Goal: Task Accomplishment & Management: Use online tool/utility

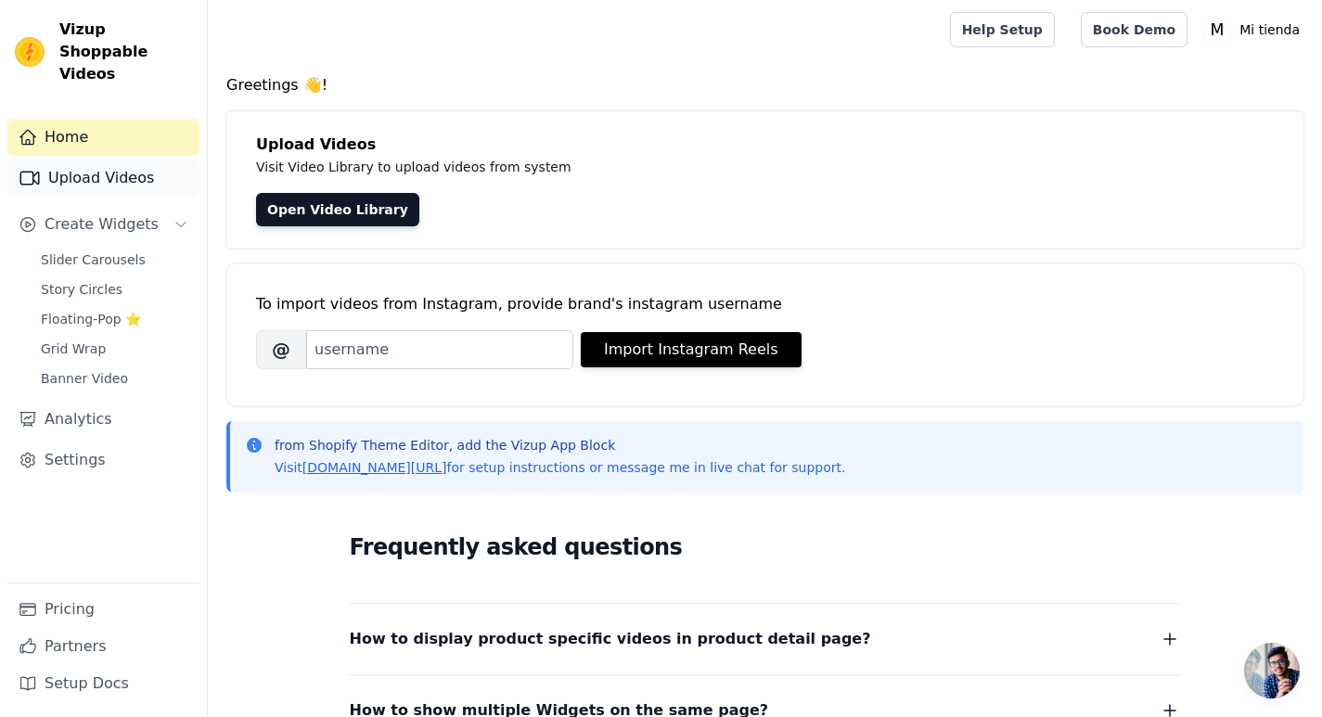
click at [101, 160] on link "Upload Videos" at bounding box center [103, 178] width 192 height 37
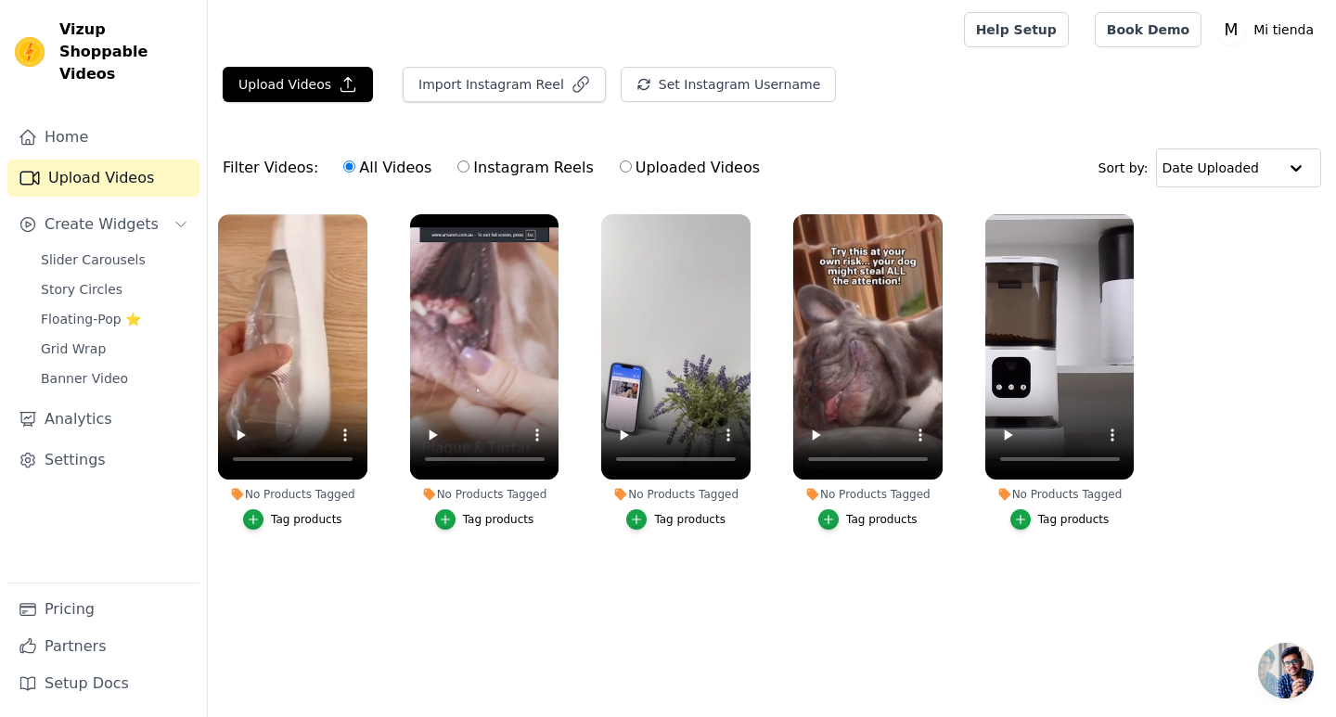
click at [316, 528] on button "Tag products" at bounding box center [292, 519] width 99 height 20
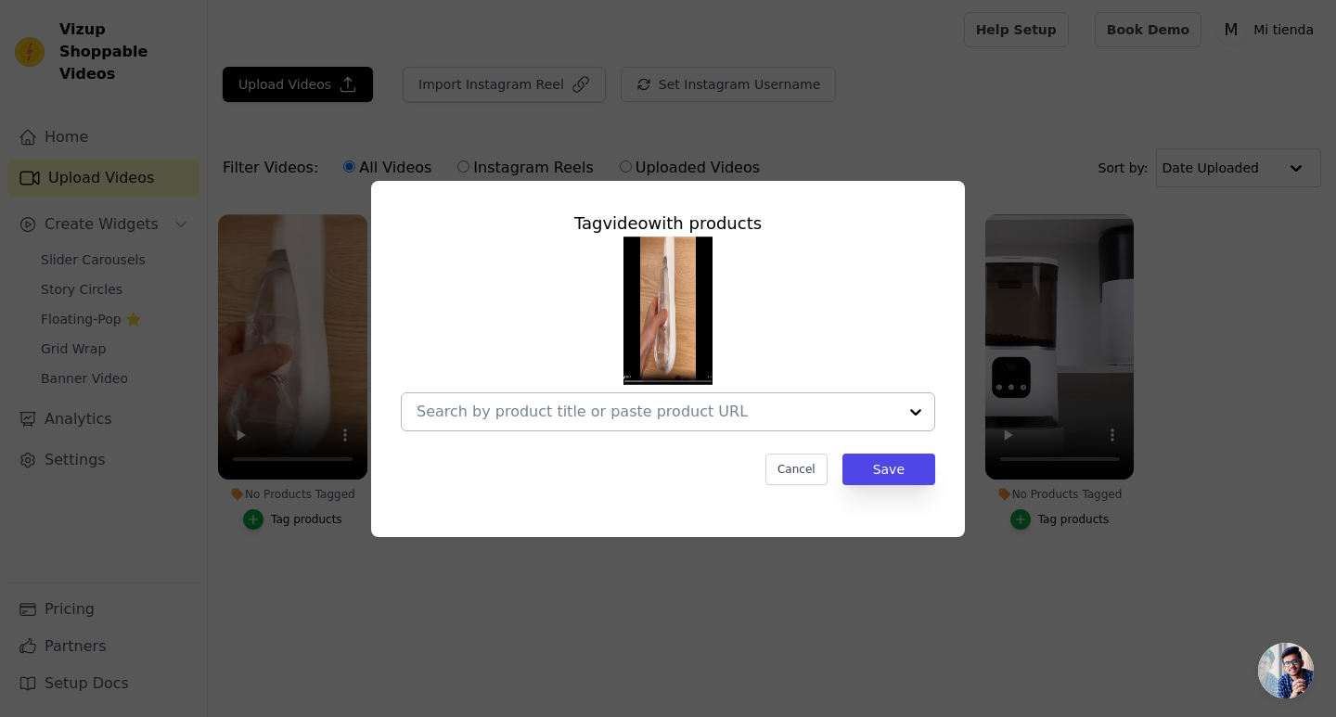
click at [738, 399] on div at bounding box center [657, 411] width 481 height 37
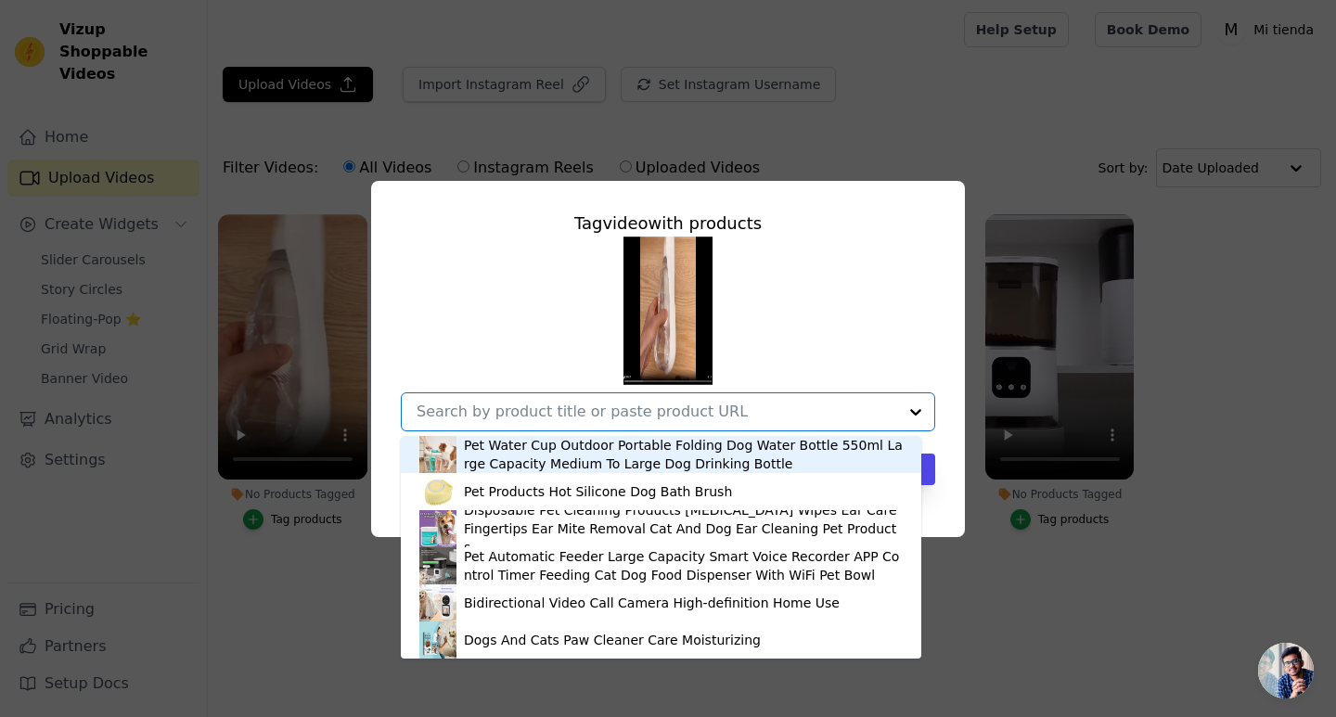
click at [738, 399] on div at bounding box center [657, 411] width 481 height 37
click at [506, 456] on div "Pet Water Cup Outdoor Portable Folding Dog Water Bottle 550ml Large Capacity Me…" at bounding box center [683, 454] width 439 height 37
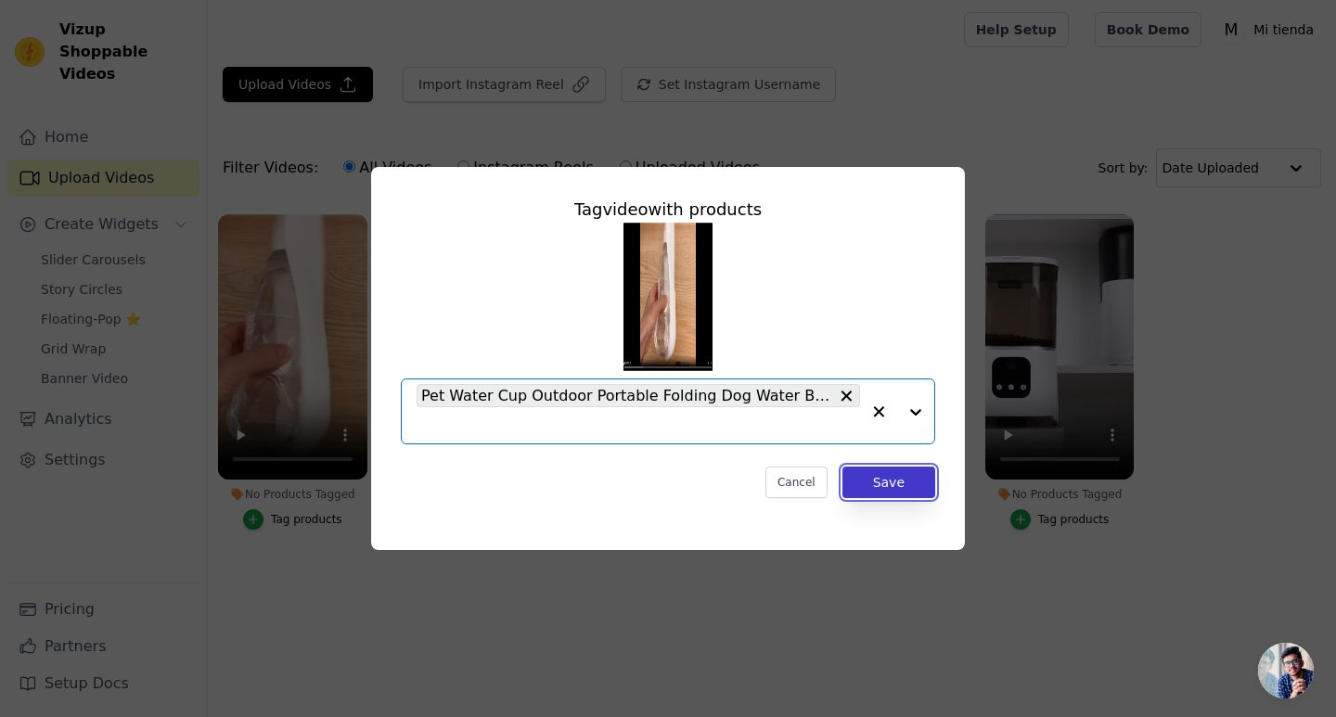
click at [895, 480] on button "Save" at bounding box center [888, 483] width 93 height 32
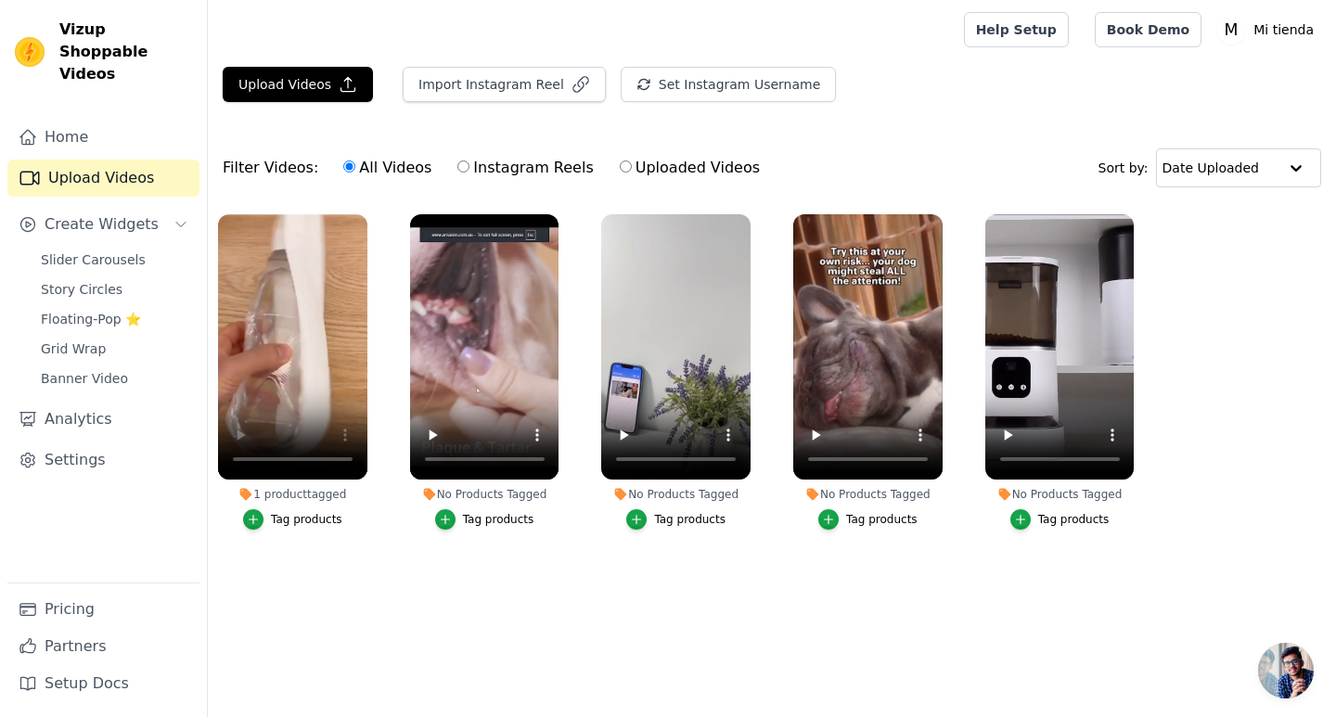
click at [849, 622] on html "Vizup Shoppable Videos Home Upload Videos Create Widgets Slider Carousels Story…" at bounding box center [668, 311] width 1336 height 622
click at [452, 521] on icon "button" at bounding box center [445, 519] width 13 height 13
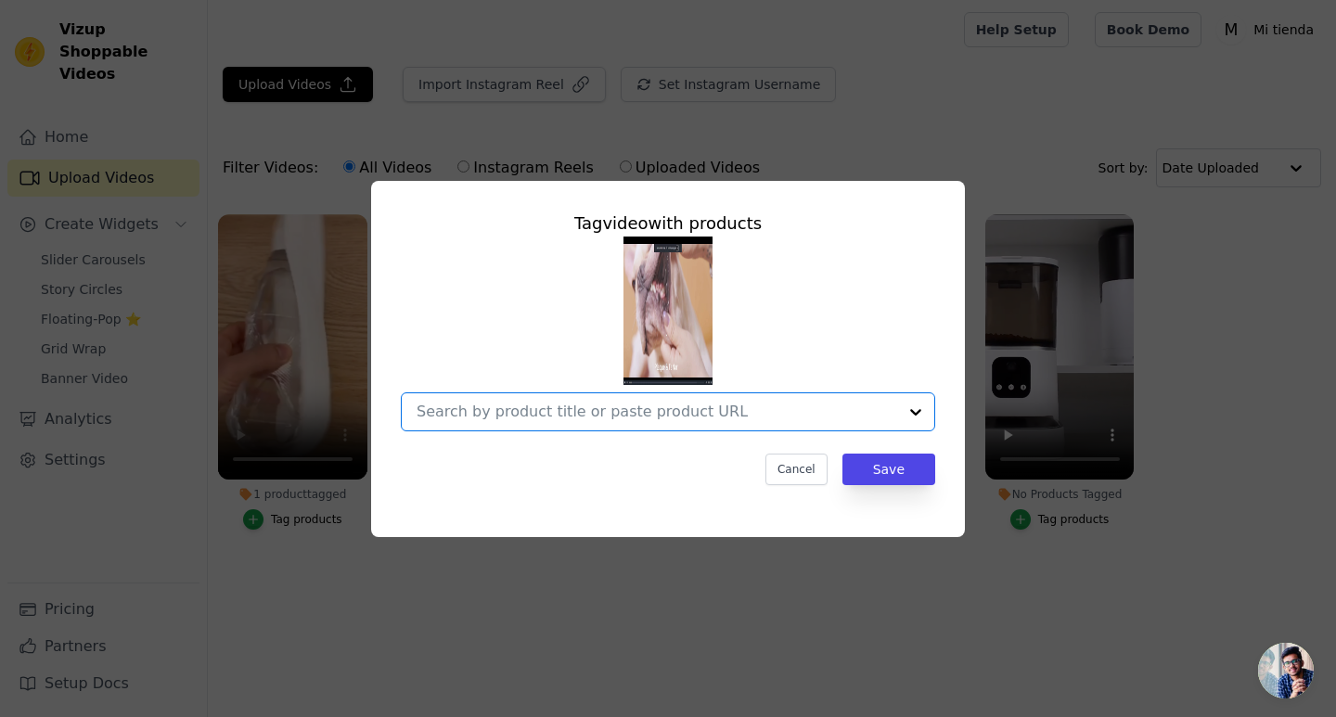
click at [605, 411] on input "No Products Tagged Tag video with products Option undefined, selected. Select i…" at bounding box center [657, 412] width 481 height 18
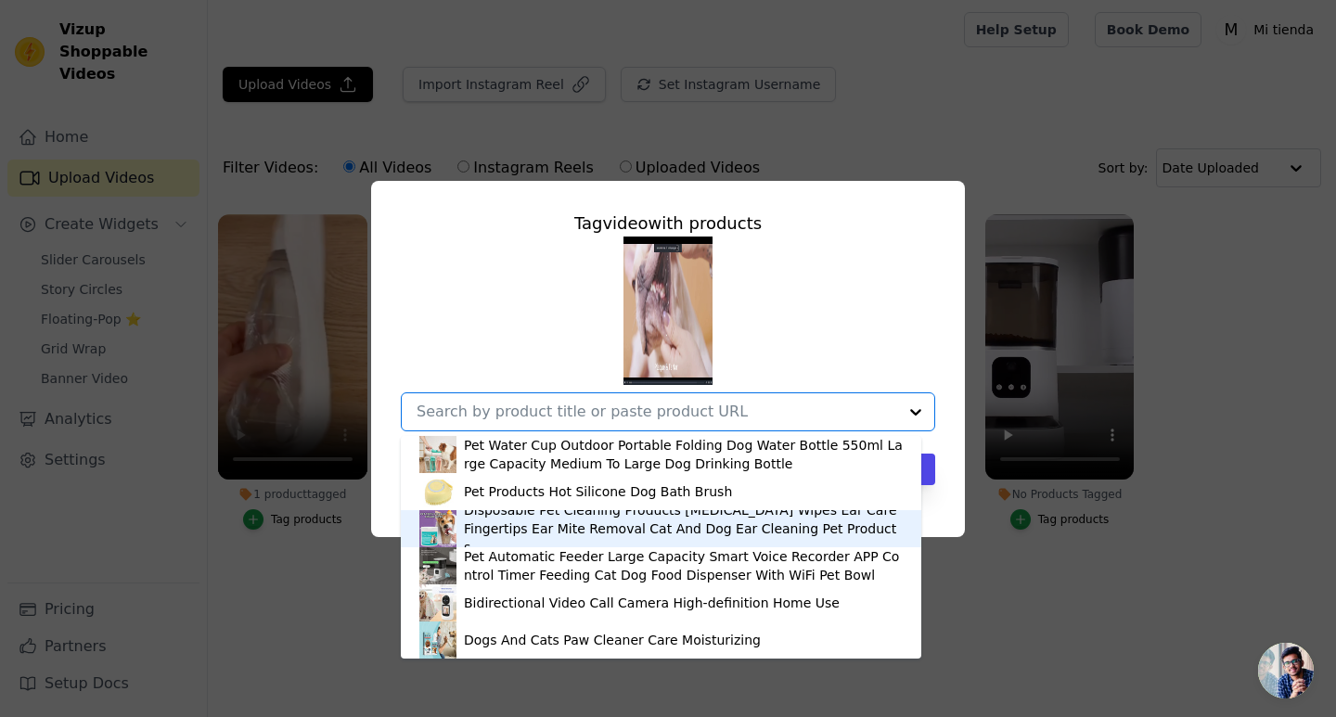
click at [523, 524] on div "Disposable Pet Cleaning Products [MEDICAL_DATA] Wipes Ear Care Fingertips Ear M…" at bounding box center [683, 529] width 439 height 56
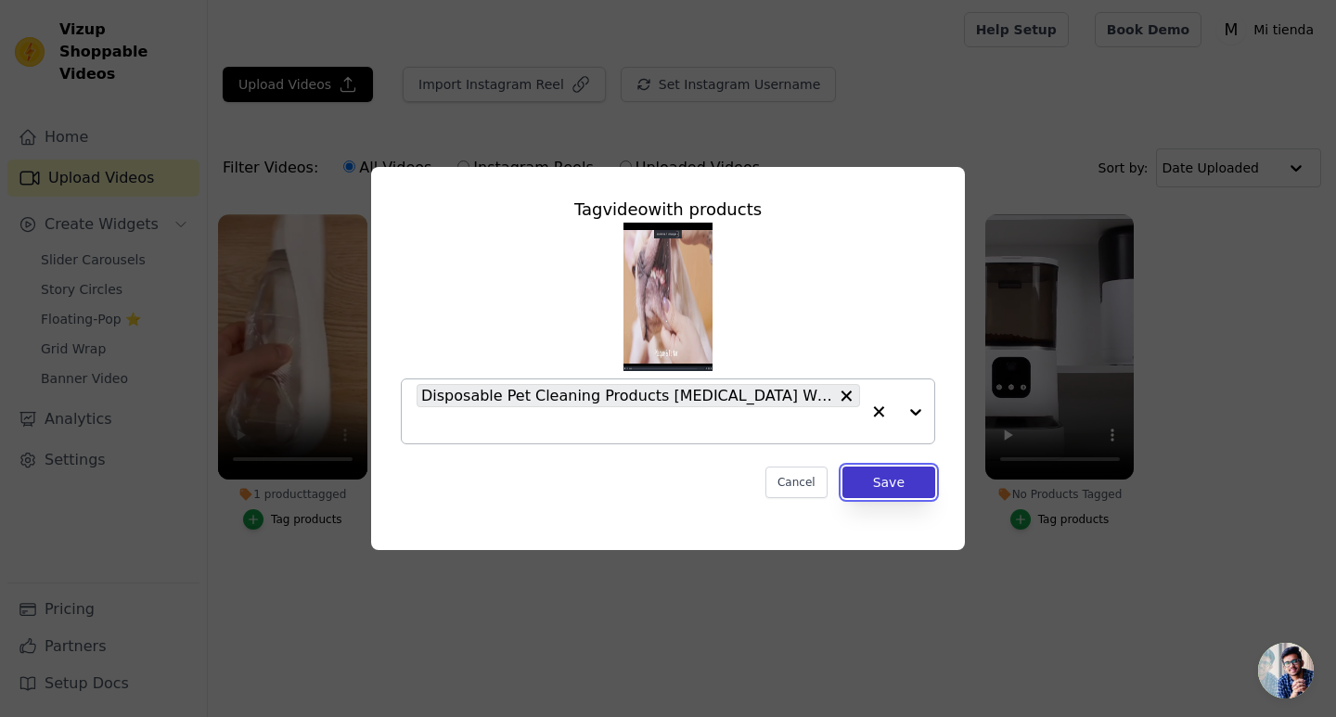
click at [930, 493] on button "Save" at bounding box center [888, 483] width 93 height 32
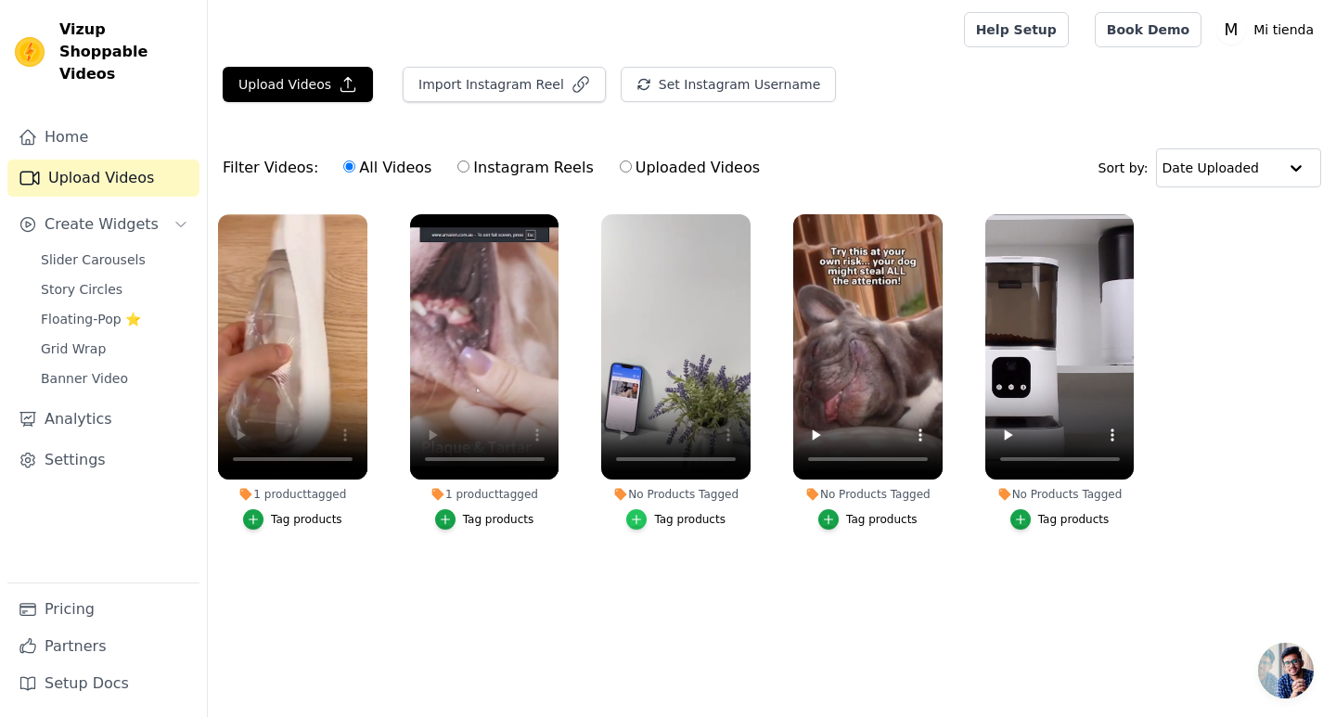
click at [643, 513] on icon "button" at bounding box center [636, 519] width 13 height 13
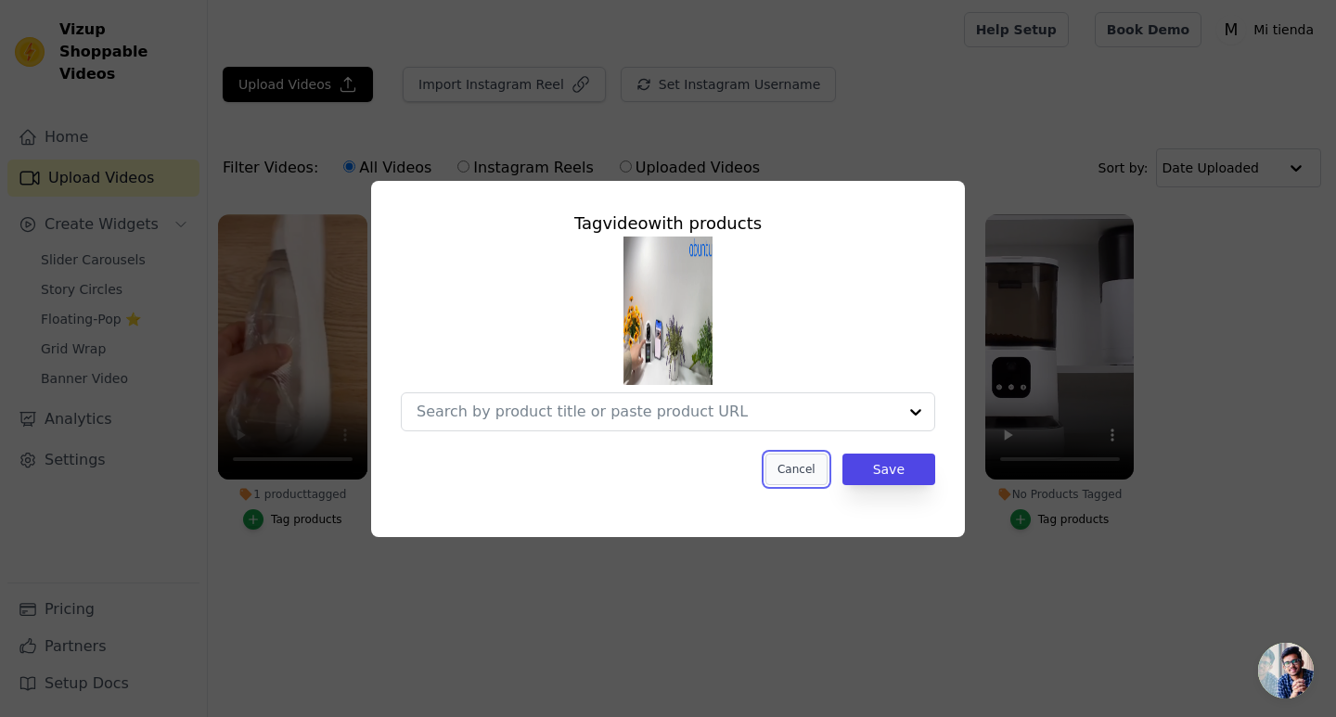
click at [793, 470] on button "Cancel" at bounding box center [796, 470] width 62 height 32
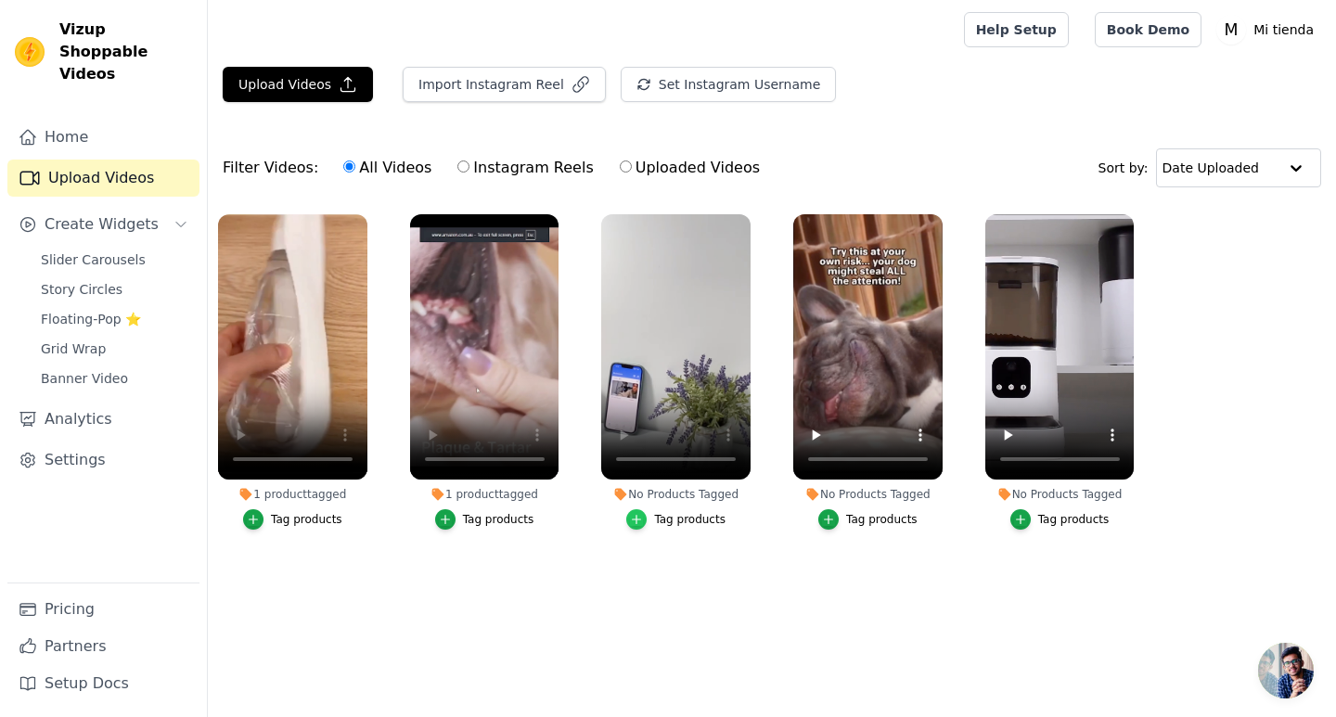
click at [643, 524] on icon "button" at bounding box center [636, 519] width 13 height 13
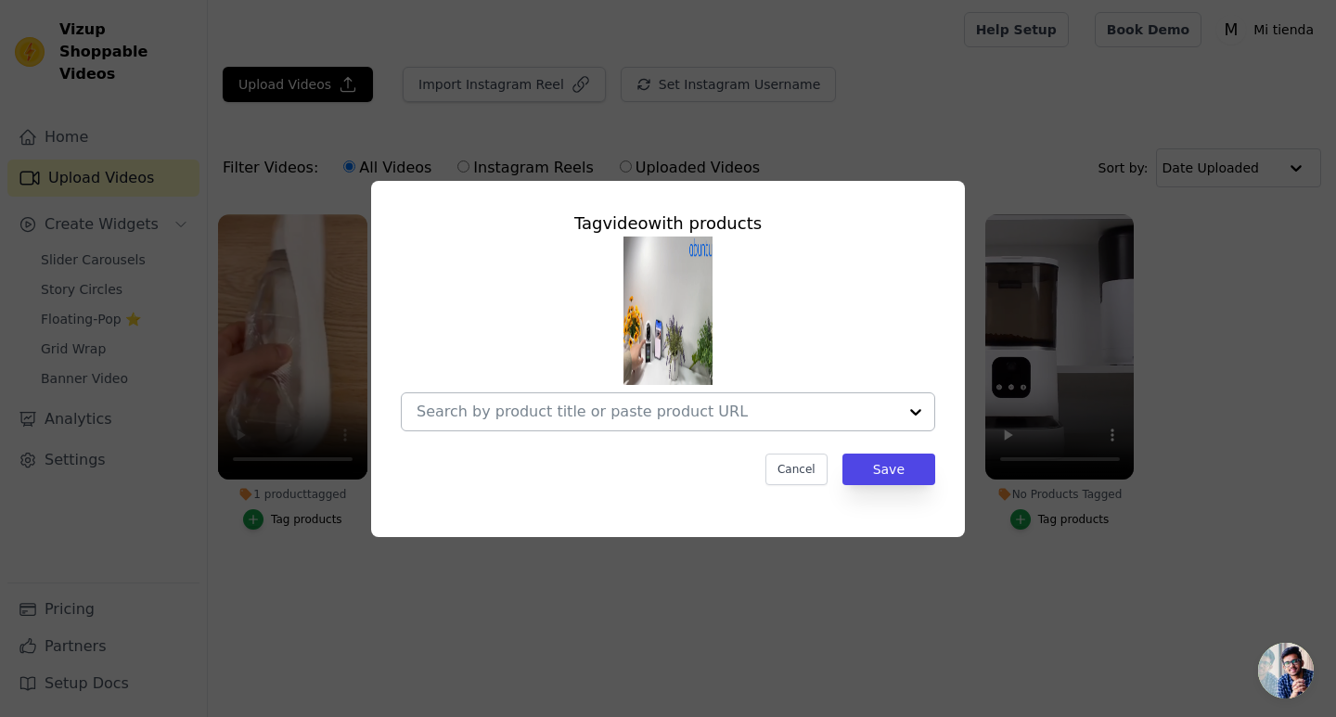
click at [740, 423] on div at bounding box center [657, 411] width 481 height 37
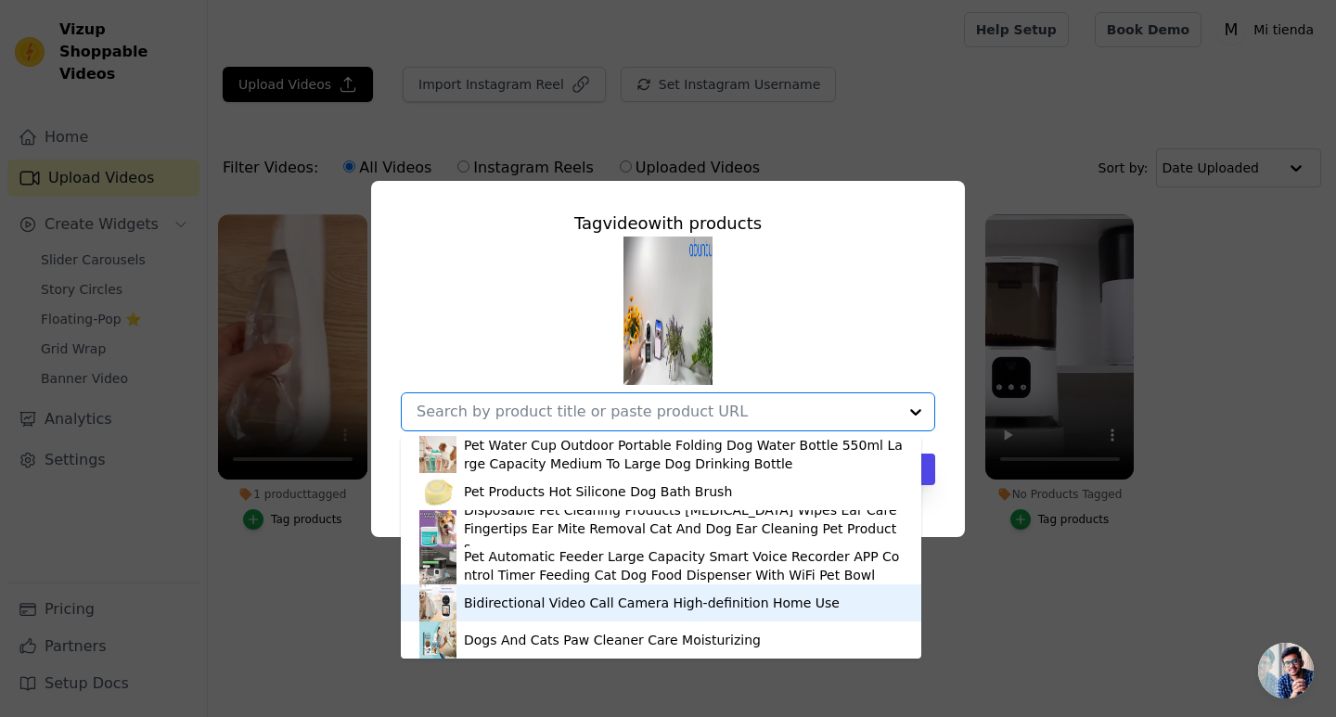
click at [565, 594] on div "Bidirectional Video Call Camera High-definition Home Use" at bounding box center [652, 603] width 376 height 19
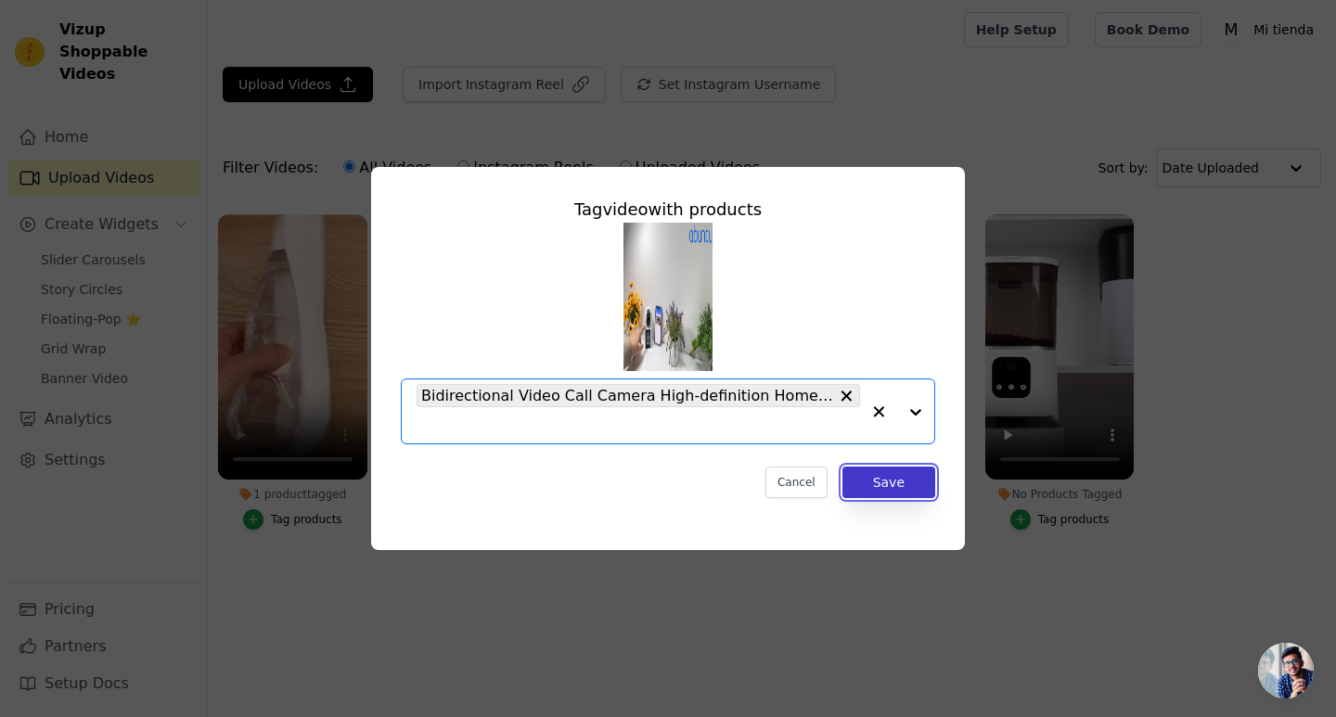
click at [880, 494] on button "Save" at bounding box center [888, 483] width 93 height 32
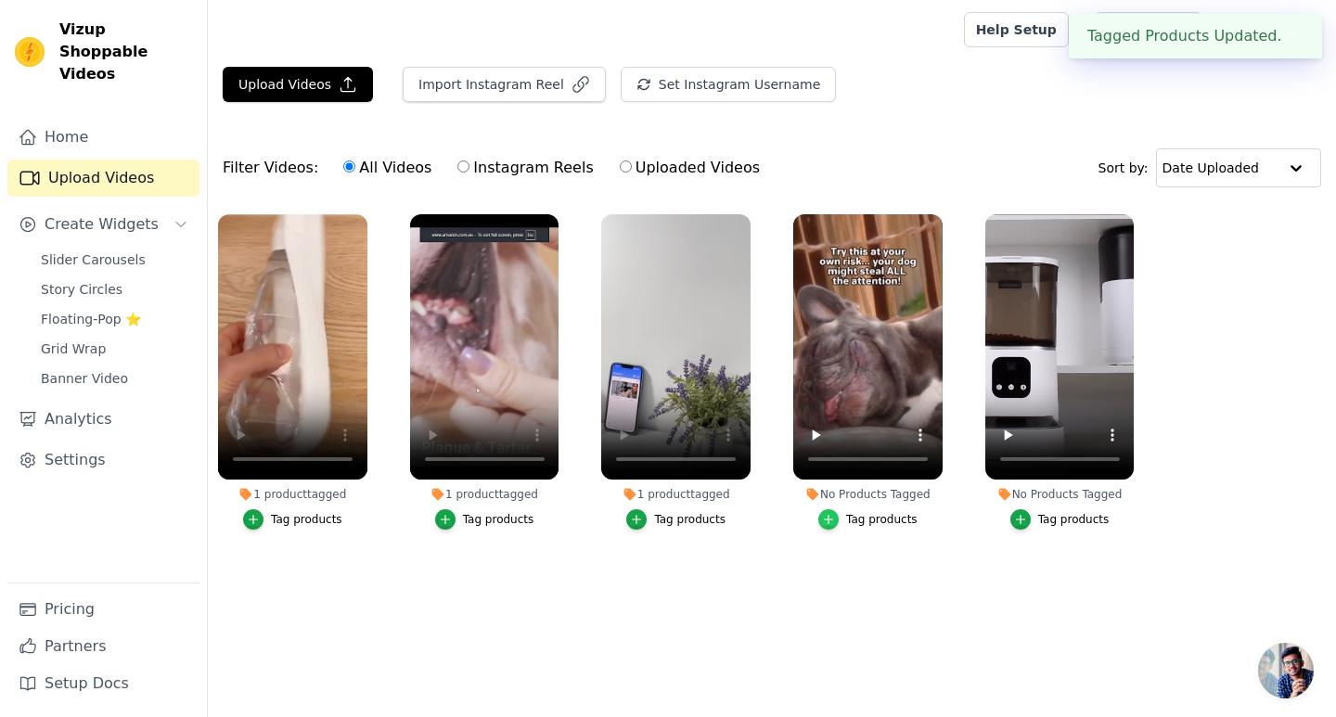
click at [835, 522] on icon "button" at bounding box center [828, 519] width 13 height 13
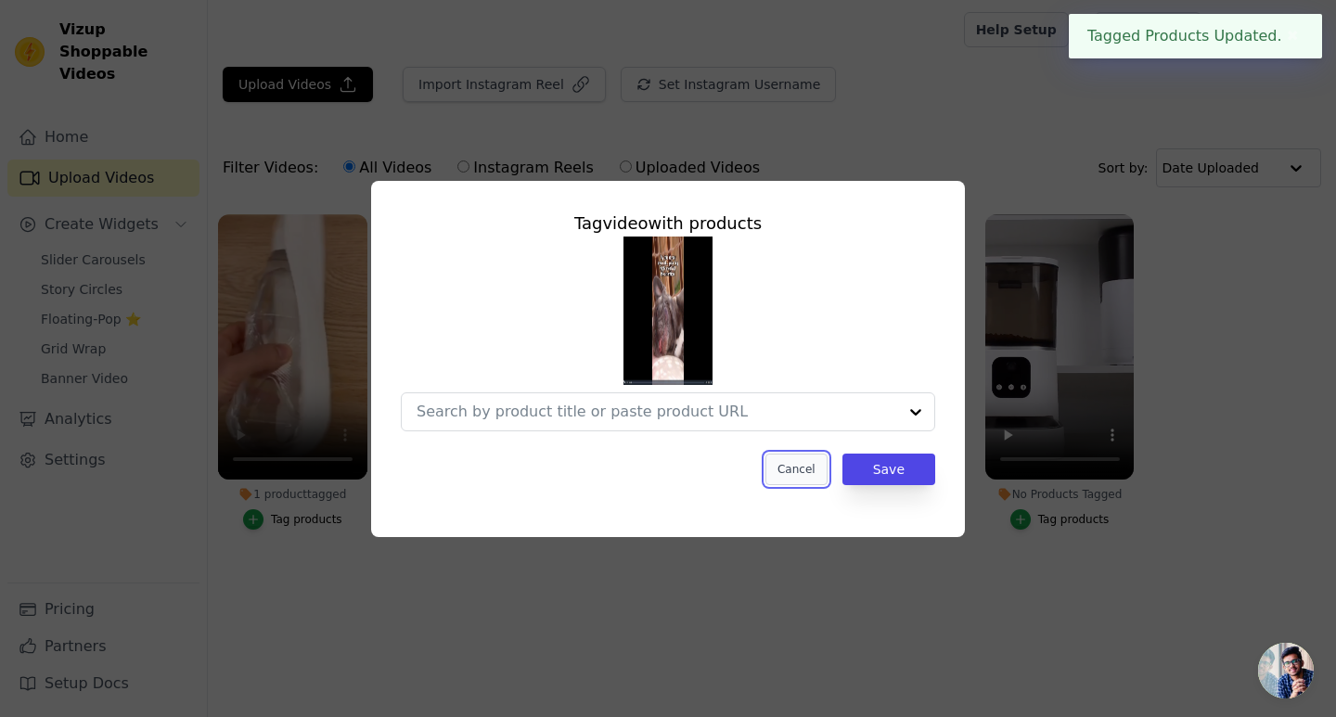
click at [782, 482] on button "Cancel" at bounding box center [796, 470] width 62 height 32
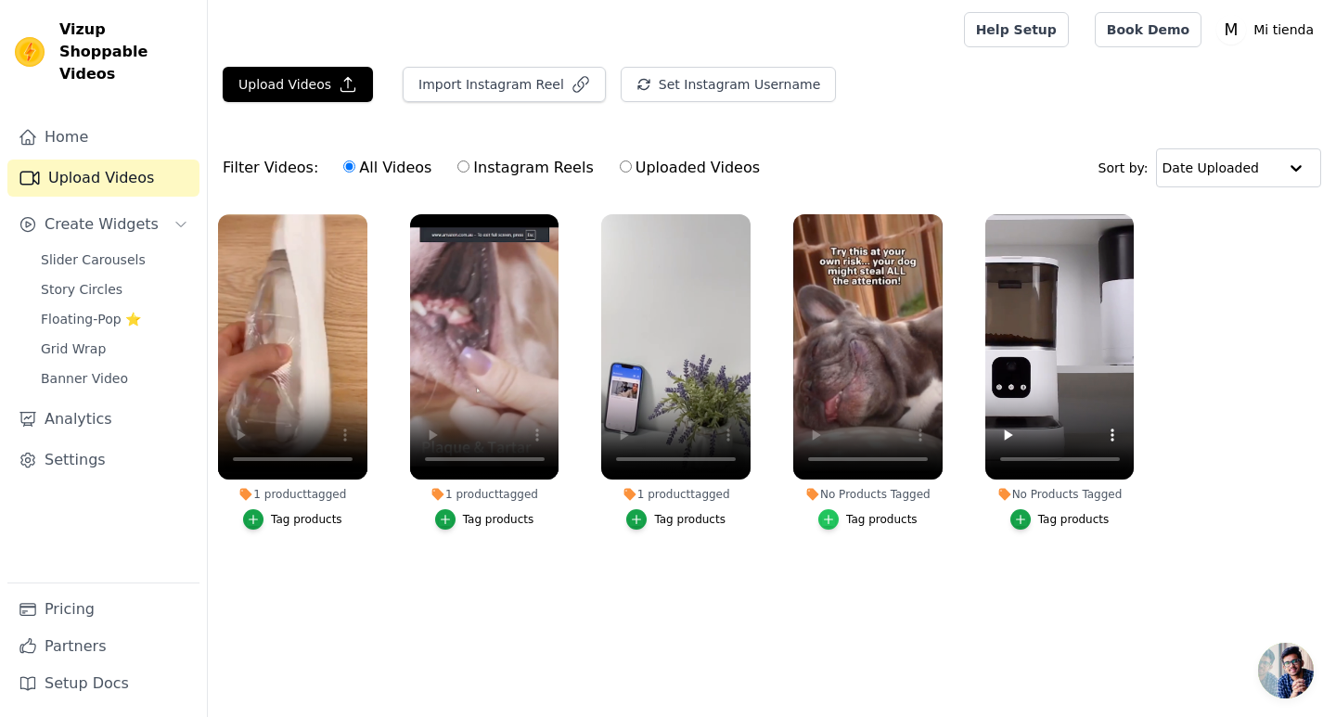
click at [835, 518] on icon "button" at bounding box center [828, 519] width 13 height 13
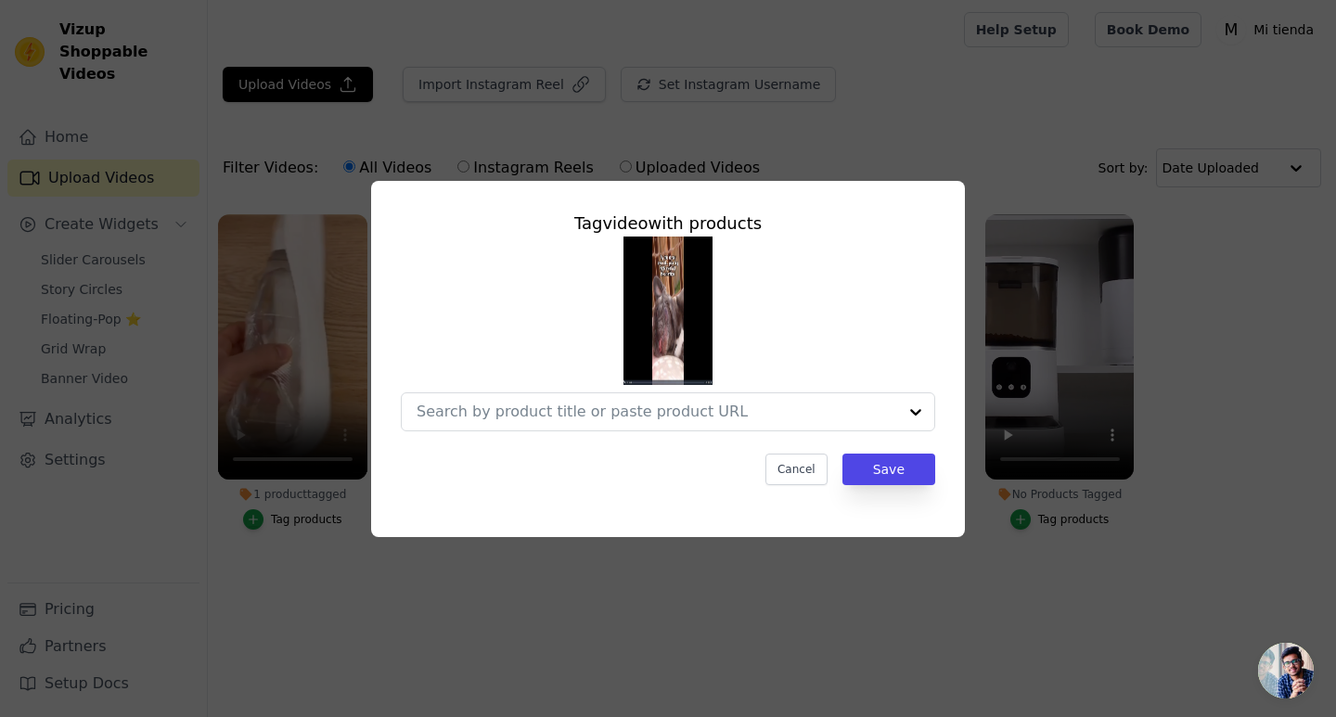
click at [819, 435] on div "Tag video with products Cancel Save" at bounding box center [668, 348] width 564 height 304
click at [795, 420] on input "No Products Tagged Tag video with products Cancel Save Tag products" at bounding box center [657, 412] width 481 height 18
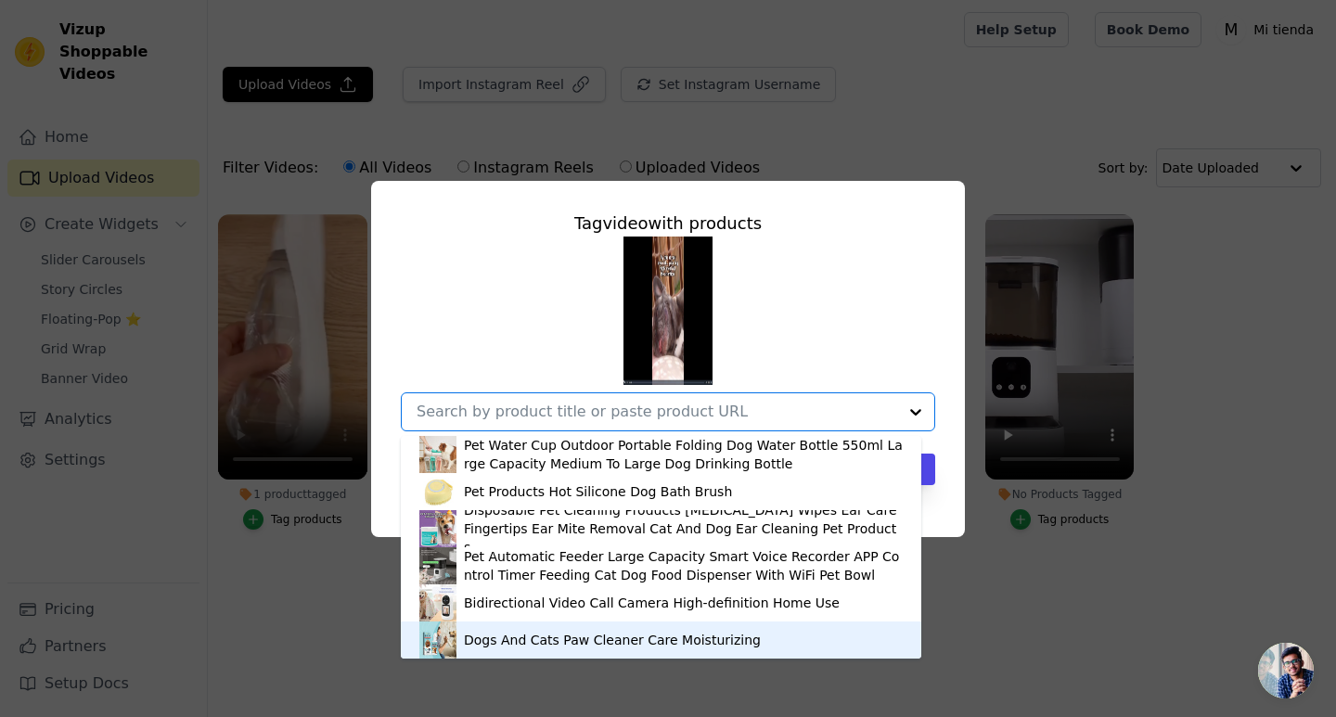
click at [557, 637] on div "Dogs And Cats Paw Cleaner Care Moisturizing" at bounding box center [612, 640] width 297 height 19
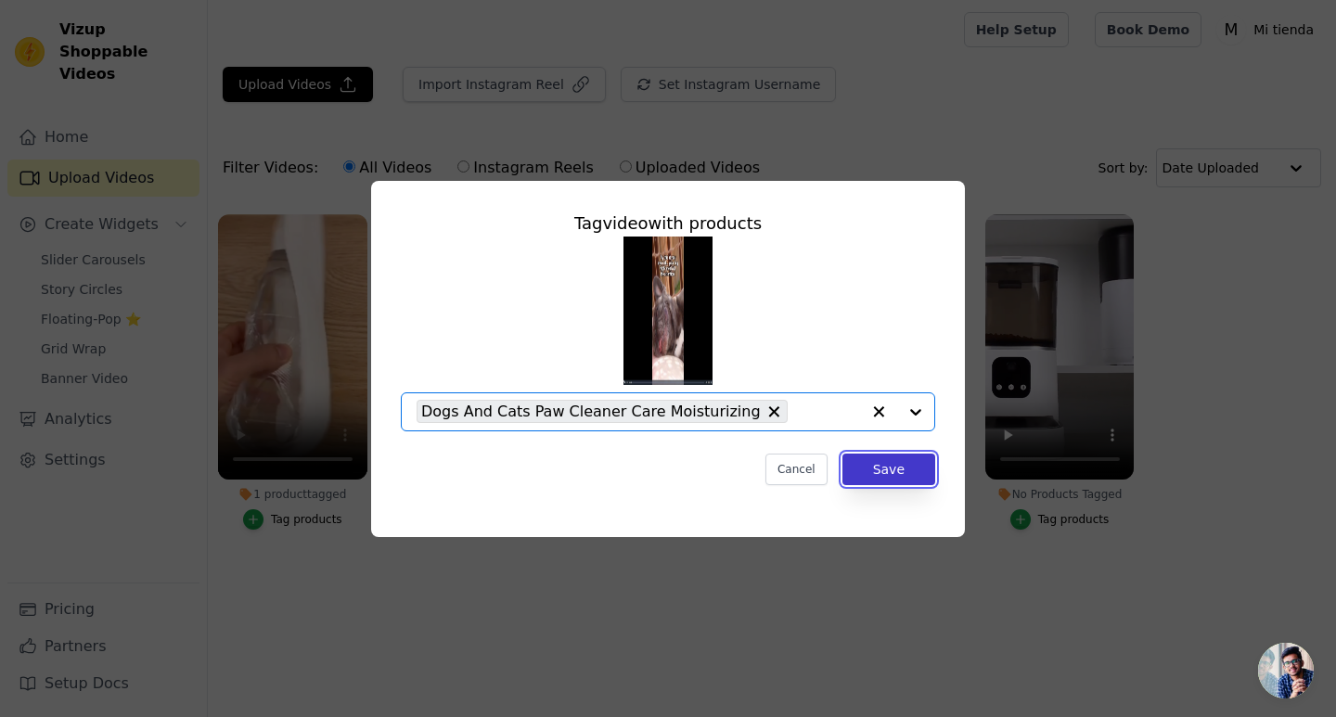
click at [875, 468] on button "Save" at bounding box center [888, 470] width 93 height 32
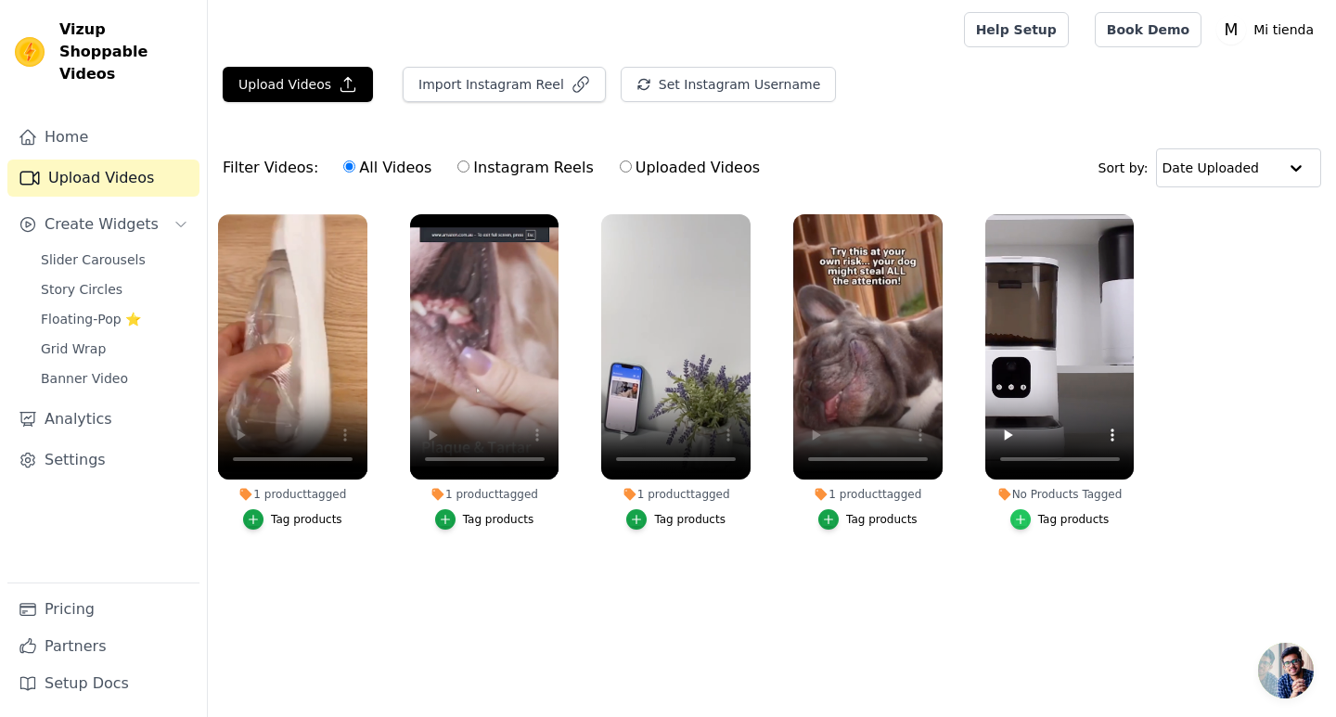
click at [1017, 516] on icon "button" at bounding box center [1020, 519] width 13 height 13
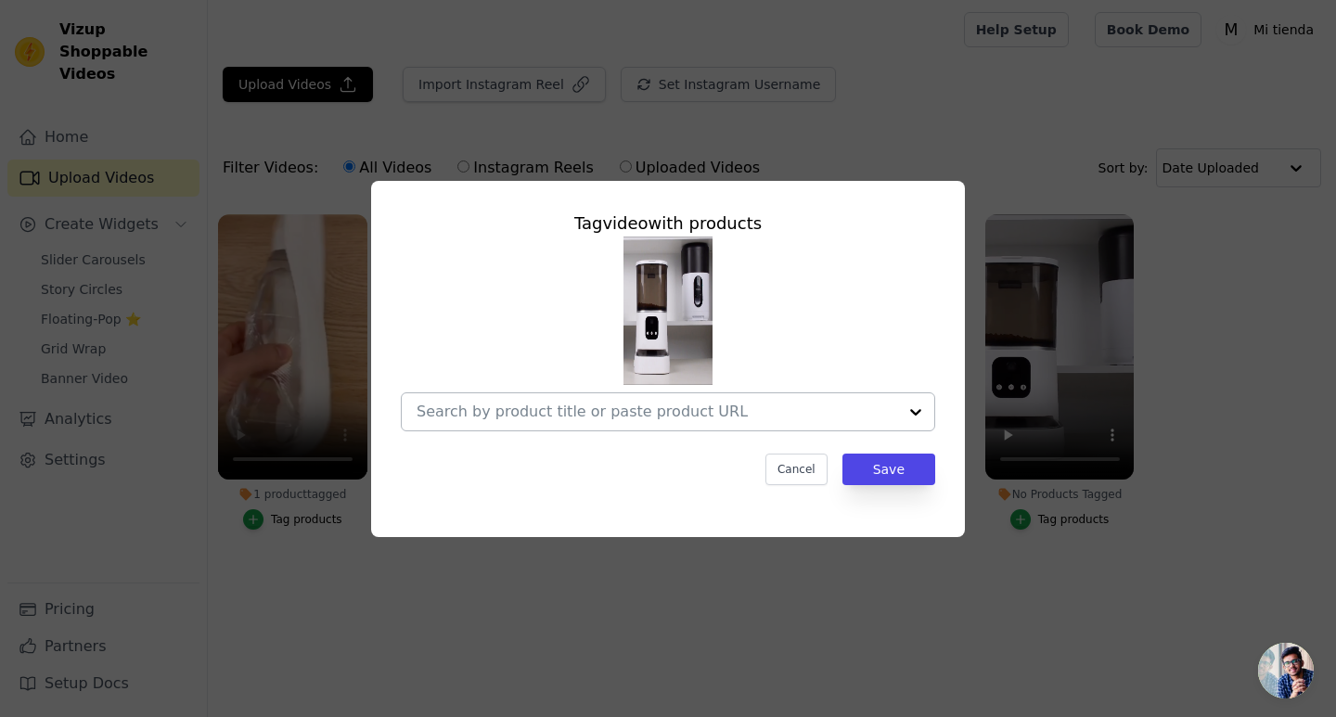
click at [794, 426] on div at bounding box center [657, 411] width 481 height 37
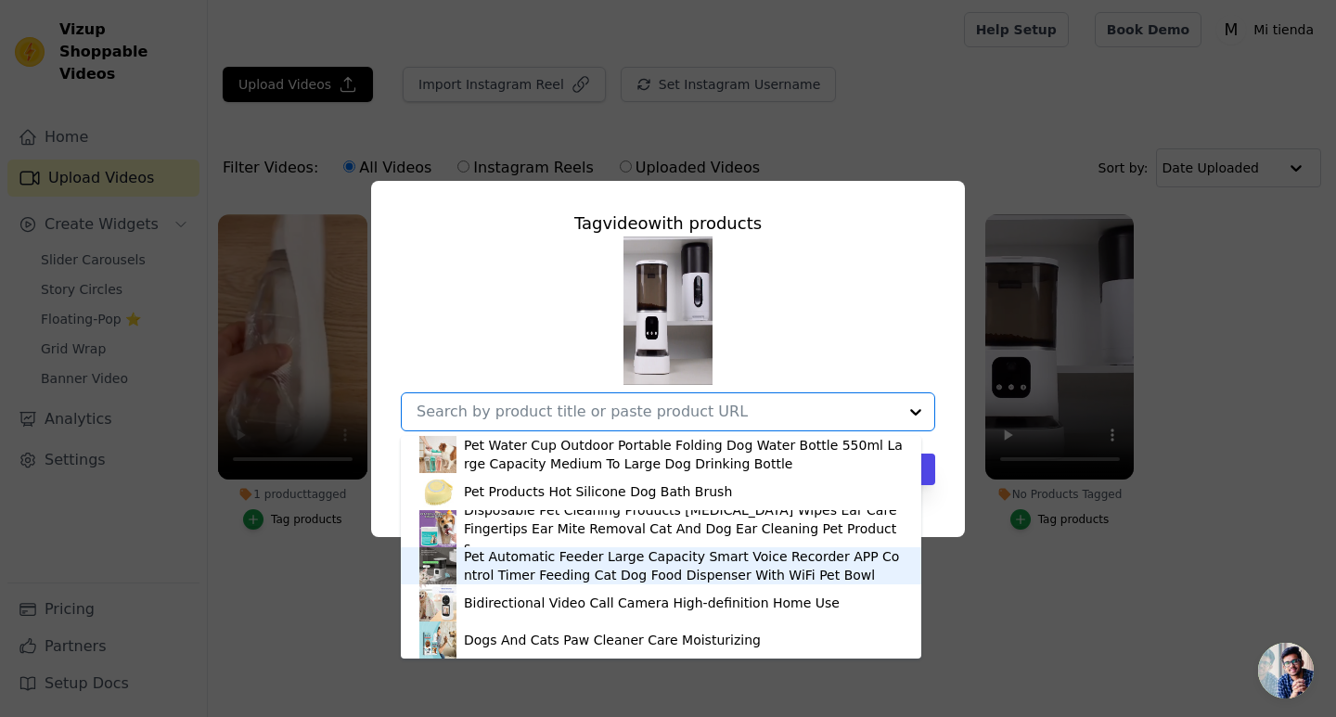
click at [547, 567] on div "Pet Automatic Feeder Large Capacity Smart Voice Recorder APP Control Timer Feed…" at bounding box center [683, 565] width 439 height 37
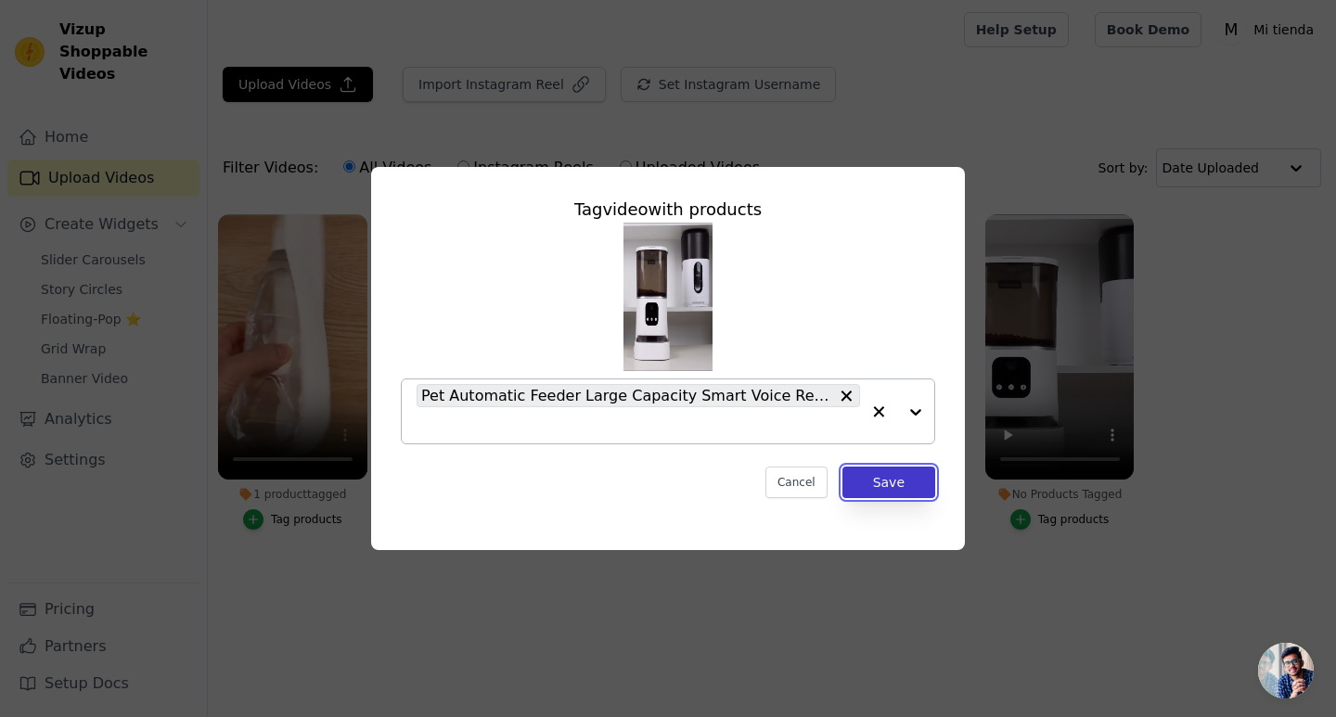
click at [916, 487] on button "Save" at bounding box center [888, 483] width 93 height 32
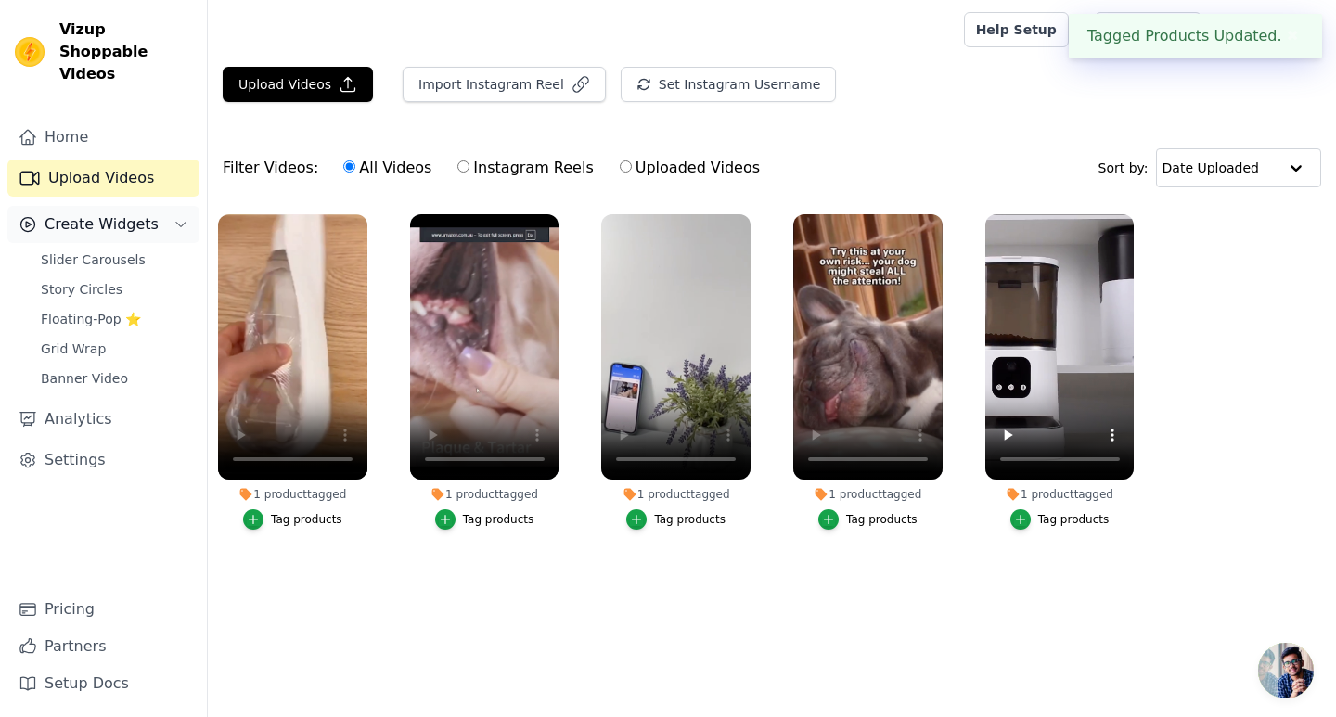
click at [161, 206] on button "Create Widgets" at bounding box center [103, 224] width 192 height 37
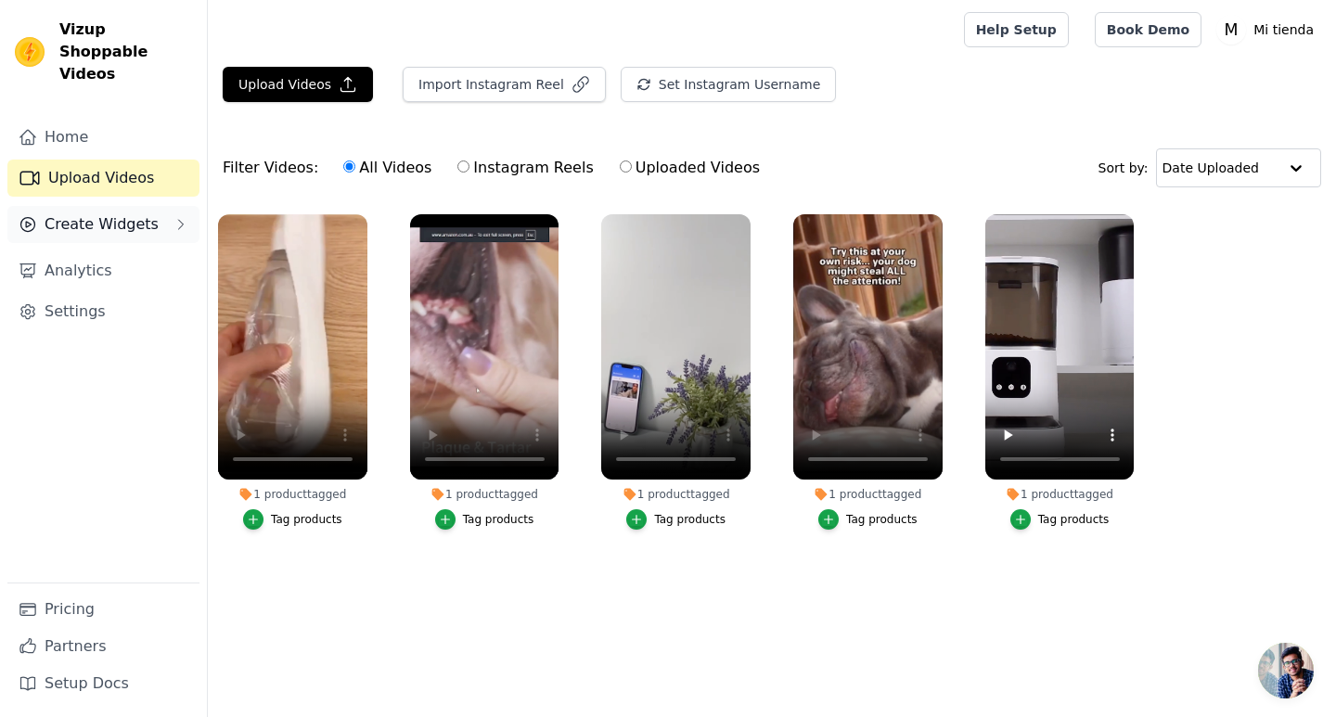
click at [161, 206] on button "Create Widgets" at bounding box center [103, 224] width 192 height 37
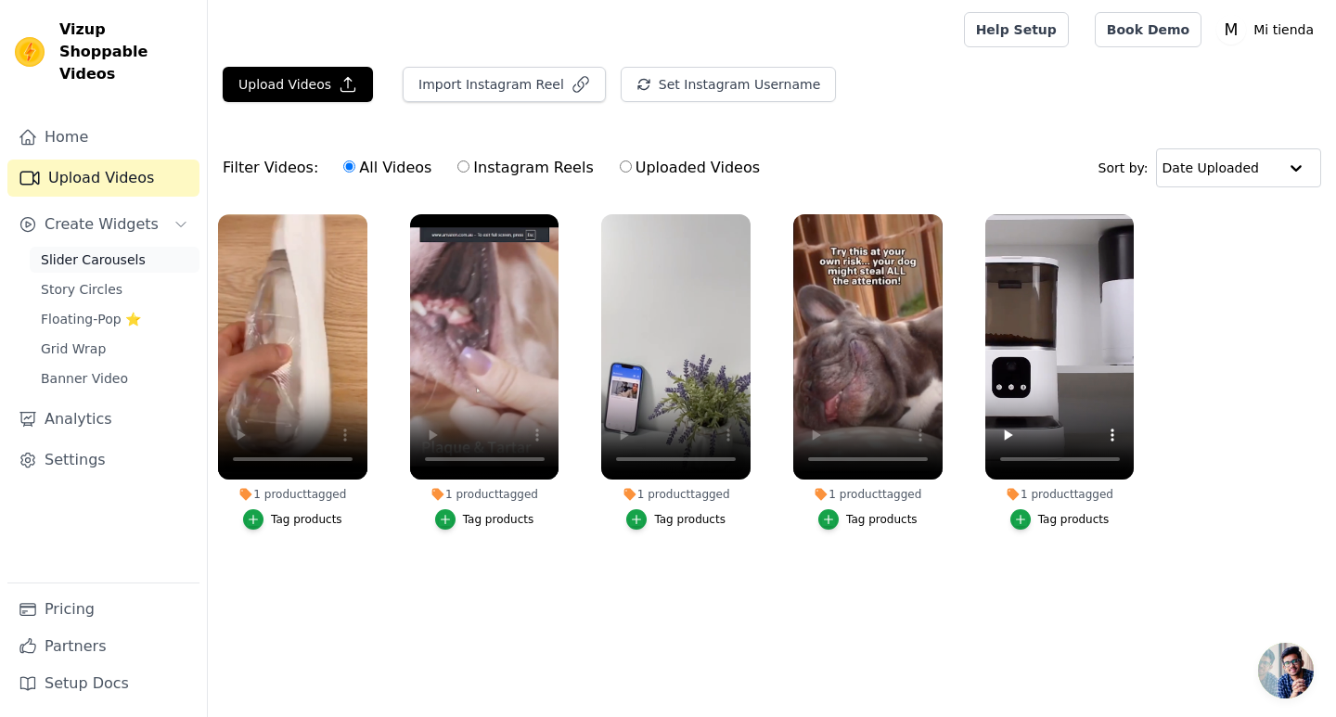
click at [116, 251] on span "Slider Carousels" at bounding box center [93, 260] width 105 height 19
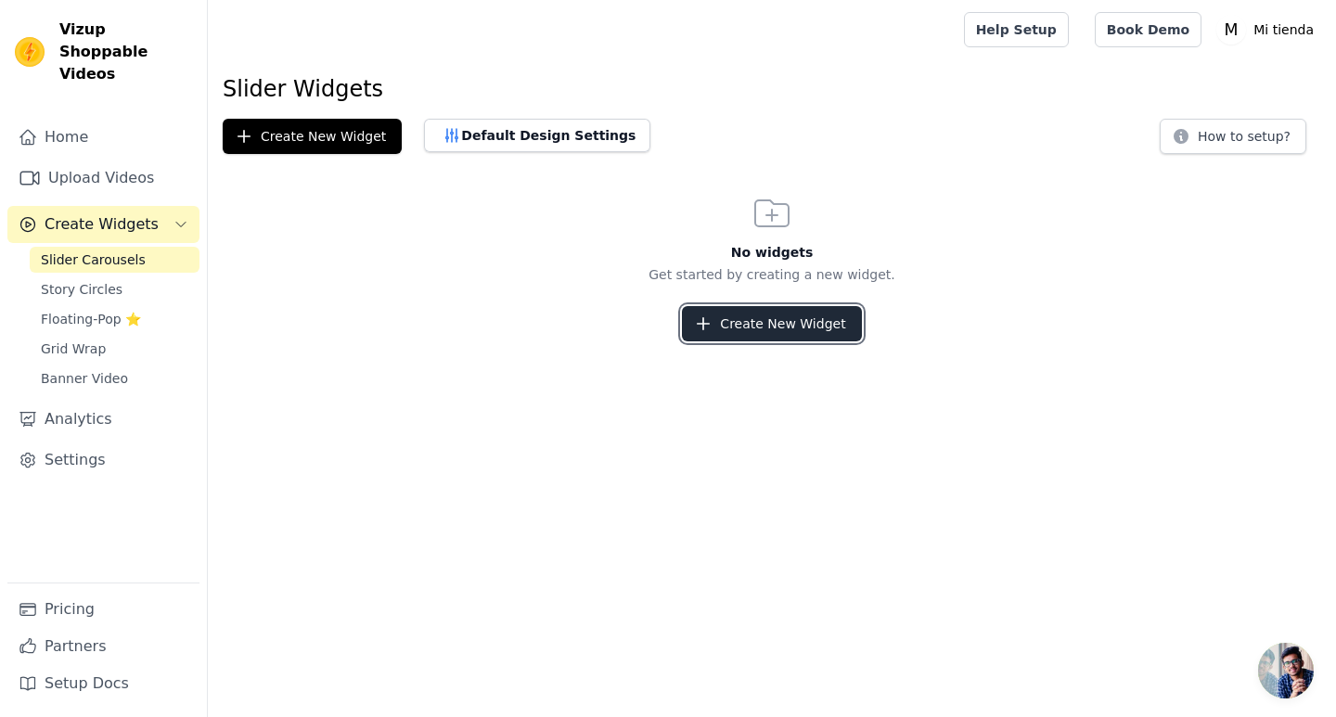
click at [741, 313] on button "Create New Widget" at bounding box center [771, 323] width 179 height 35
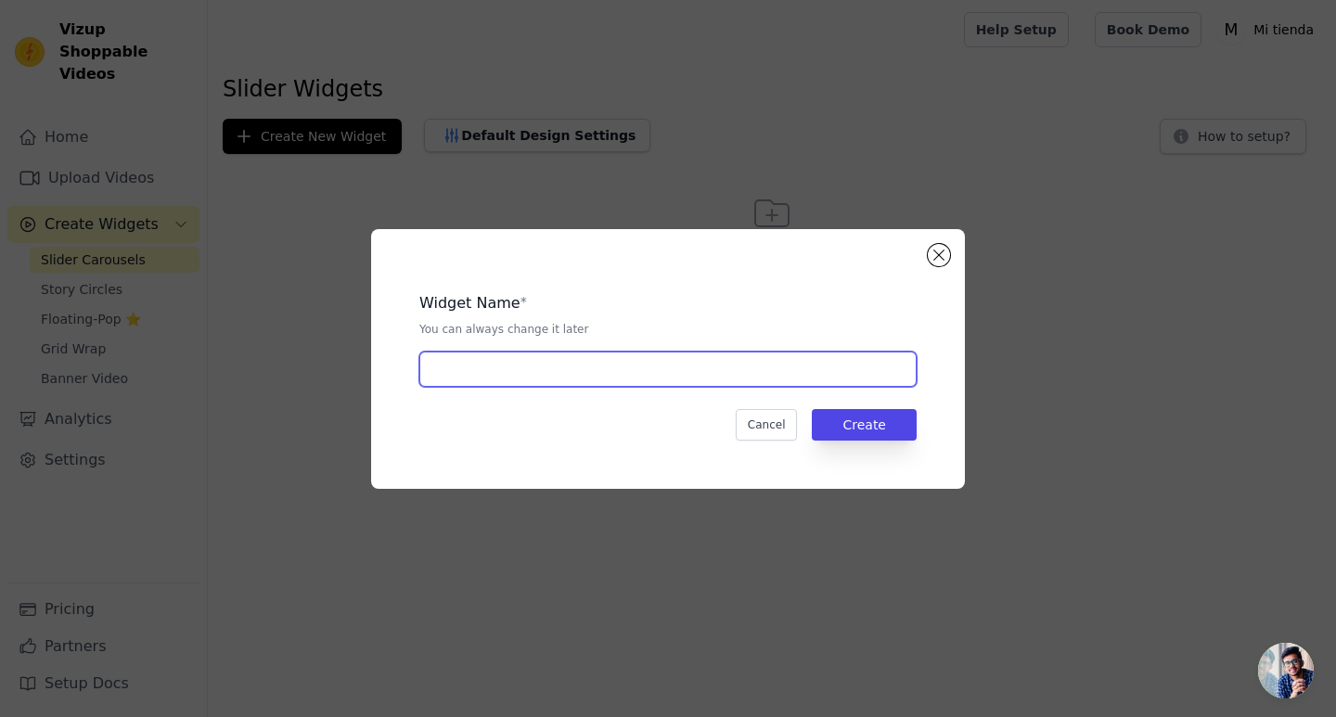
click at [588, 370] on input "text" at bounding box center [667, 369] width 497 height 35
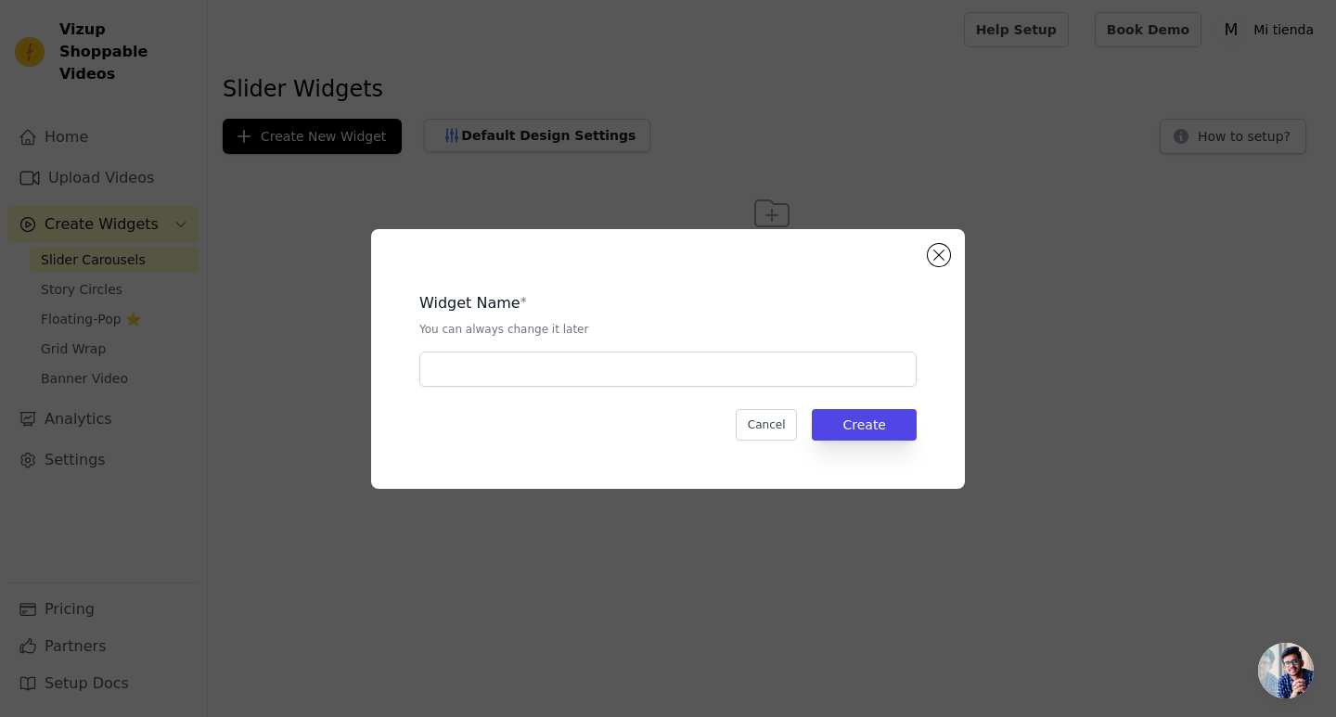
click at [922, 253] on div "Widget Name * You can always change it later Cancel Create" at bounding box center [668, 359] width 594 height 260
click at [927, 256] on div "Widget Name * You can always change it later Cancel Create" at bounding box center [668, 359] width 594 height 260
click at [934, 258] on button "Close modal" at bounding box center [939, 255] width 22 height 22
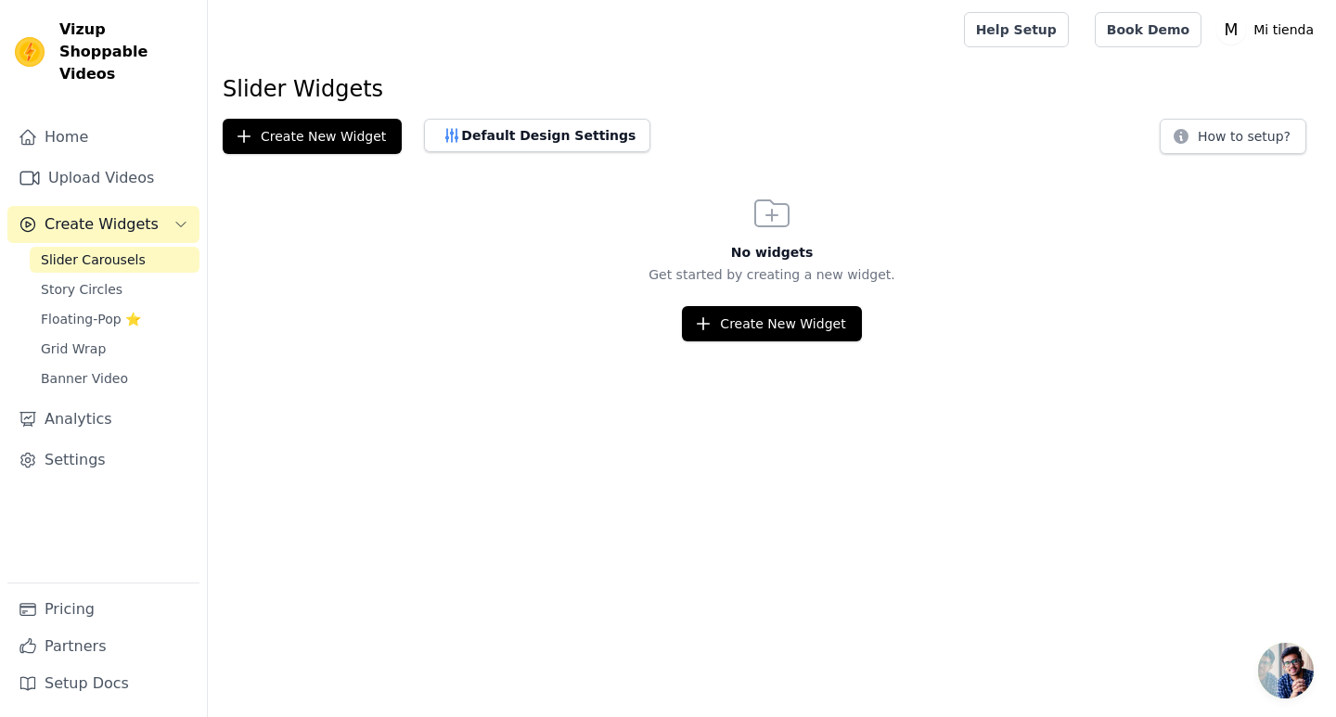
click at [1286, 678] on span "Open chat" at bounding box center [1286, 671] width 56 height 56
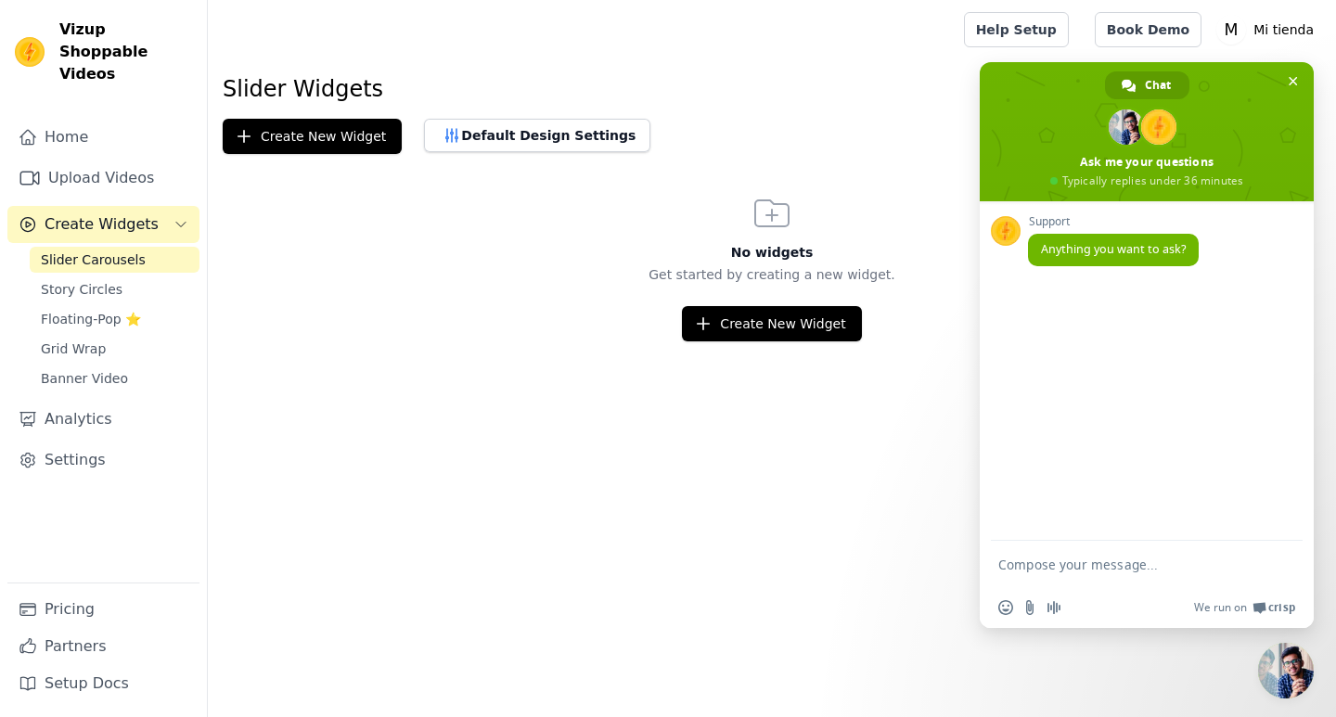
click at [1136, 565] on textarea "Compose your message..." at bounding box center [1128, 564] width 260 height 46
click at [997, 567] on div "need" at bounding box center [1147, 564] width 334 height 46
click at [1003, 568] on textarea "need" at bounding box center [1128, 564] width 260 height 46
click at [991, 567] on div "need" at bounding box center [1147, 564] width 334 height 46
click at [1000, 570] on textarea "need" at bounding box center [1128, 564] width 260 height 46
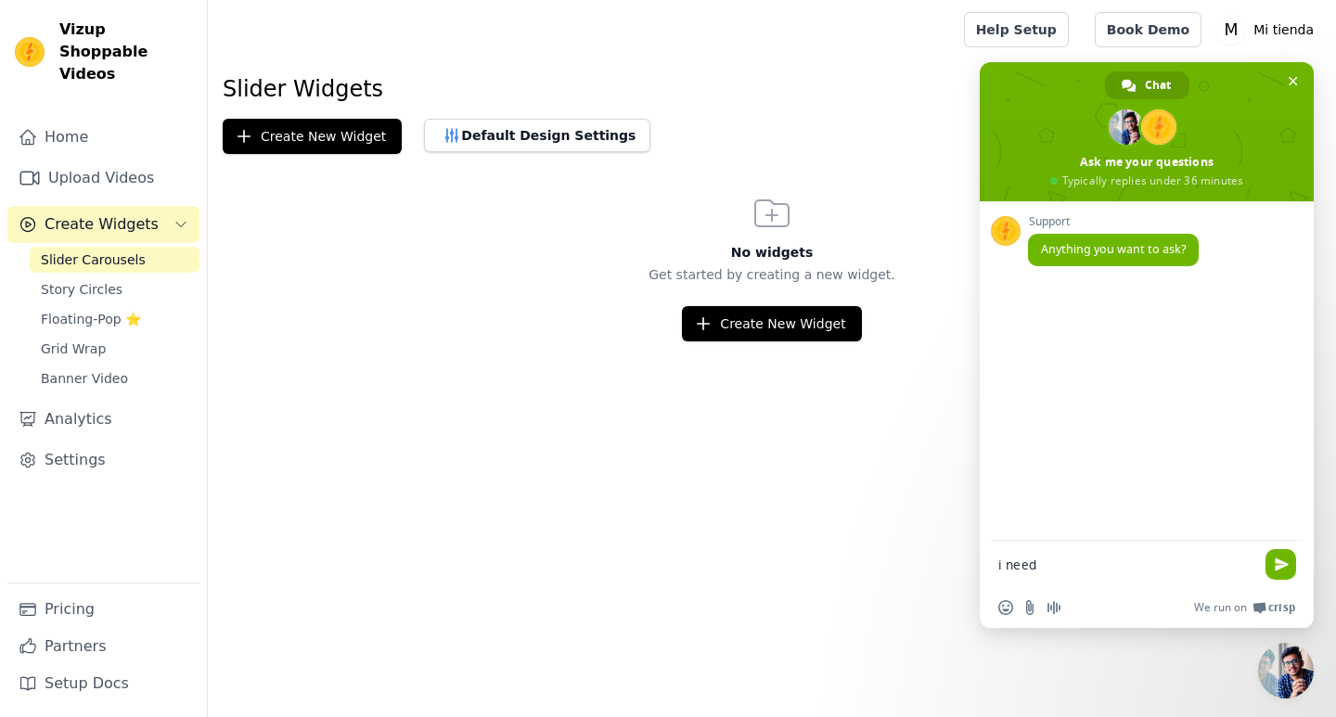
click at [1173, 583] on textarea "i need" at bounding box center [1128, 564] width 260 height 46
type textarea "i need help"
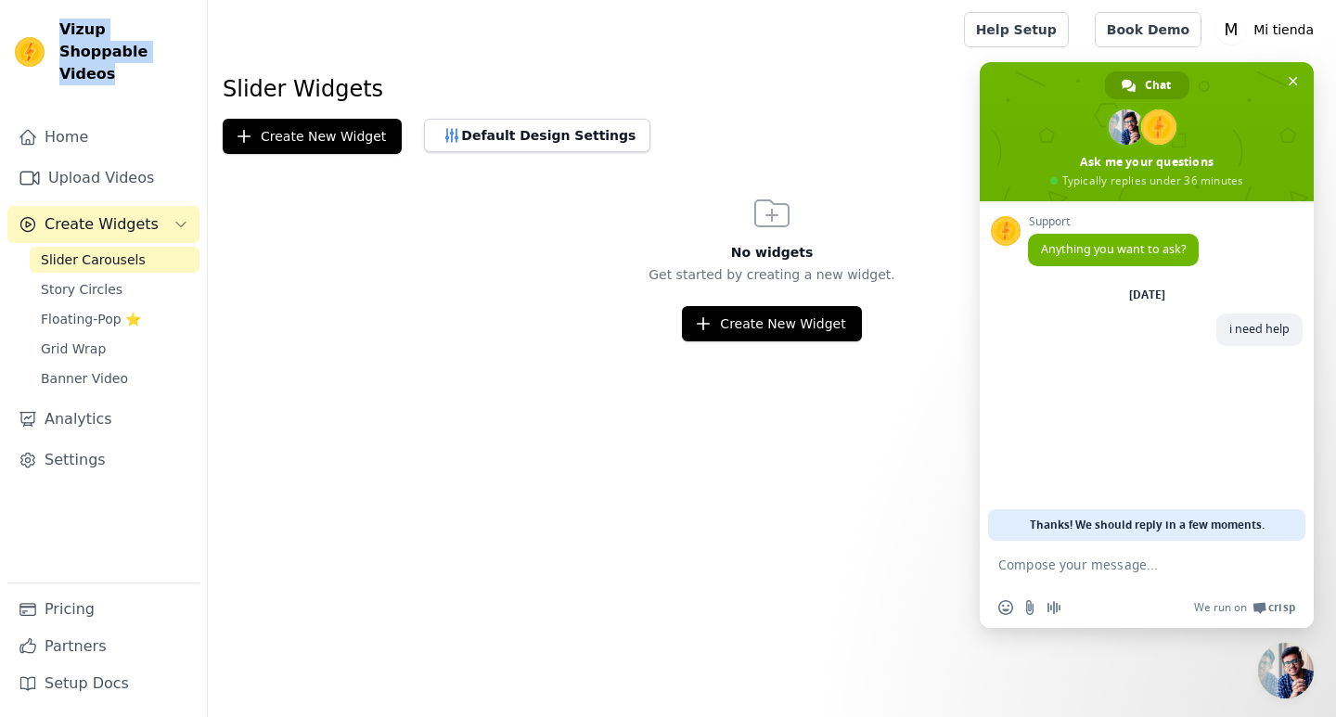
drag, startPoint x: 62, startPoint y: 27, endPoint x: 112, endPoint y: 56, distance: 57.8
click at [112, 56] on span "Vizup Shoppable Videos" at bounding box center [125, 52] width 133 height 67
copy span "Vizup Shoppable Videos"
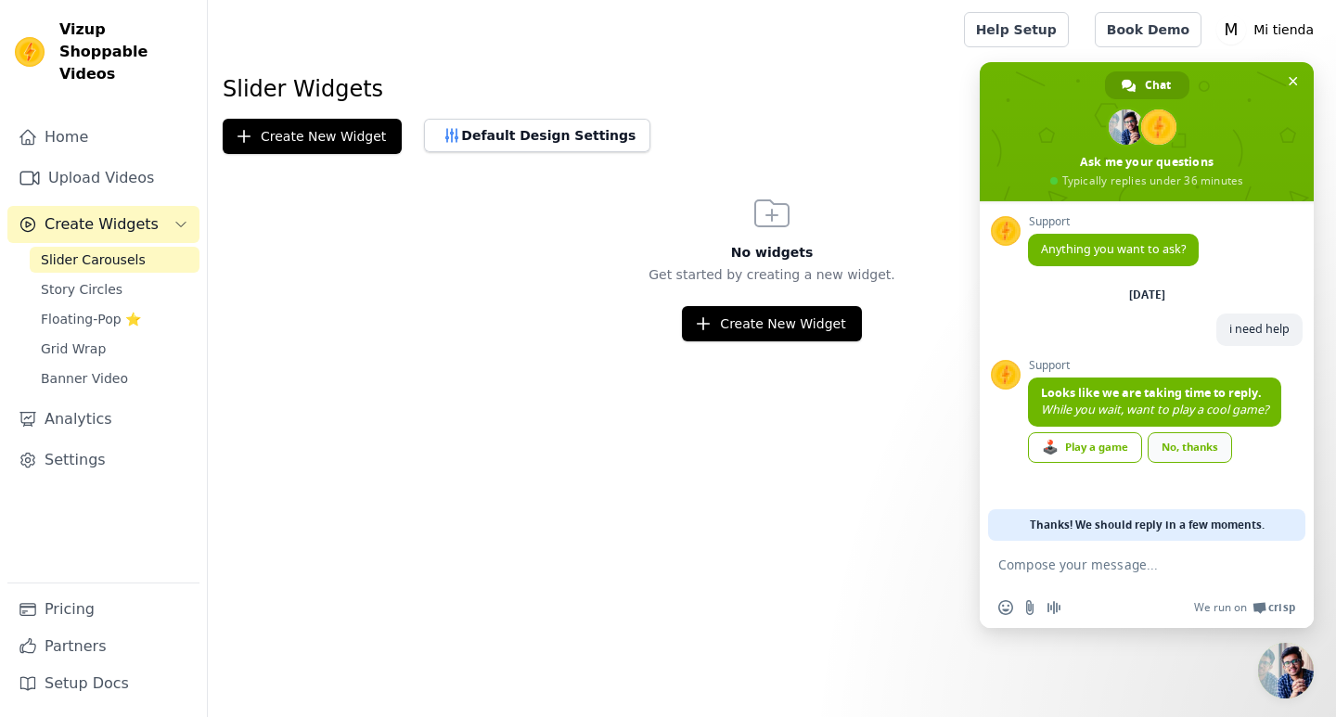
click at [1197, 442] on link "No, thanks" at bounding box center [1190, 447] width 84 height 31
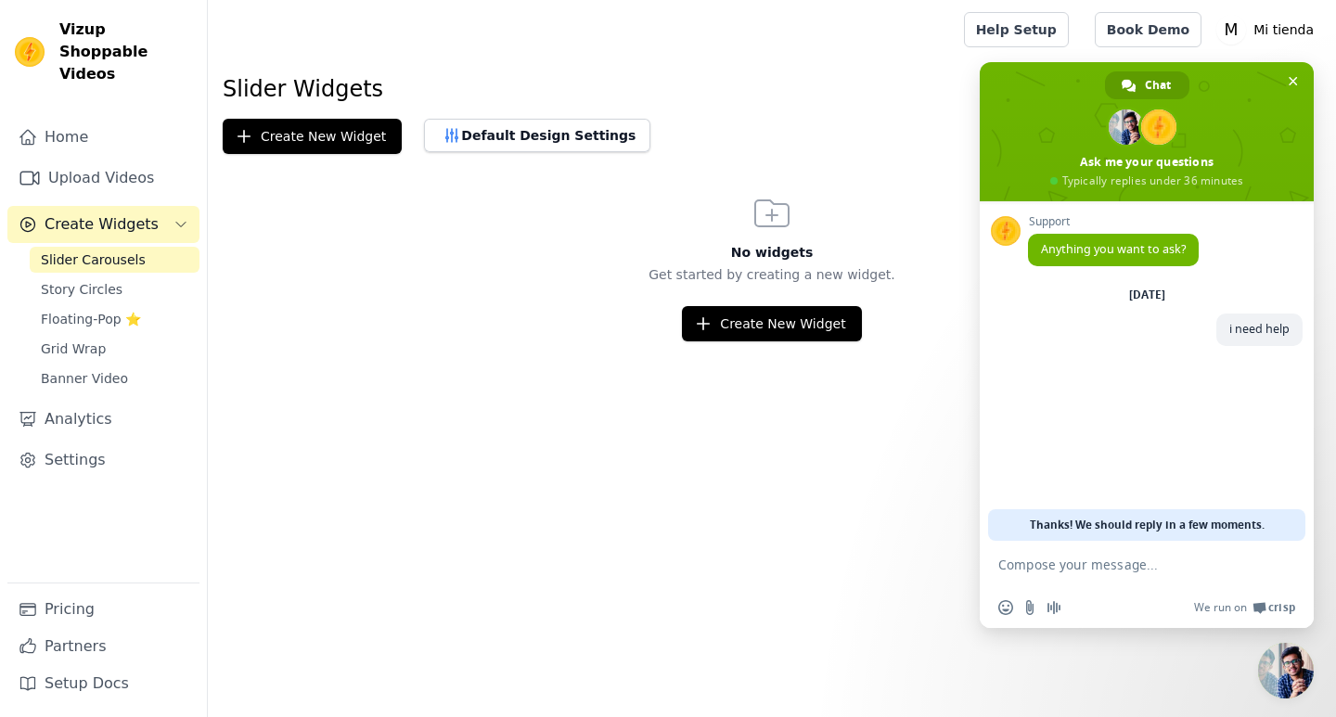
click at [1084, 578] on textarea "Compose your message..." at bounding box center [1128, 564] width 260 height 46
type textarea "help me plz"
click at [1124, 525] on span "Thanks! We should reply in a few moments." at bounding box center [1147, 525] width 235 height 32
click at [1087, 555] on textarea "Compose your message..." at bounding box center [1128, 564] width 260 height 46
type textarea "hello"
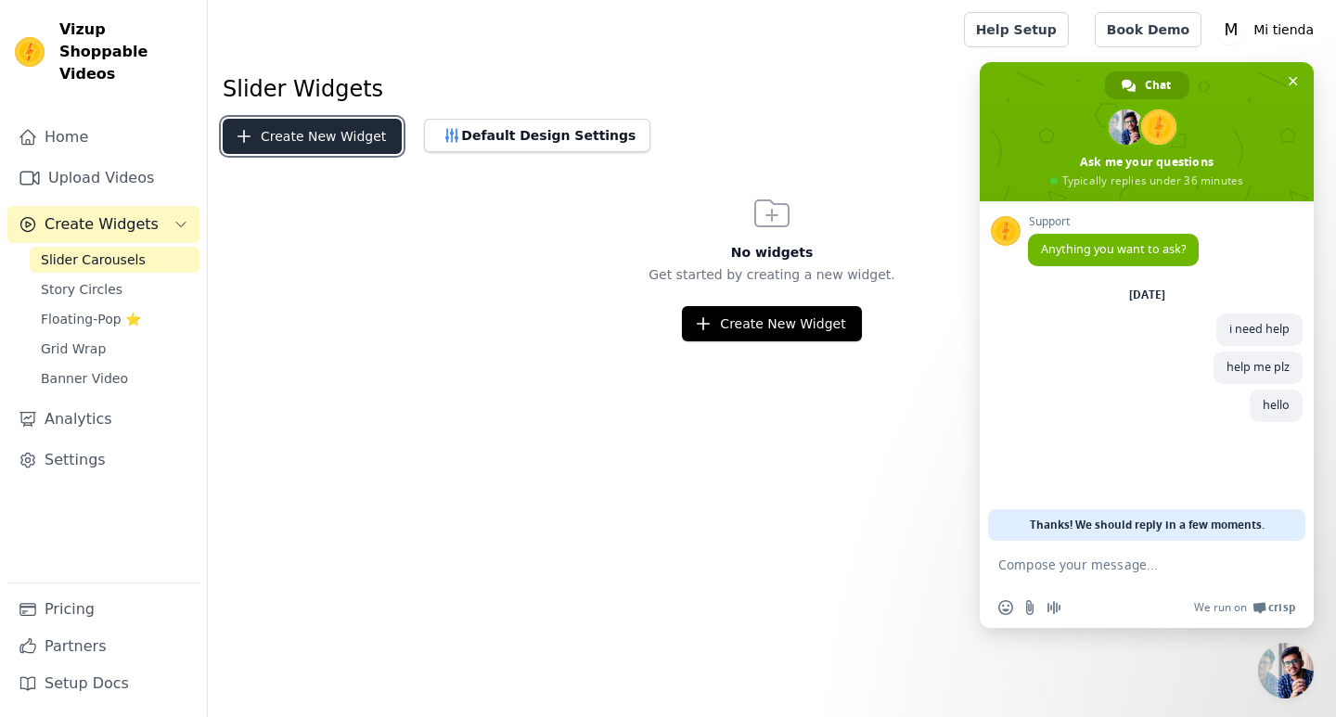
click at [355, 144] on button "Create New Widget" at bounding box center [312, 136] width 179 height 35
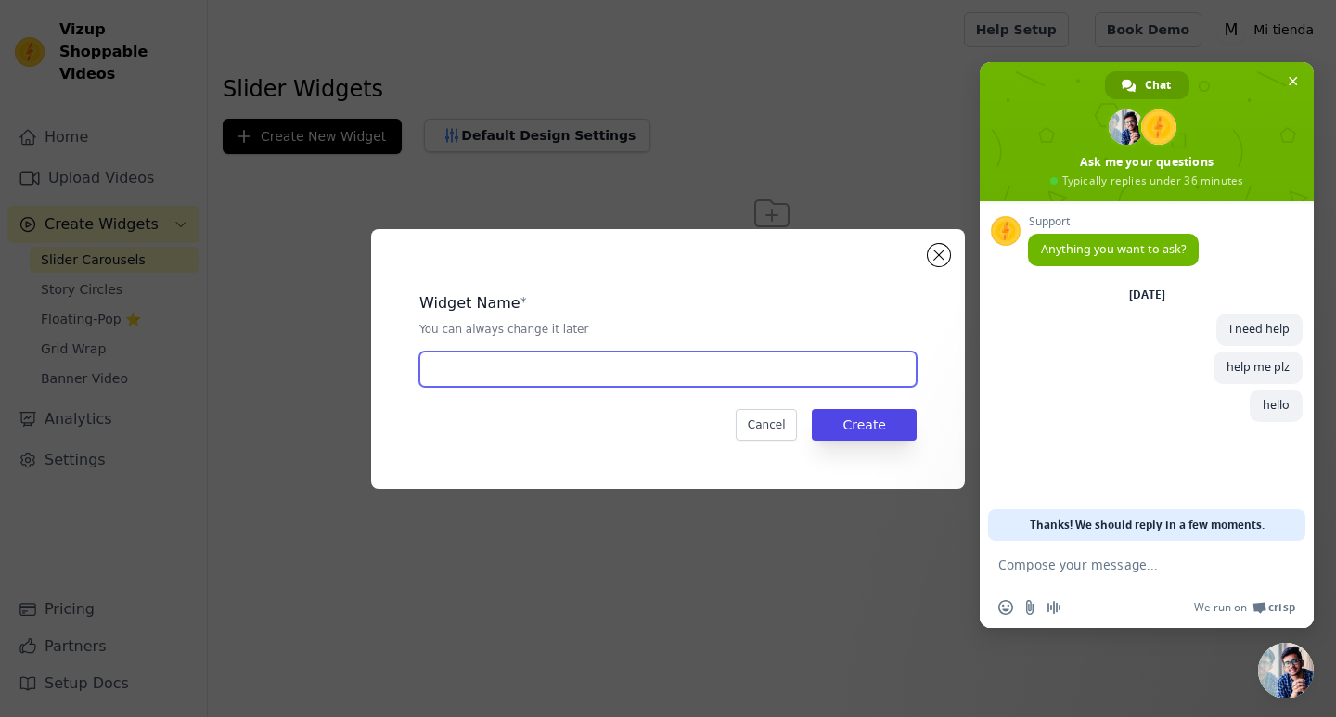
click at [502, 375] on input "text" at bounding box center [667, 369] width 497 height 35
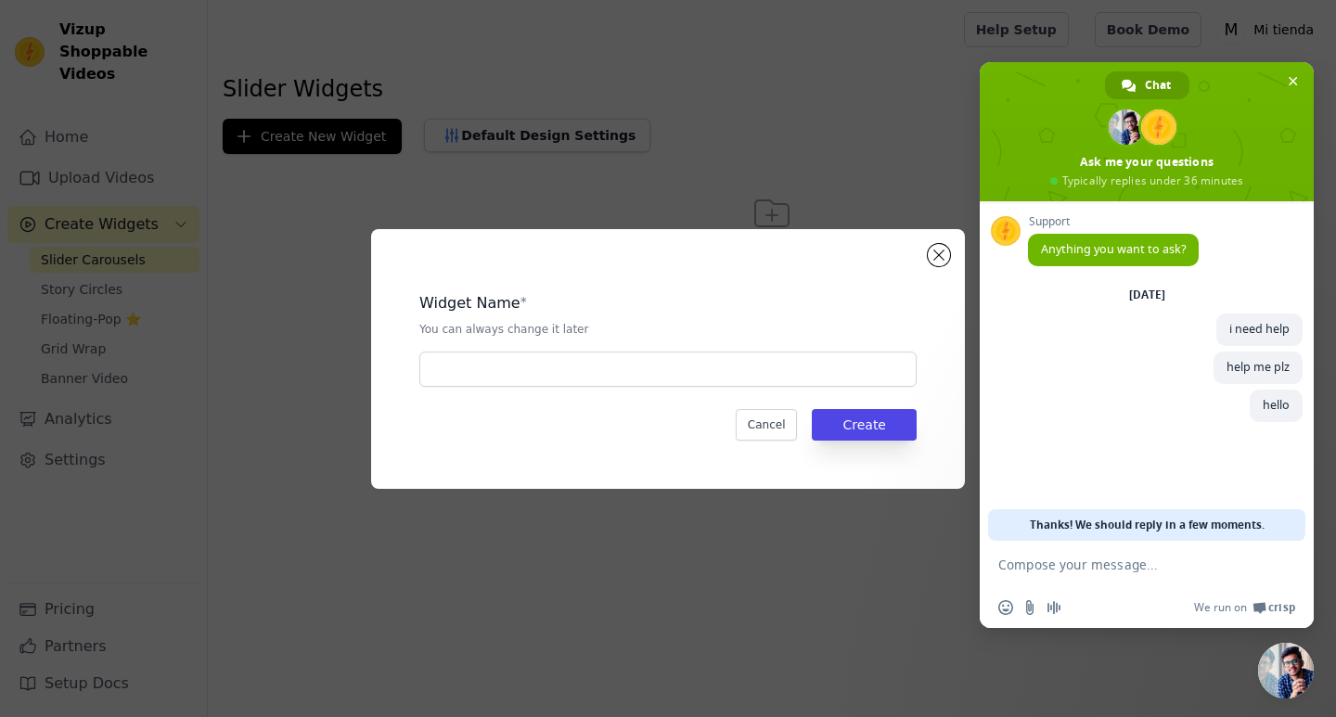
click at [433, 194] on div "Widget Name * You can always change it later Cancel Create" at bounding box center [668, 358] width 1336 height 717
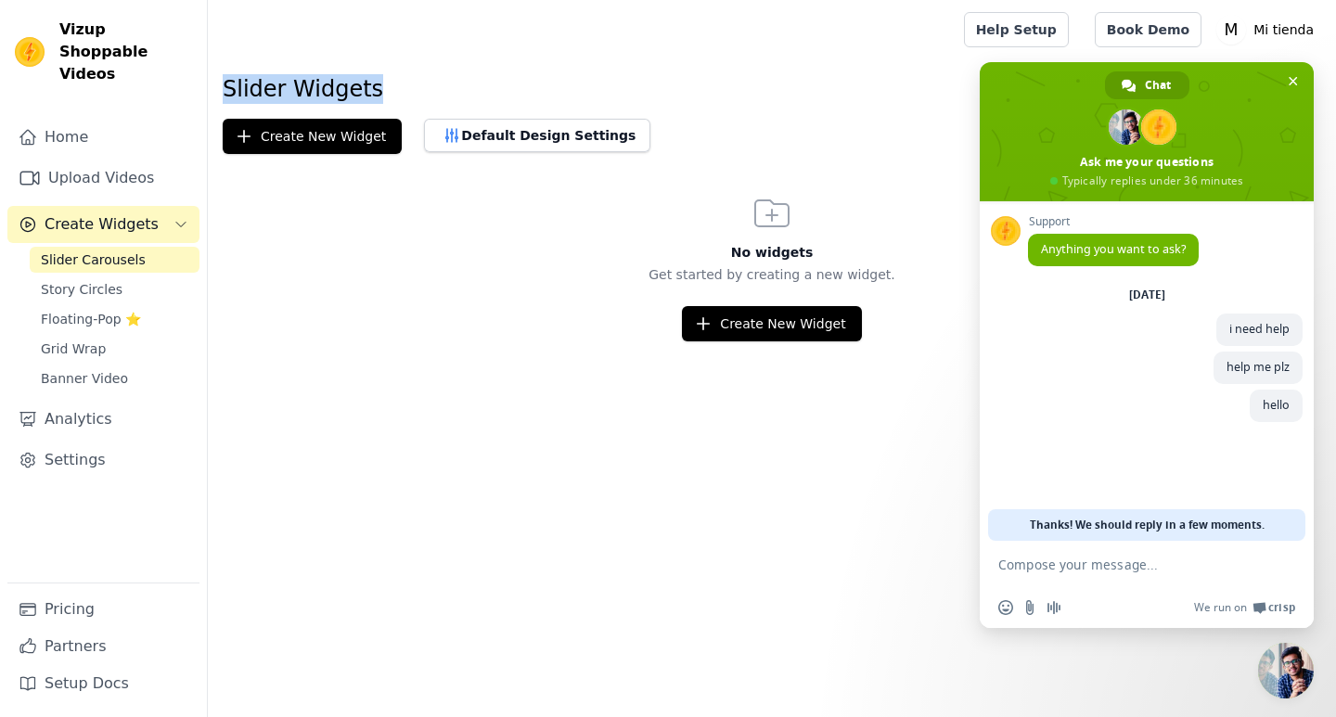
drag, startPoint x: 225, startPoint y: 83, endPoint x: 345, endPoint y: 95, distance: 121.2
click at [365, 95] on h1 "Slider Widgets" at bounding box center [772, 89] width 1098 height 30
copy h1 "Slider Widgets"
click at [322, 147] on button "Create New Widget" at bounding box center [312, 136] width 179 height 35
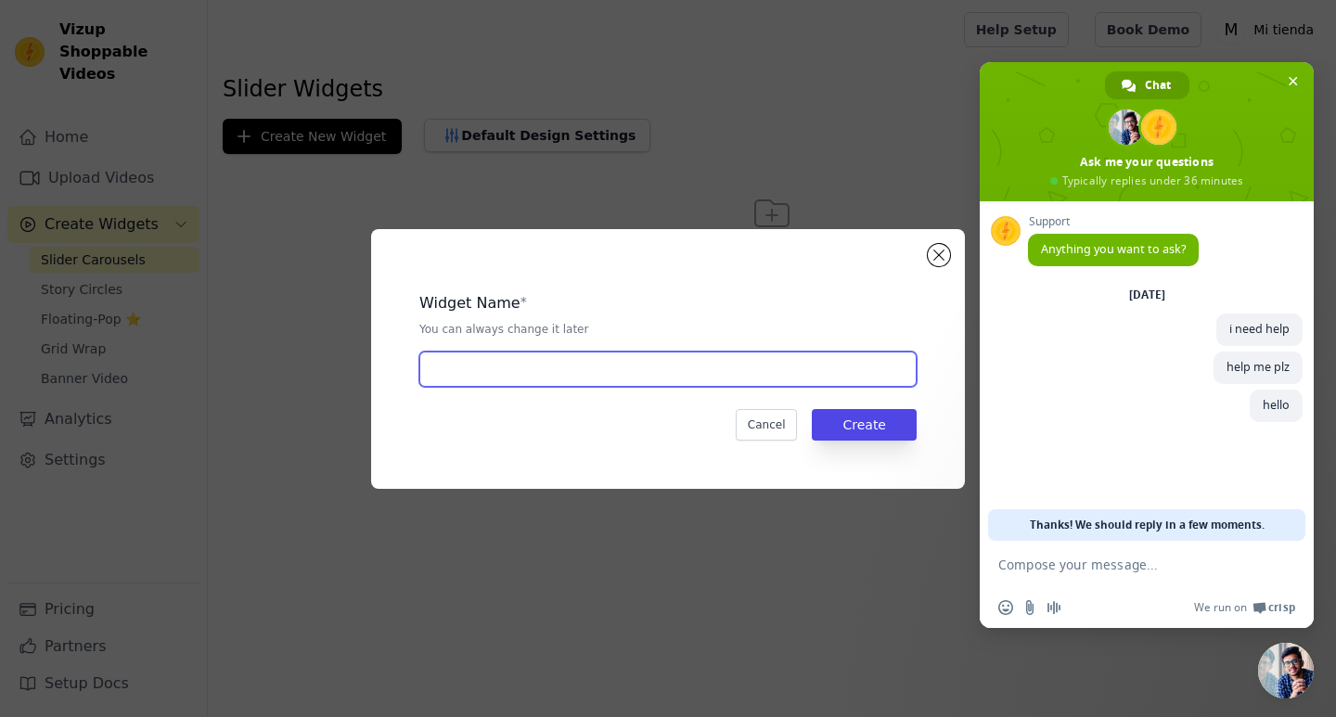
paste input "Slider Widgets"
type input "Slider Widgets"
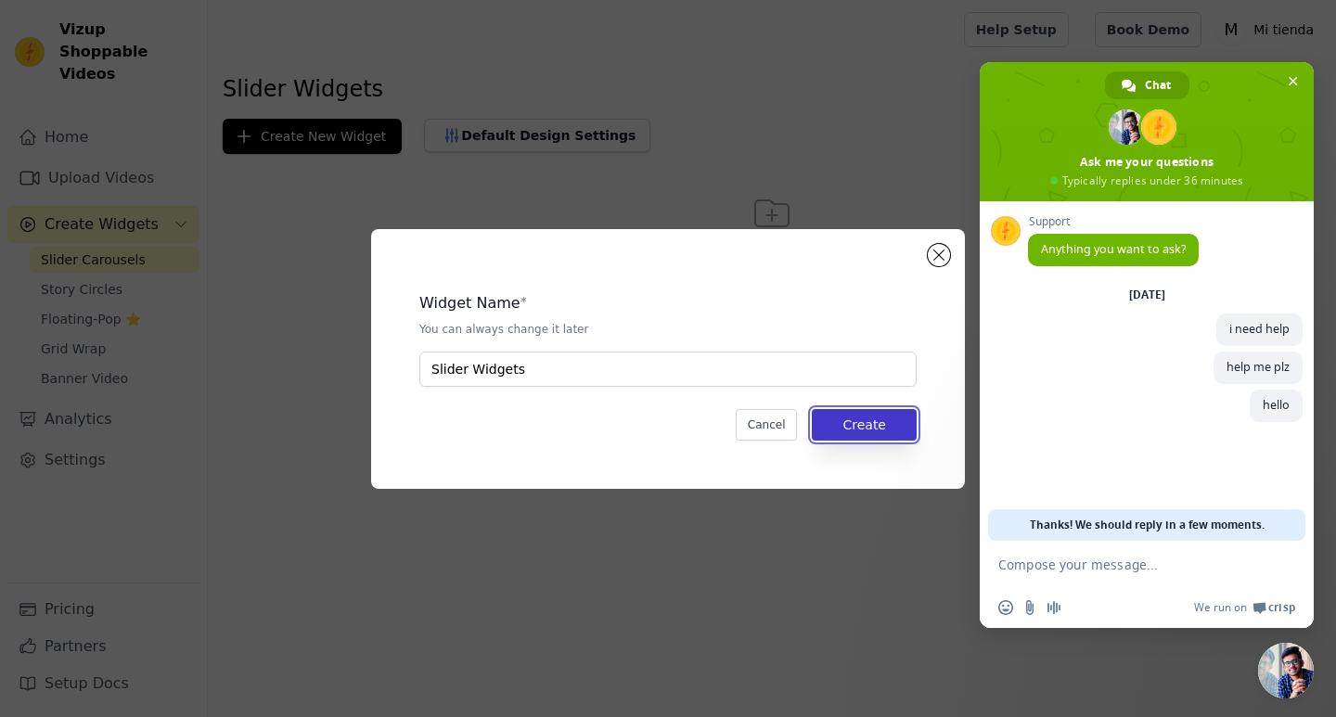
click at [883, 437] on button "Create" at bounding box center [864, 425] width 105 height 32
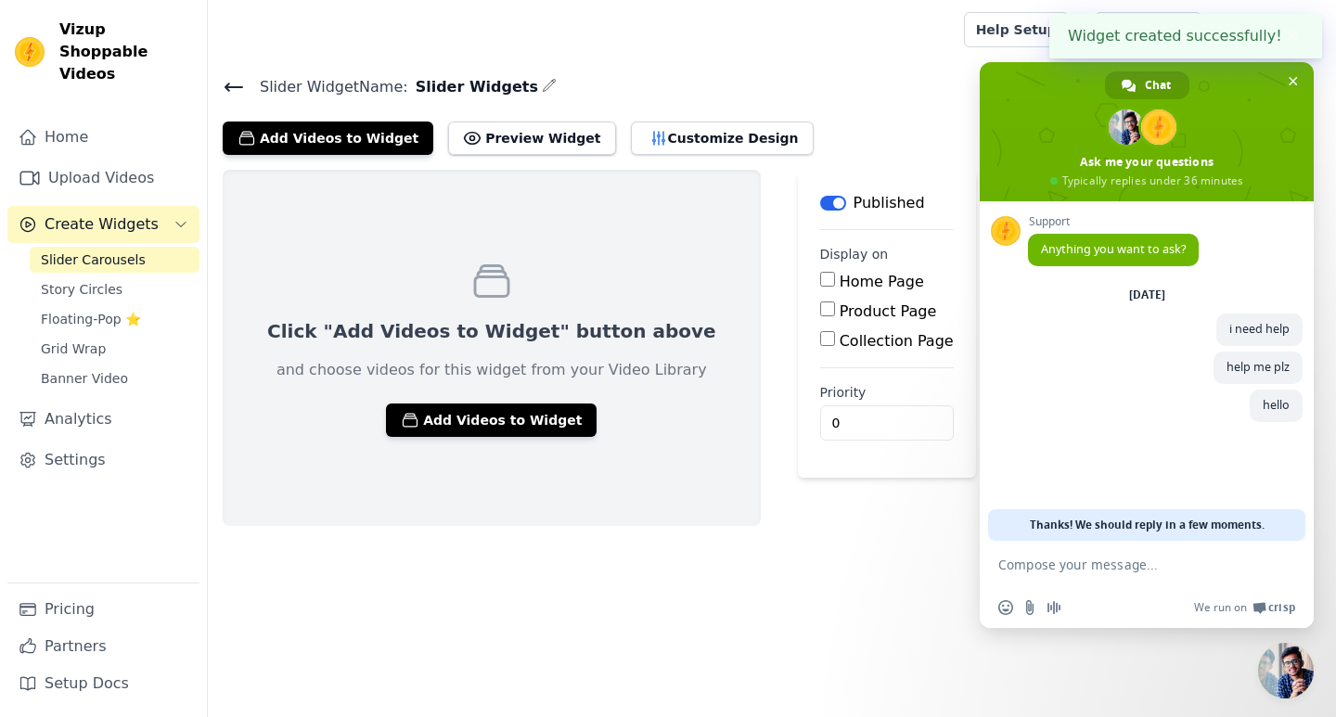
click at [840, 279] on label "Home Page" at bounding box center [882, 282] width 84 height 18
click at [820, 279] on input "Home Page" at bounding box center [827, 279] width 15 height 15
checkbox input "true"
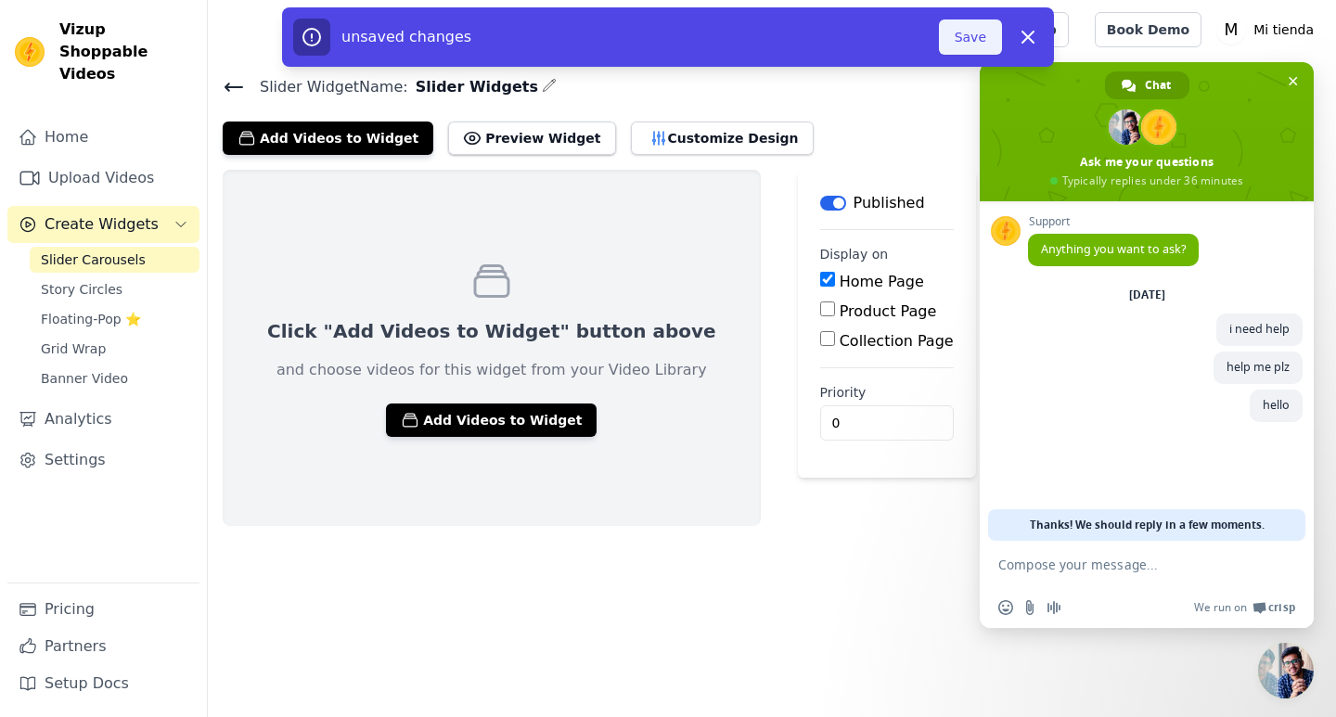
click at [968, 44] on button "Save" at bounding box center [970, 36] width 63 height 35
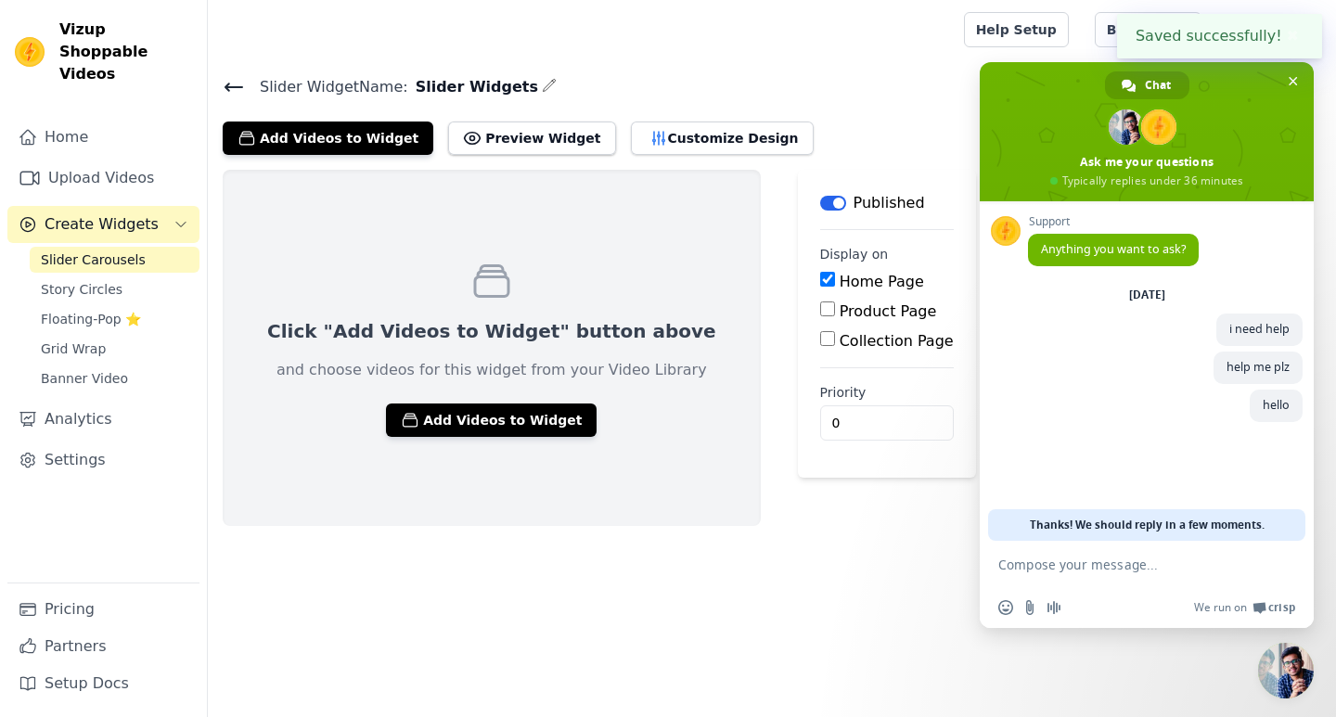
click at [840, 307] on label "Product Page" at bounding box center [888, 311] width 97 height 18
click at [820, 307] on input "Product Page" at bounding box center [827, 309] width 15 height 15
checkbox input "true"
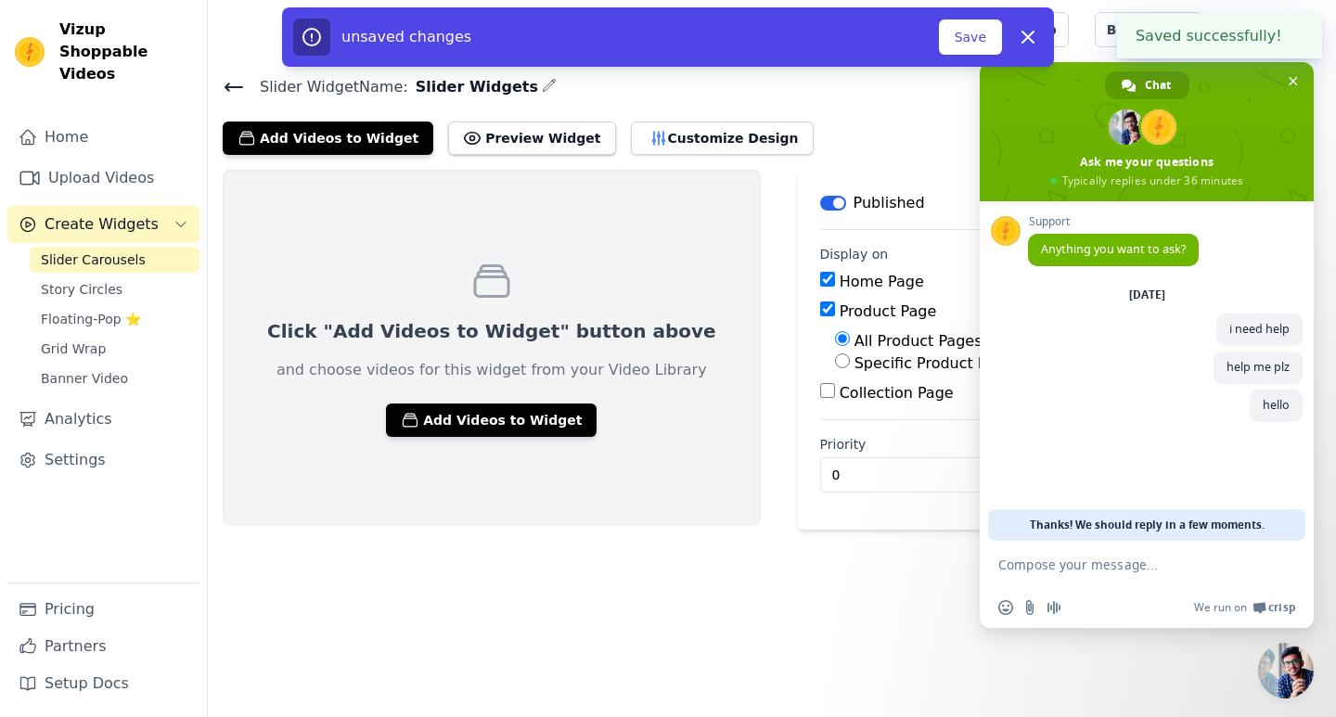
click at [820, 396] on input "Collection Page" at bounding box center [827, 390] width 15 height 15
checkbox input "true"
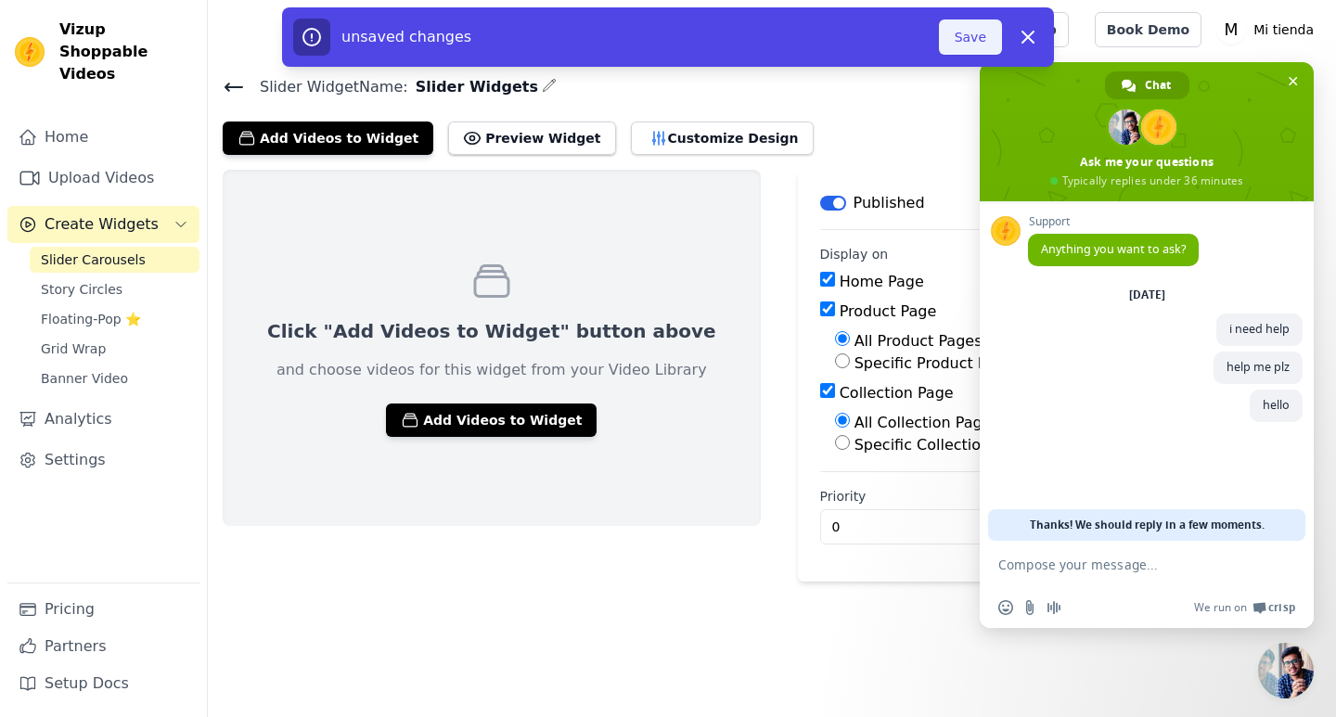
click at [973, 42] on button "Save" at bounding box center [970, 36] width 63 height 35
click at [537, 409] on button "Add Videos to Widget" at bounding box center [491, 420] width 211 height 33
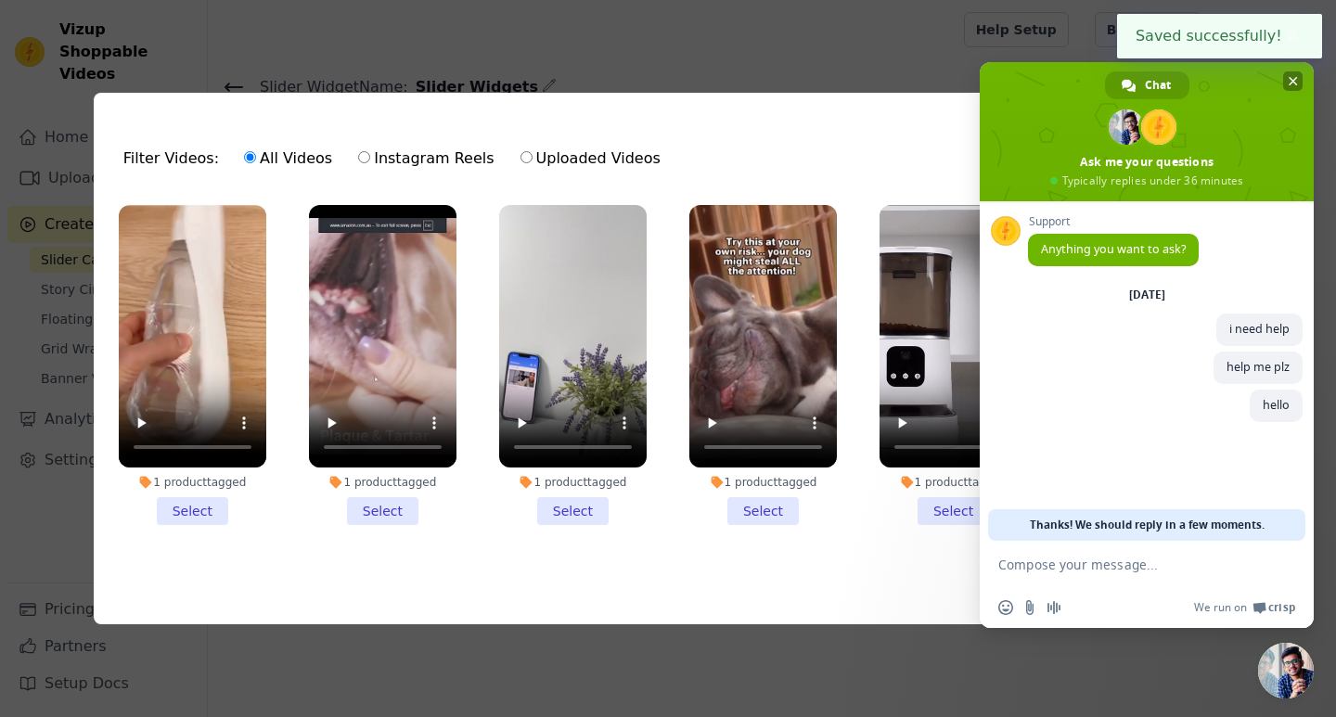
click at [1295, 91] on span at bounding box center [1147, 131] width 334 height 139
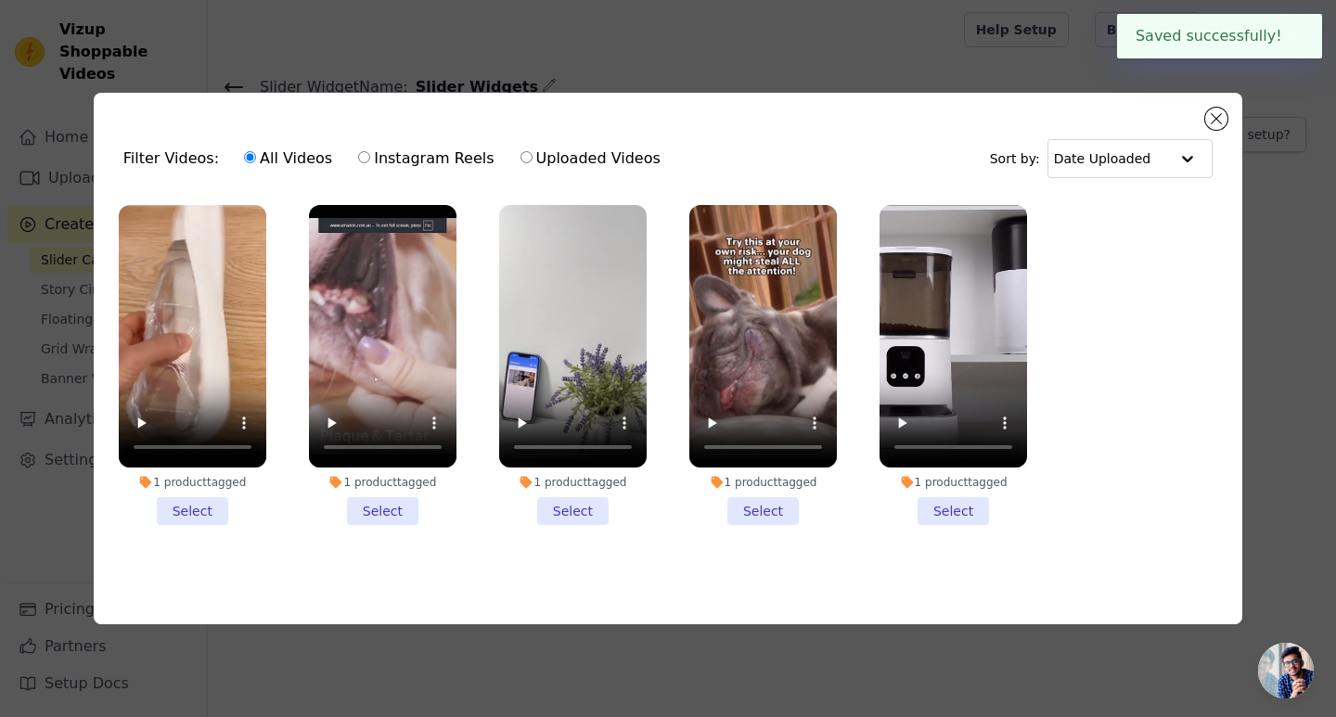
click at [957, 507] on li "1 product tagged Select" at bounding box center [954, 365] width 148 height 320
click at [0, 0] on input "1 product tagged Select" at bounding box center [0, 0] width 0 height 0
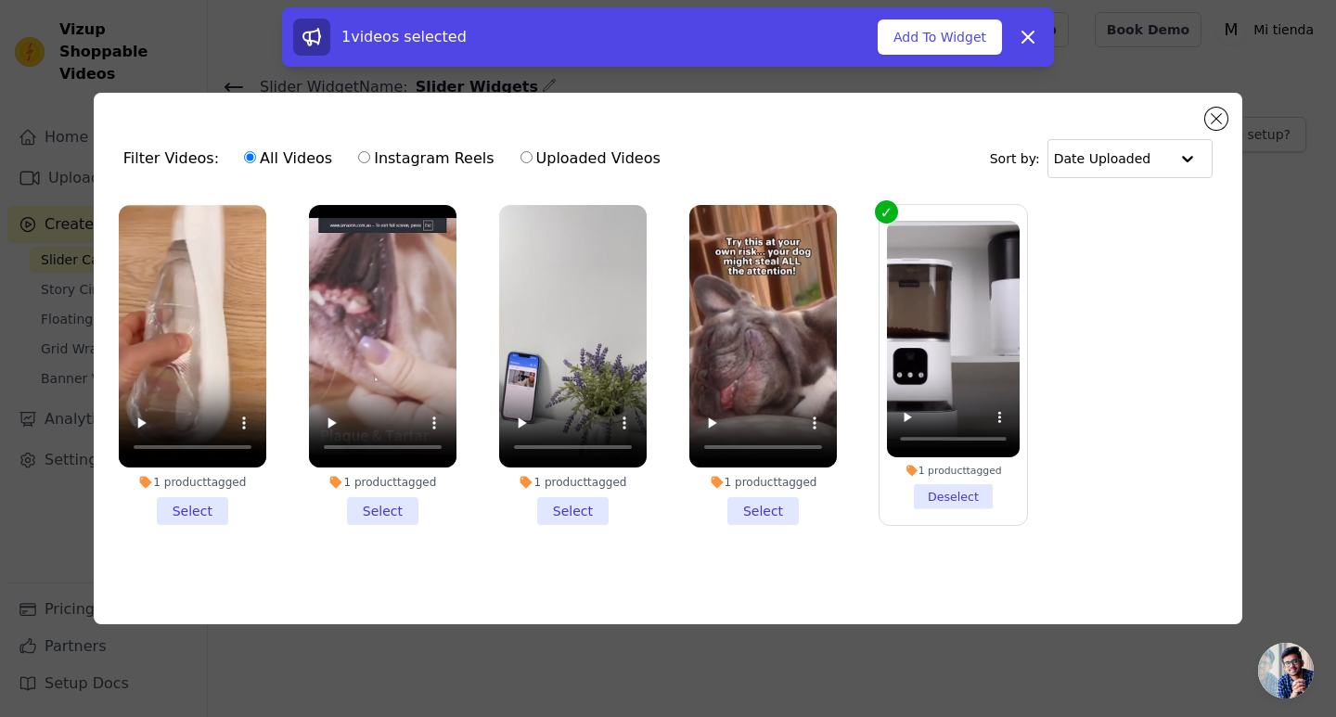
click at [958, 497] on li "1 product tagged Deselect" at bounding box center [953, 365] width 133 height 288
click at [0, 0] on input "1 product tagged Deselect" at bounding box center [0, 0] width 0 height 0
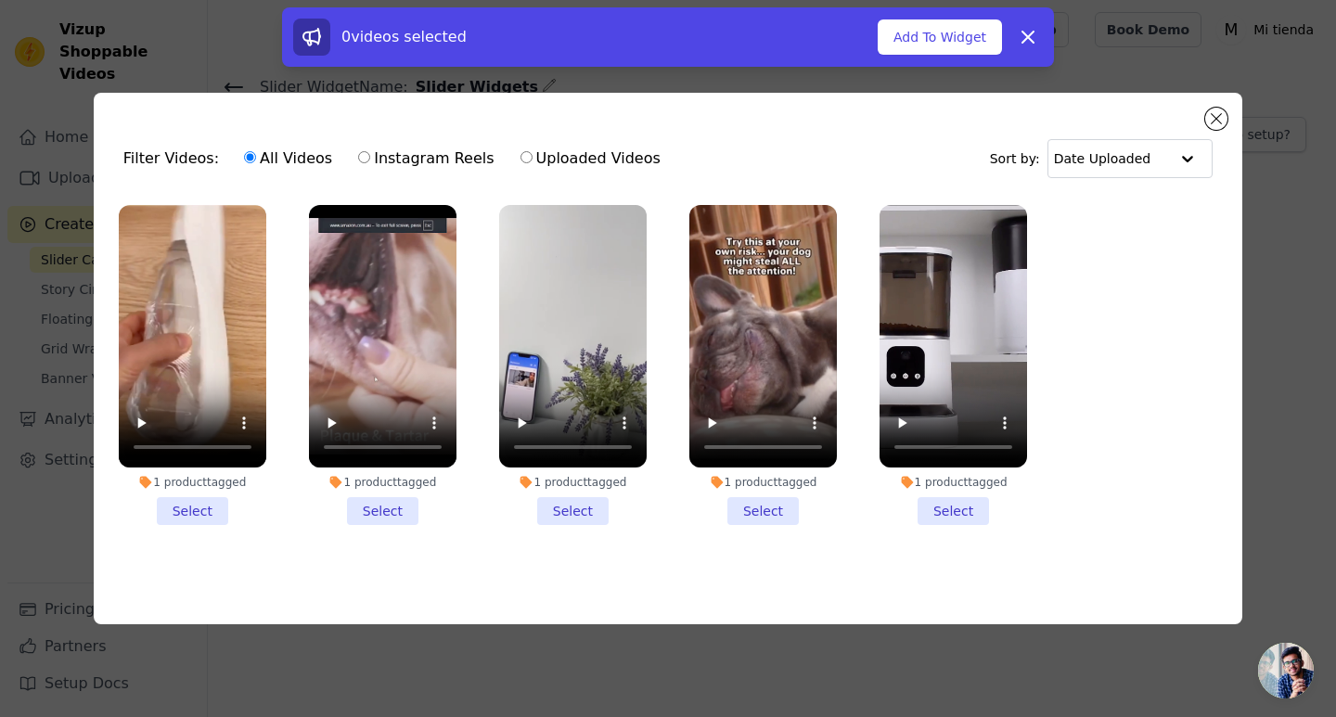
click at [970, 507] on li "1 product tagged Select" at bounding box center [954, 365] width 148 height 320
click at [0, 0] on input "1 product tagged Select" at bounding box center [0, 0] width 0 height 0
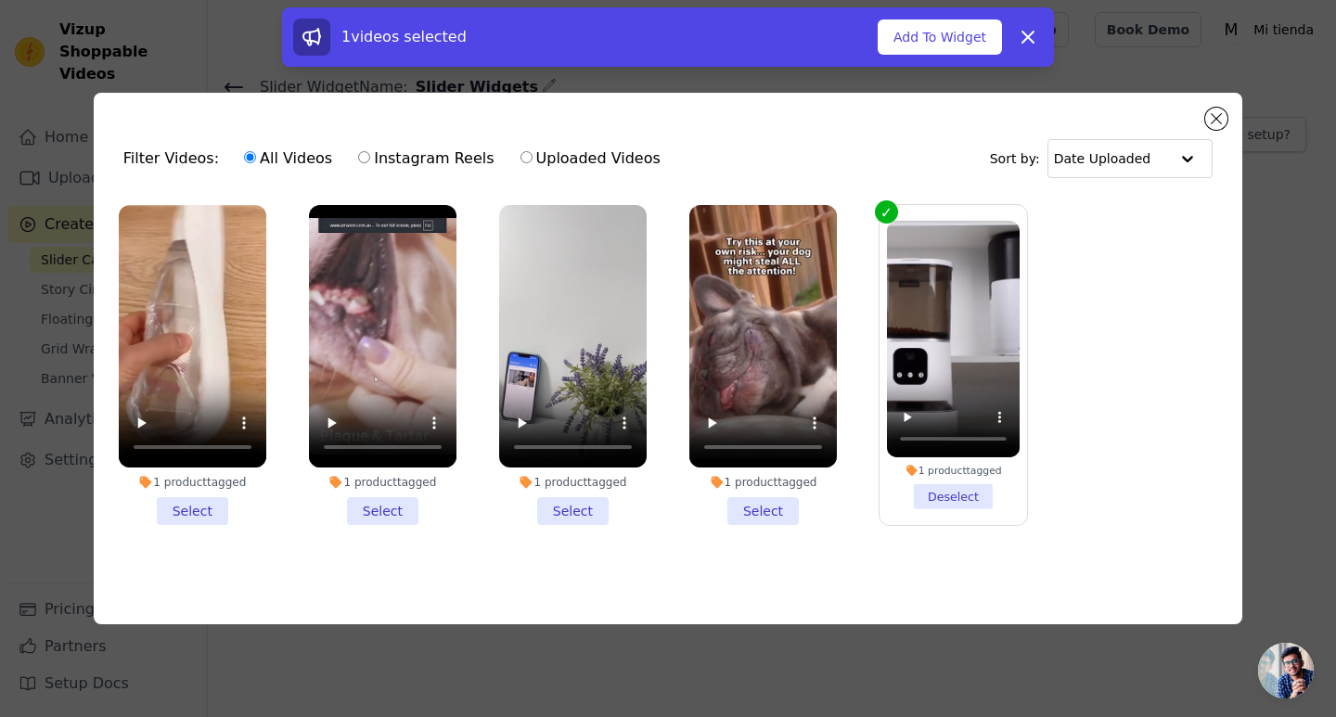
click at [768, 508] on li "1 product tagged Select" at bounding box center [763, 365] width 148 height 320
click at [0, 0] on input "1 product tagged Select" at bounding box center [0, 0] width 0 height 0
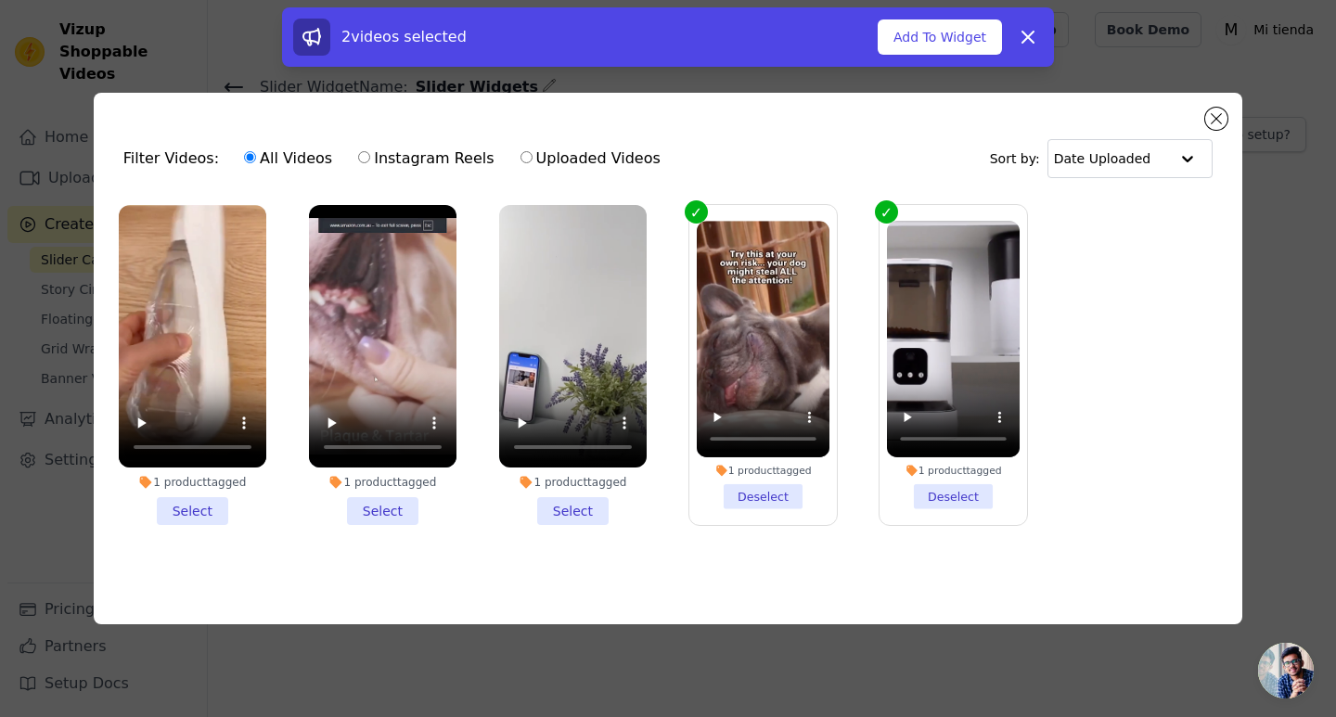
click at [768, 508] on label "1 product tagged Deselect" at bounding box center [762, 365] width 149 height 322
click at [0, 0] on input "1 product tagged Deselect" at bounding box center [0, 0] width 0 height 0
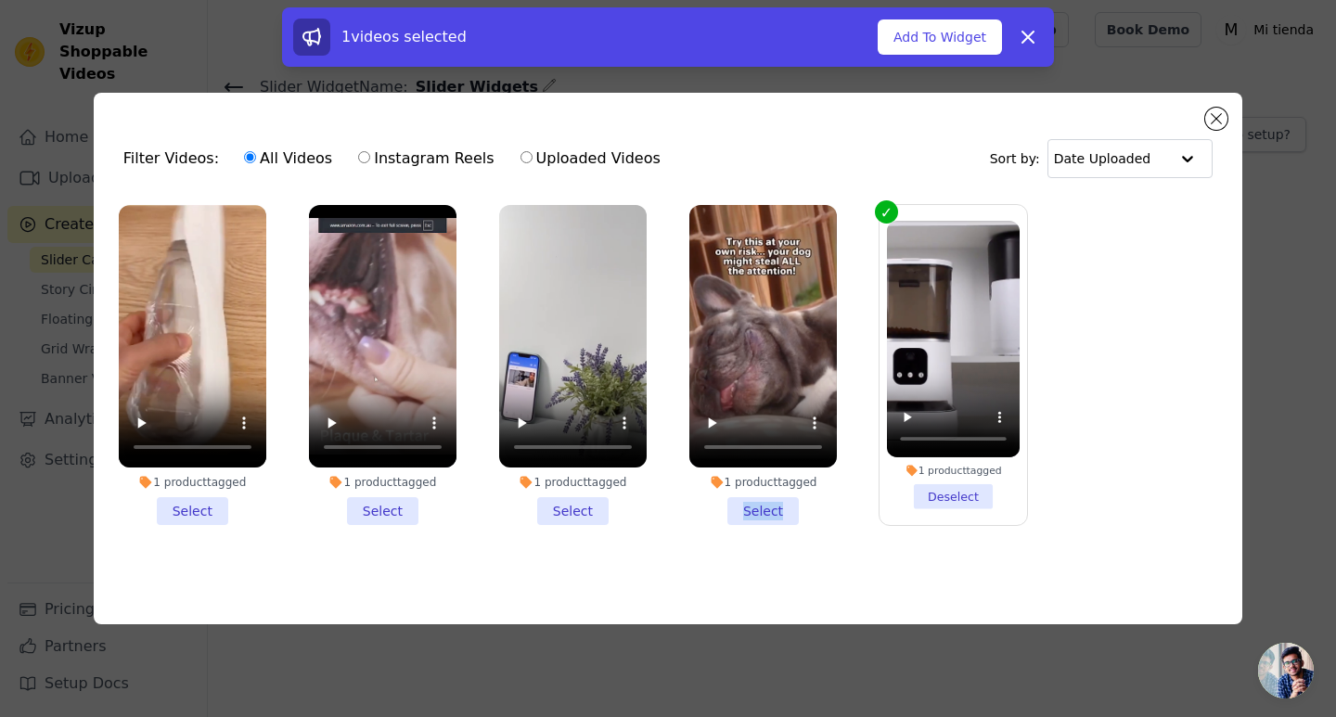
click at [768, 508] on li "1 product tagged Select" at bounding box center [763, 365] width 148 height 320
click at [0, 0] on input "1 product tagged Select" at bounding box center [0, 0] width 0 height 0
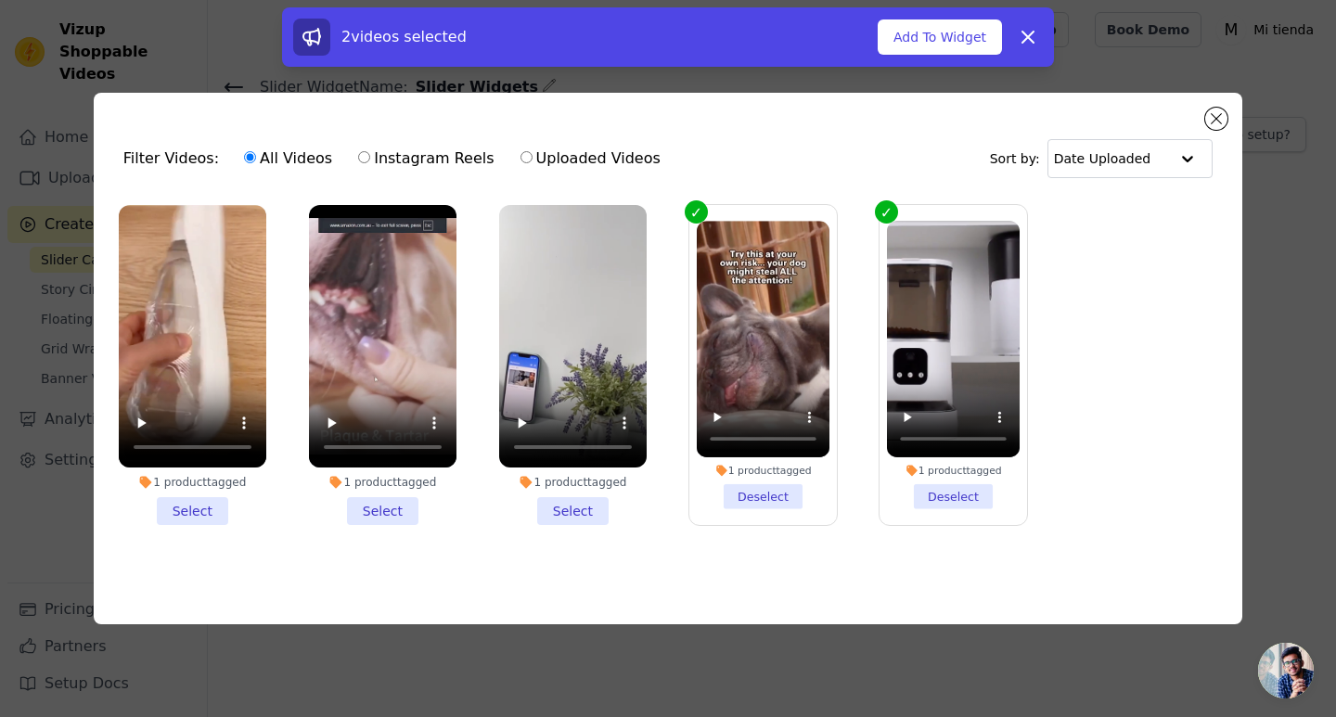
click at [586, 500] on li "1 product tagged Select" at bounding box center [573, 365] width 148 height 320
click at [0, 0] on input "1 product tagged Select" at bounding box center [0, 0] width 0 height 0
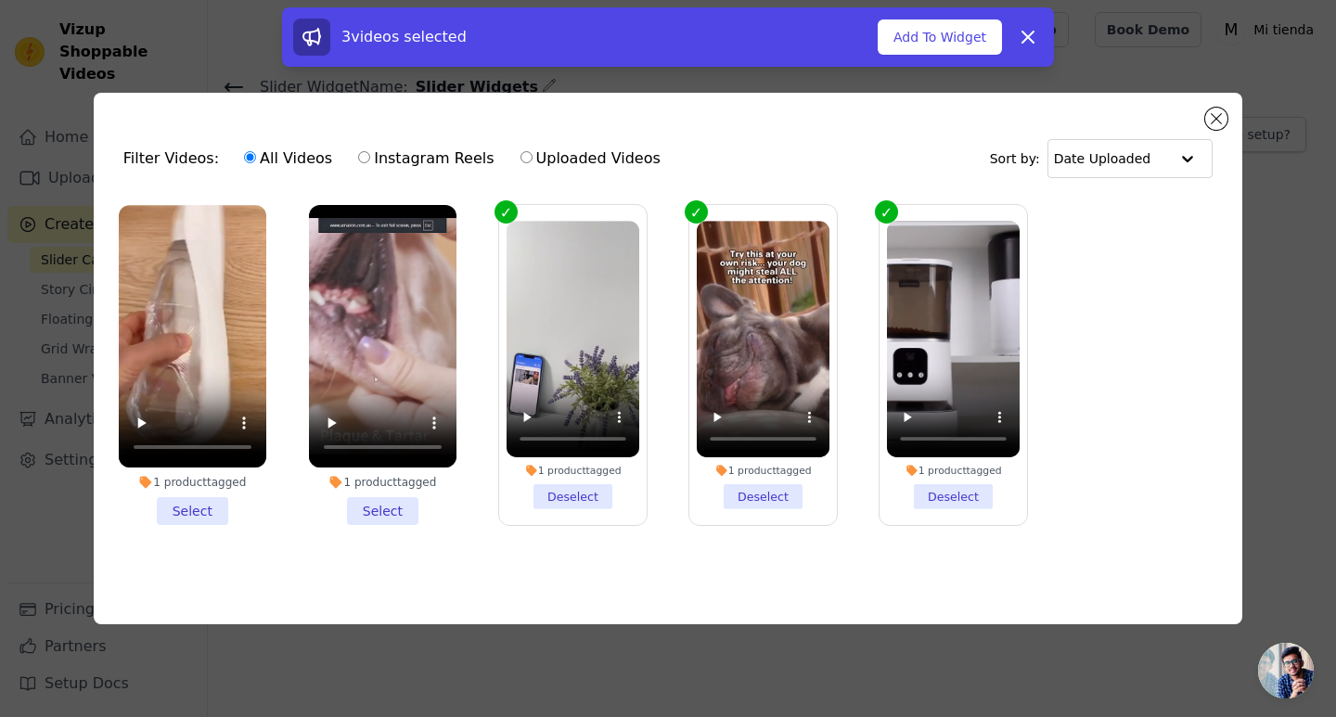
click at [382, 503] on li "1 product tagged Select" at bounding box center [383, 365] width 148 height 320
click at [0, 0] on input "1 product tagged Select" at bounding box center [0, 0] width 0 height 0
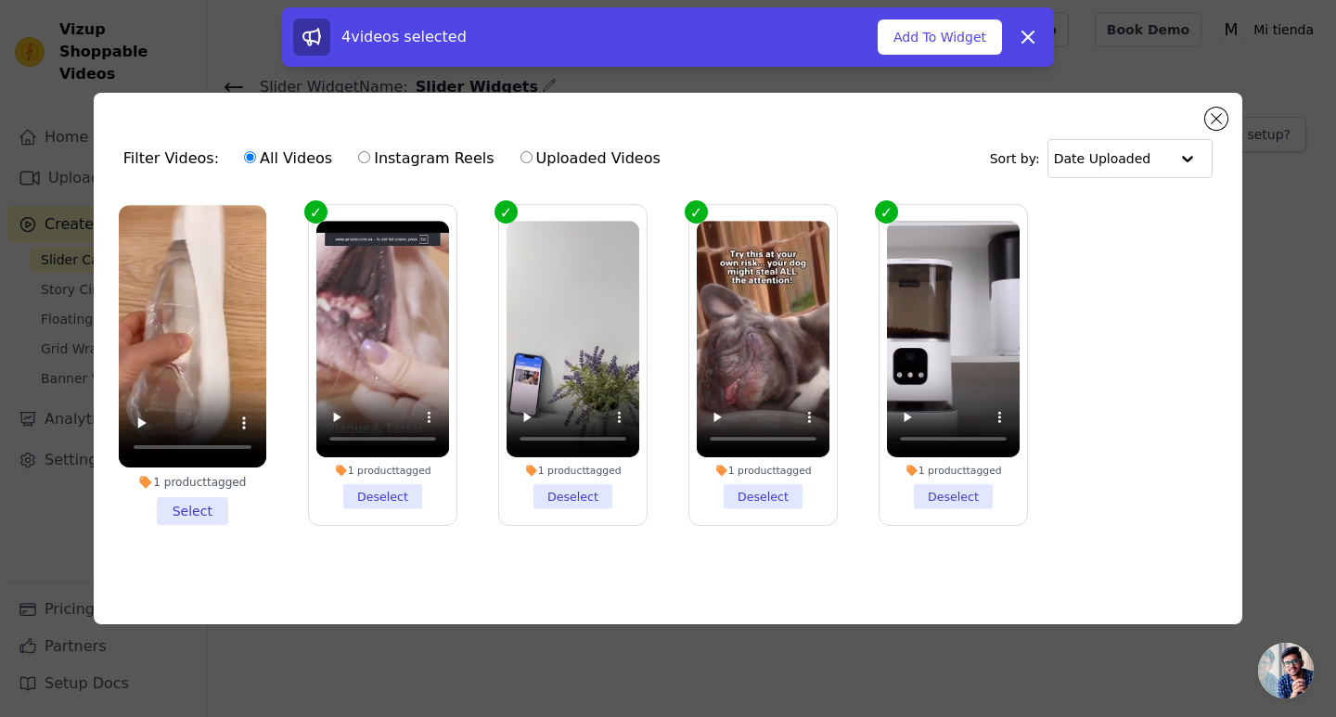
click at [223, 504] on li "1 product tagged Select" at bounding box center [193, 365] width 148 height 320
click at [0, 0] on input "1 product tagged Select" at bounding box center [0, 0] width 0 height 0
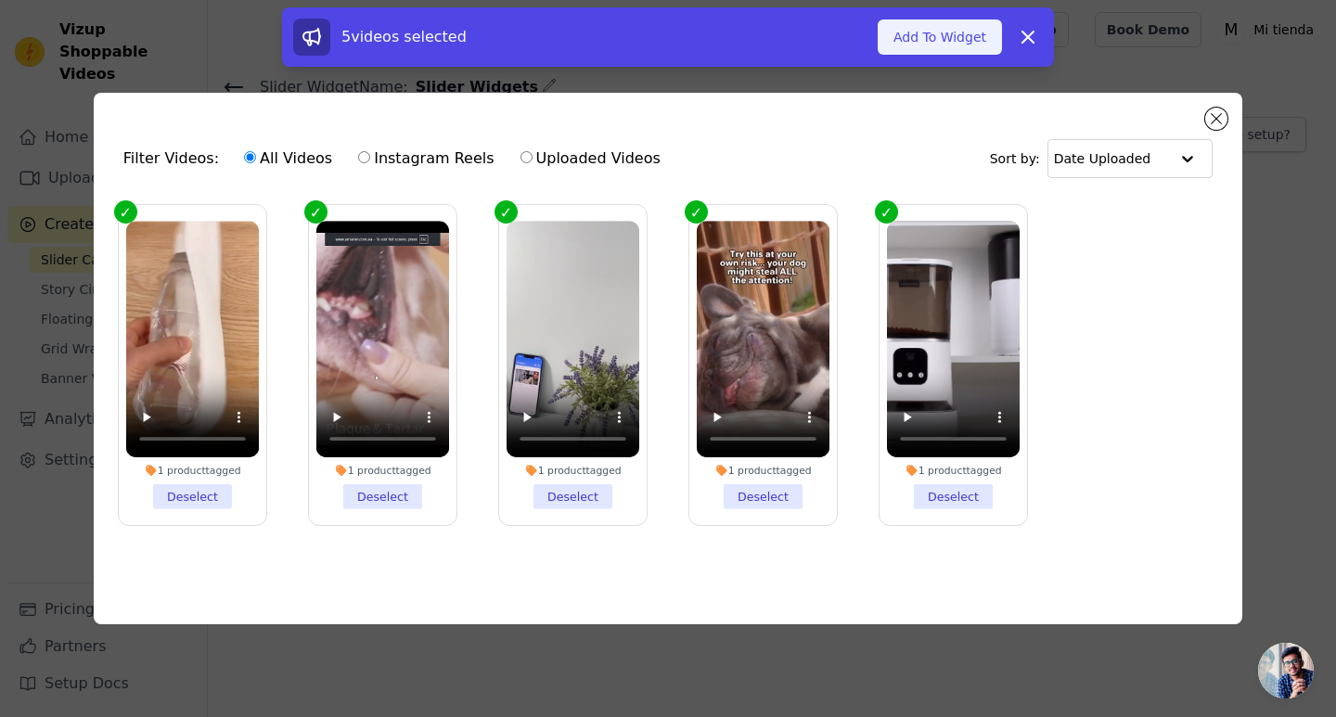
click at [925, 48] on button "Add To Widget" at bounding box center [940, 36] width 124 height 35
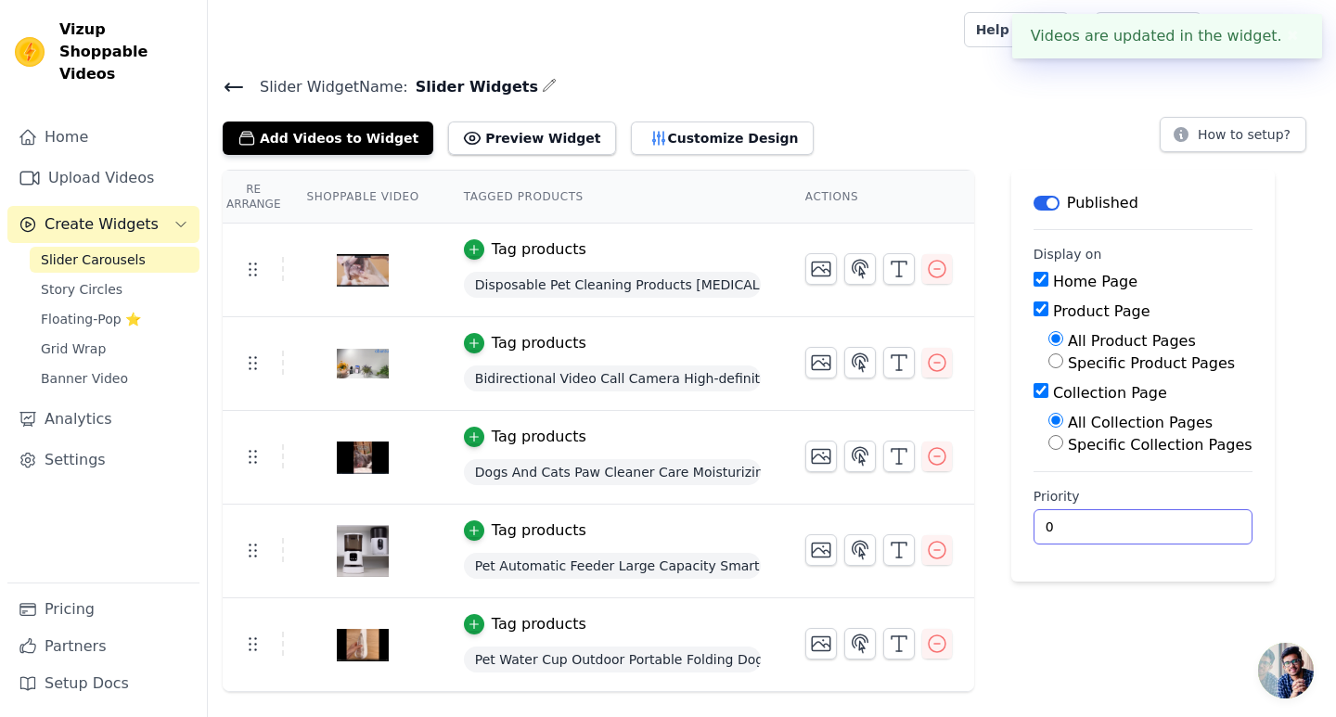
click at [1055, 518] on input "0" at bounding box center [1143, 526] width 219 height 35
click at [1101, 649] on div "Label Published Display on Home Page Product Page All Product Pages Specific Pr…" at bounding box center [1142, 431] width 263 height 522
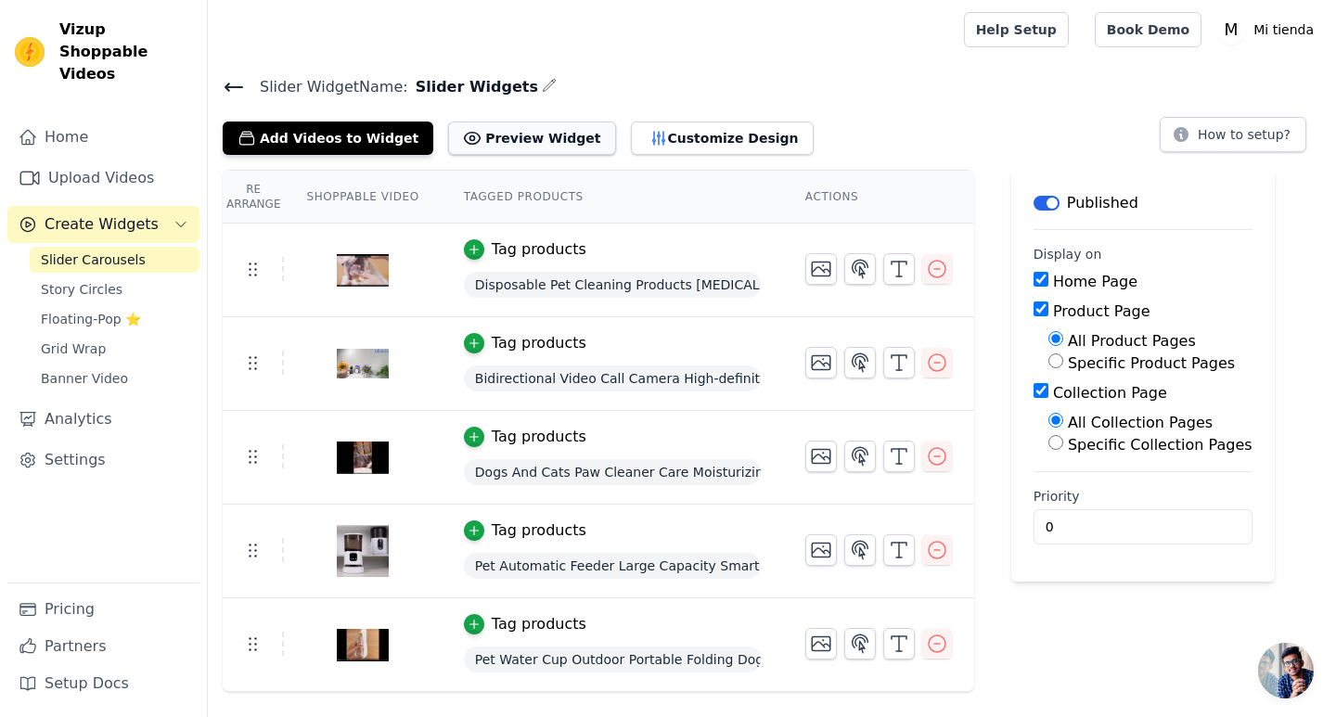
click at [518, 148] on button "Preview Widget" at bounding box center [531, 138] width 167 height 33
click at [115, 276] on link "Story Circles" at bounding box center [115, 289] width 170 height 26
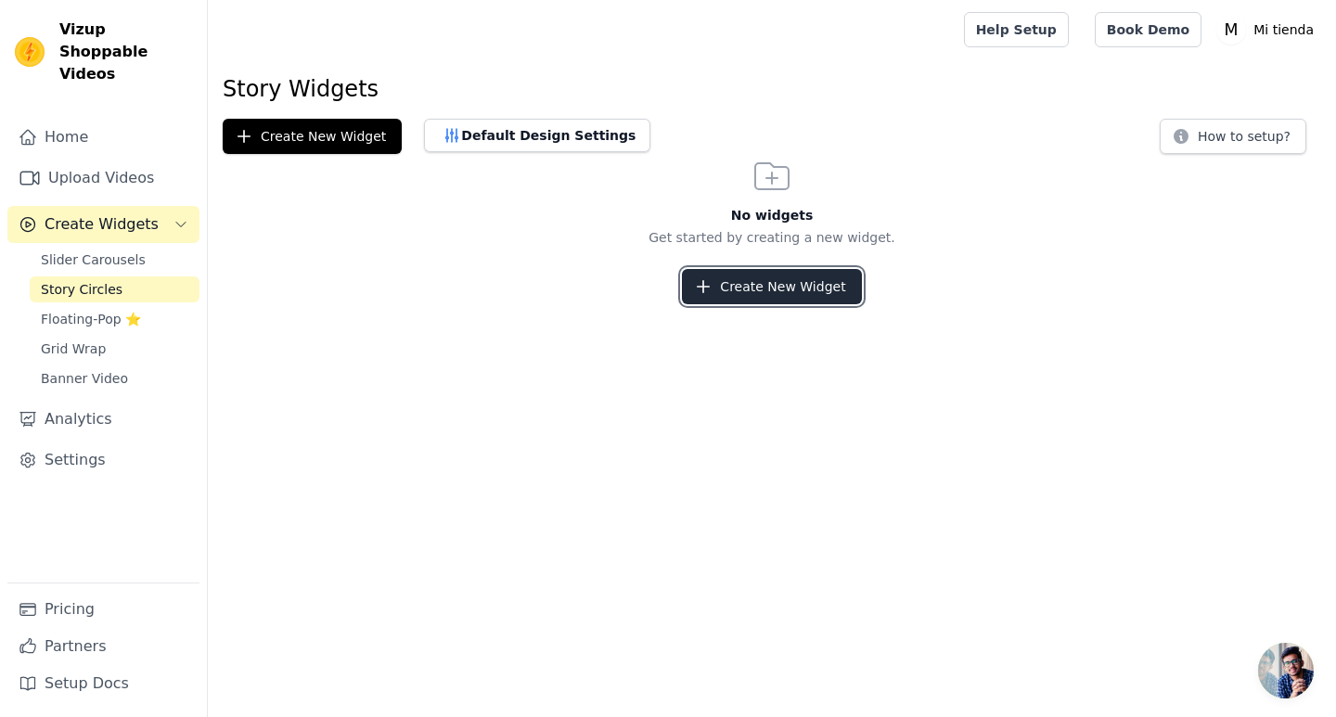
click at [764, 294] on button "Create New Widget" at bounding box center [771, 286] width 179 height 35
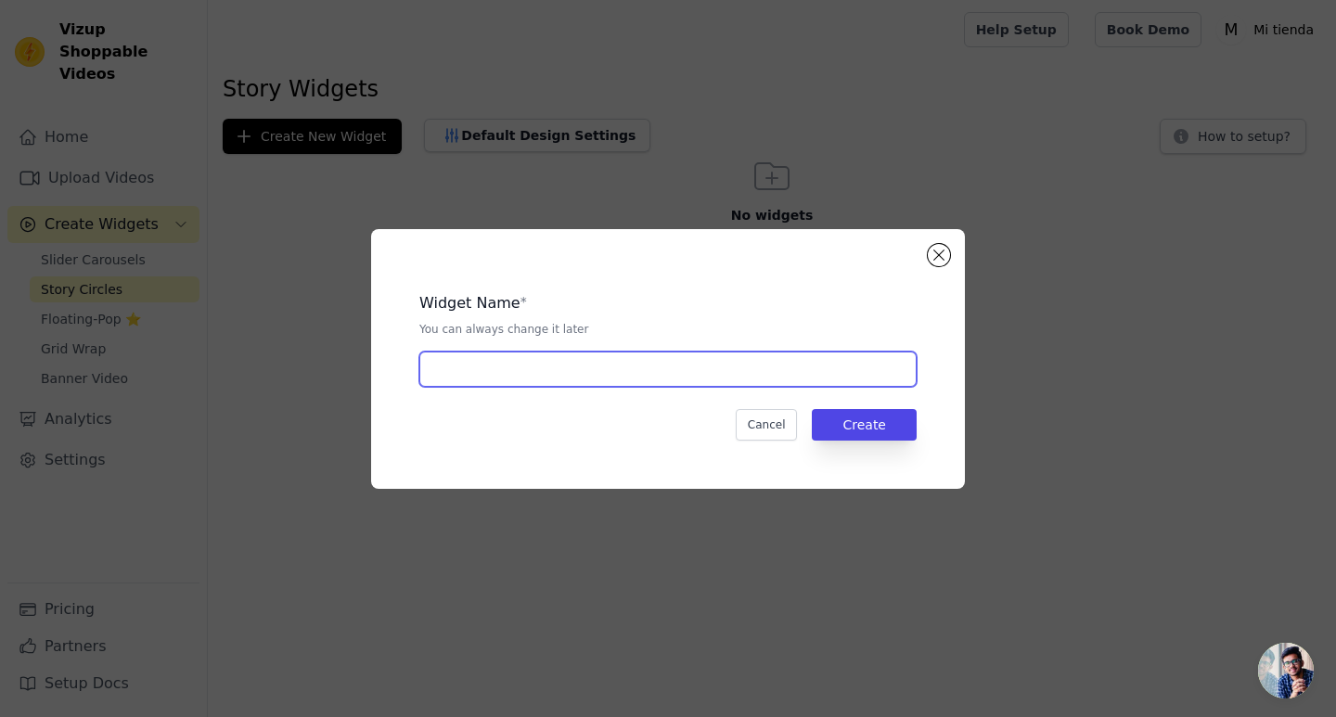
click at [660, 368] on input "text" at bounding box center [667, 369] width 497 height 35
type input "Slider Widgets"
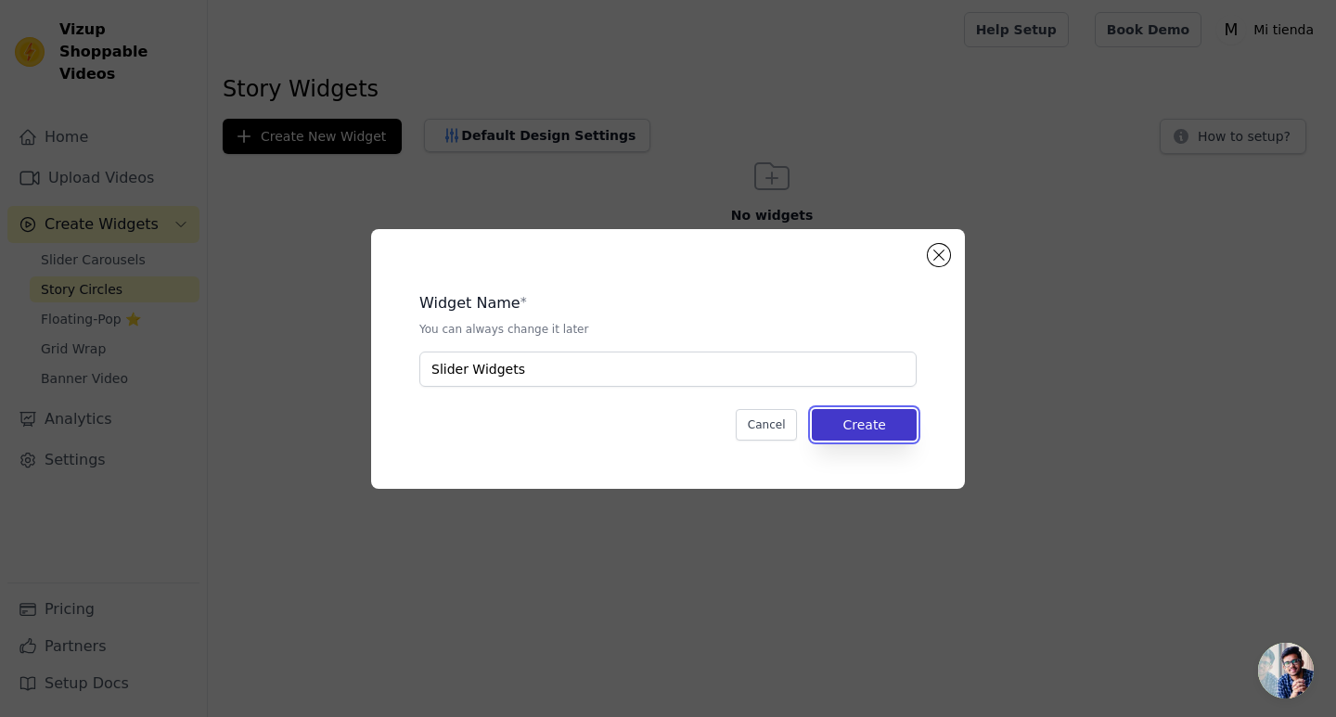
click at [902, 435] on button "Create" at bounding box center [864, 425] width 105 height 32
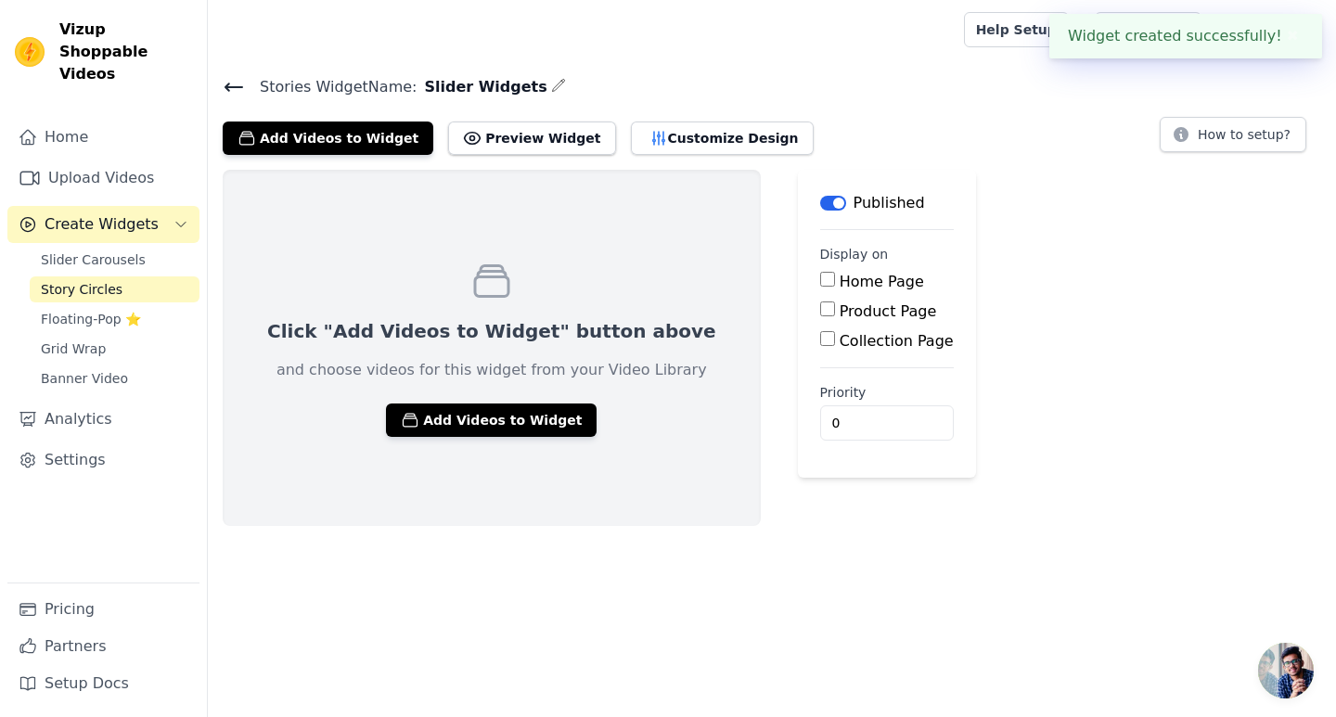
click at [840, 283] on label "Home Page" at bounding box center [882, 282] width 84 height 18
click at [820, 283] on input "Home Page" at bounding box center [827, 279] width 15 height 15
checkbox input "true"
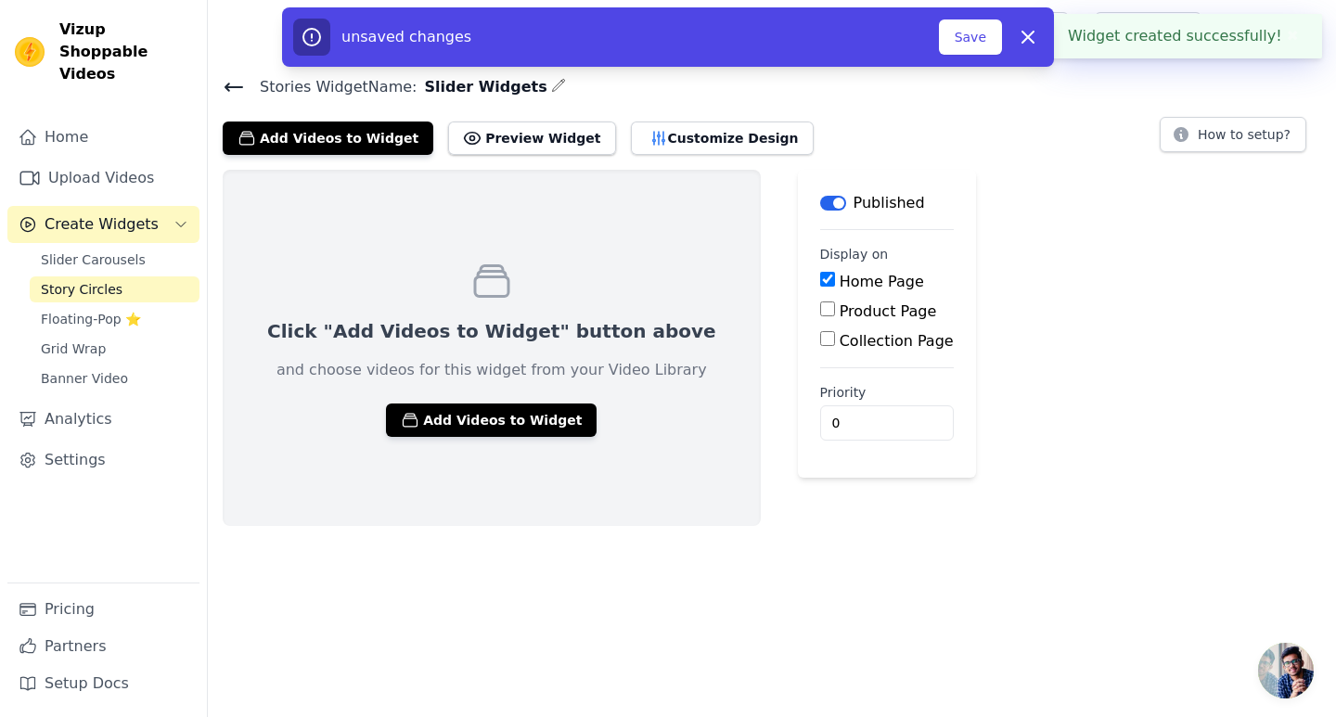
click at [840, 304] on label "Product Page" at bounding box center [888, 311] width 97 height 18
click at [820, 304] on input "Product Page" at bounding box center [827, 309] width 15 height 15
checkbox input "true"
click at [820, 397] on div "Collection Page" at bounding box center [920, 393] width 201 height 22
click at [820, 392] on input "Collection Page" at bounding box center [827, 390] width 15 height 15
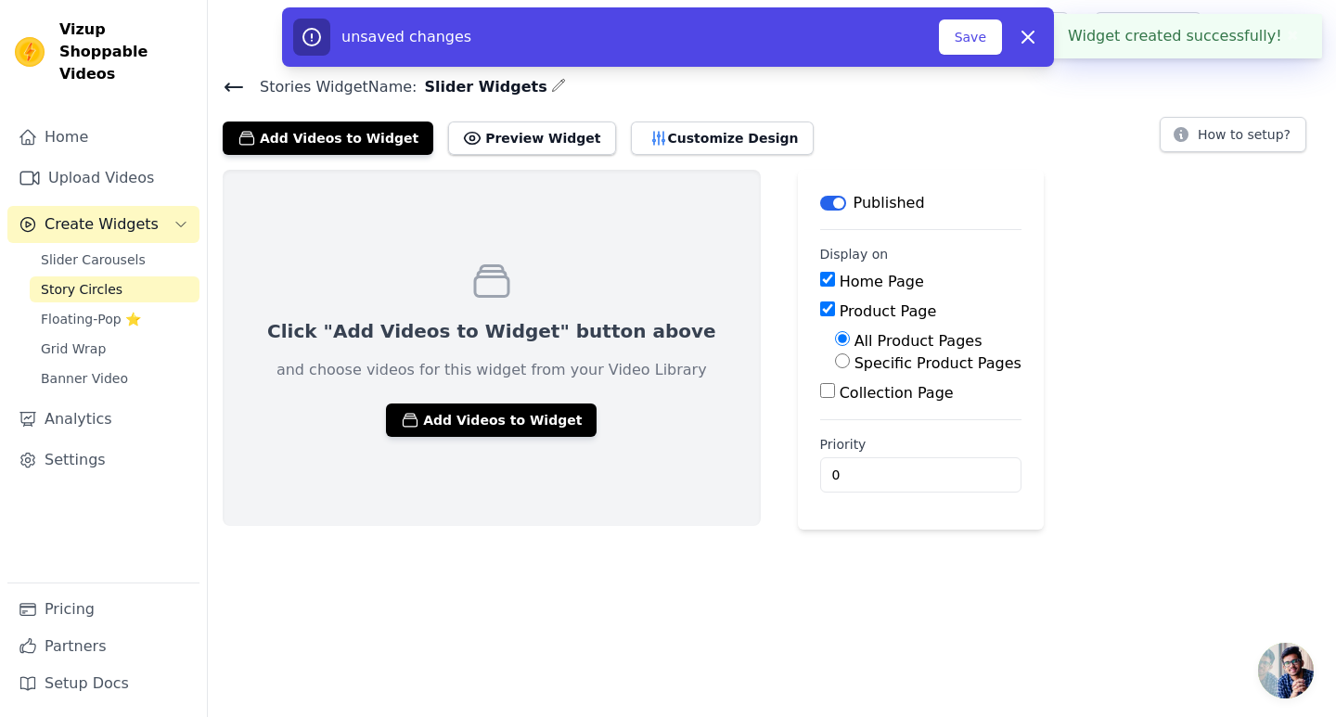
checkbox input "true"
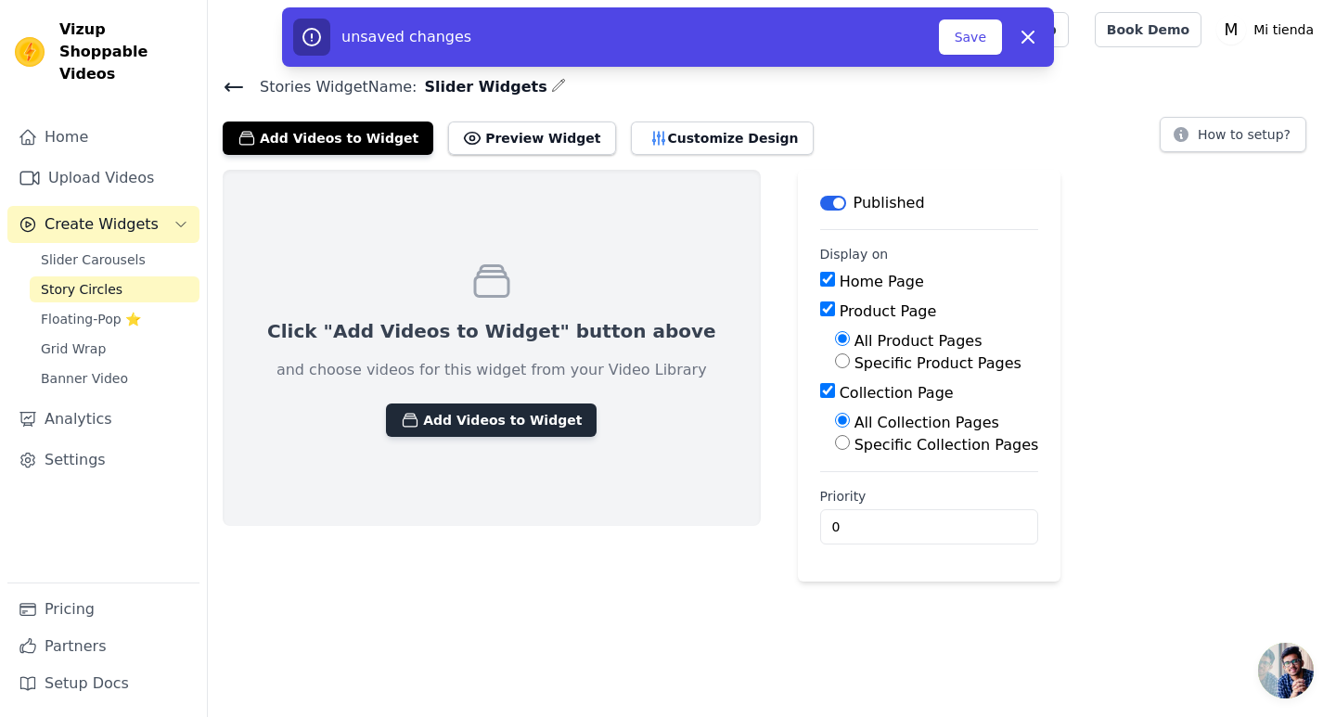
click at [492, 430] on button "Add Videos to Widget" at bounding box center [491, 420] width 211 height 33
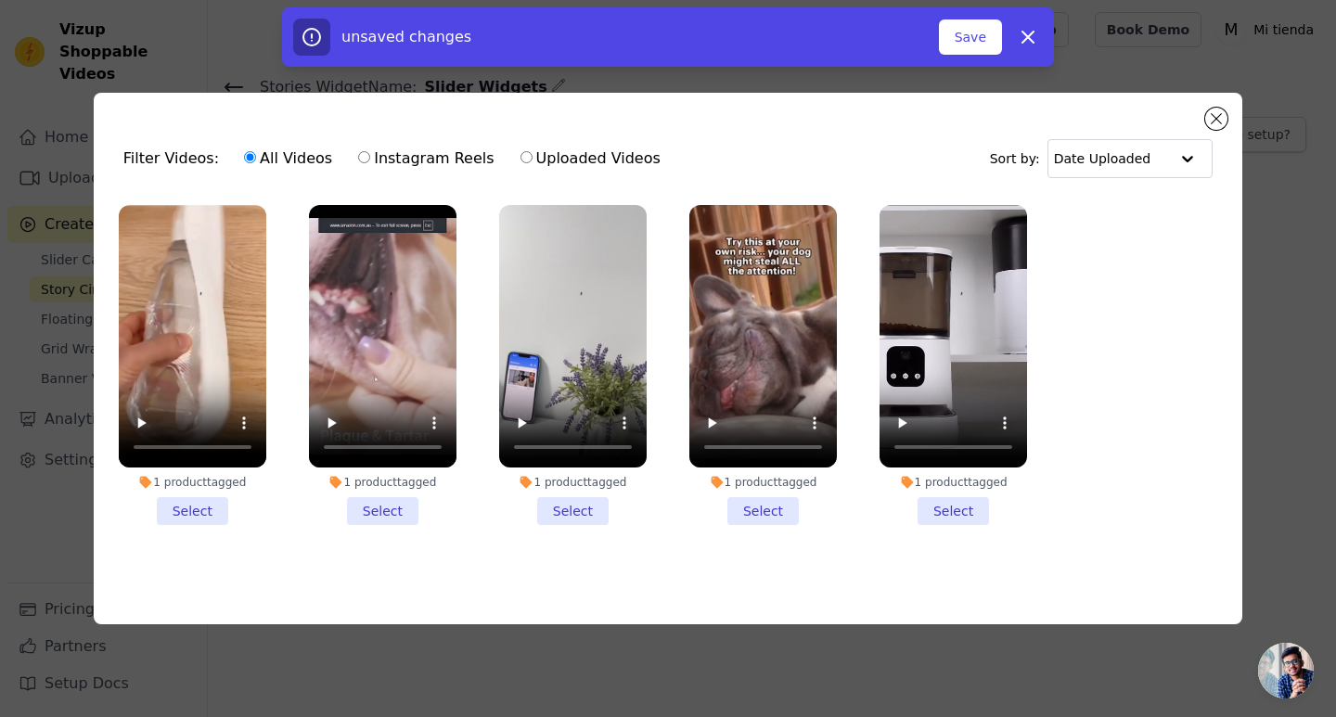
click at [191, 499] on li "1 product tagged Select" at bounding box center [193, 365] width 148 height 320
click at [0, 0] on input "1 product tagged Select" at bounding box center [0, 0] width 0 height 0
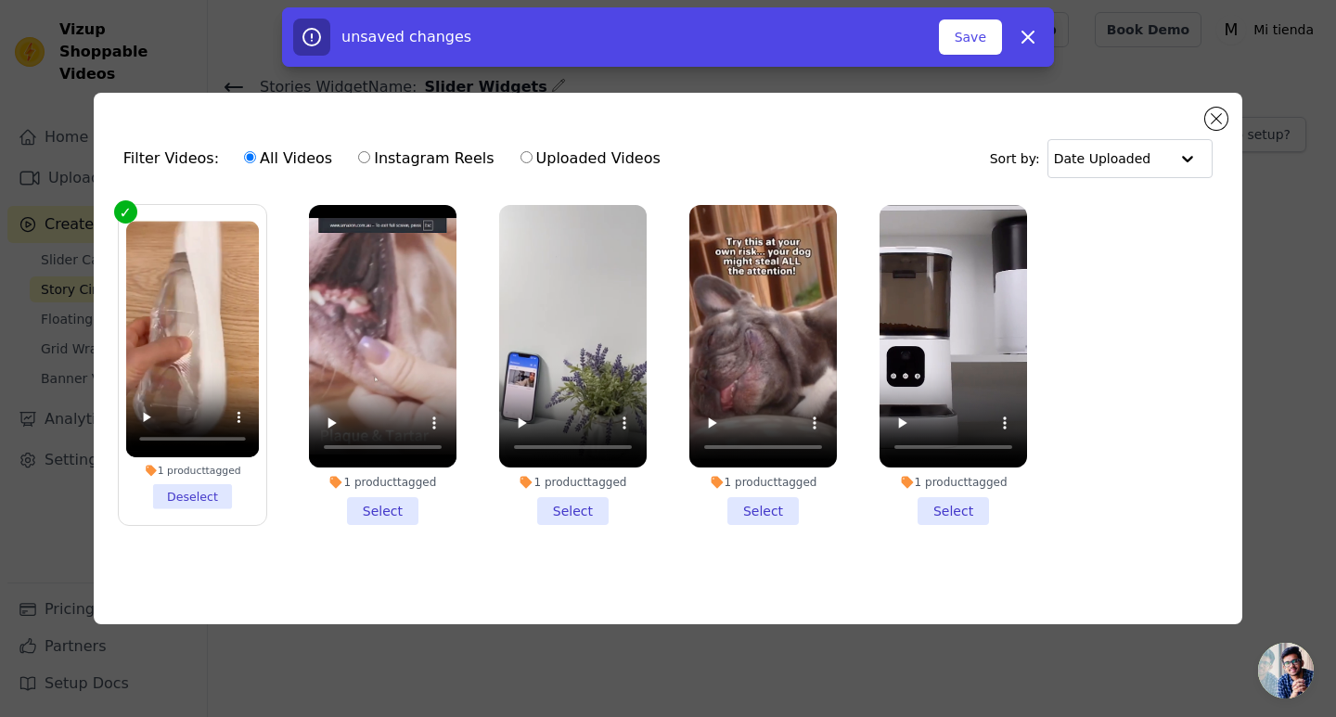
click at [380, 508] on li "1 product tagged Select" at bounding box center [383, 365] width 148 height 320
click at [0, 0] on input "1 product tagged Select" at bounding box center [0, 0] width 0 height 0
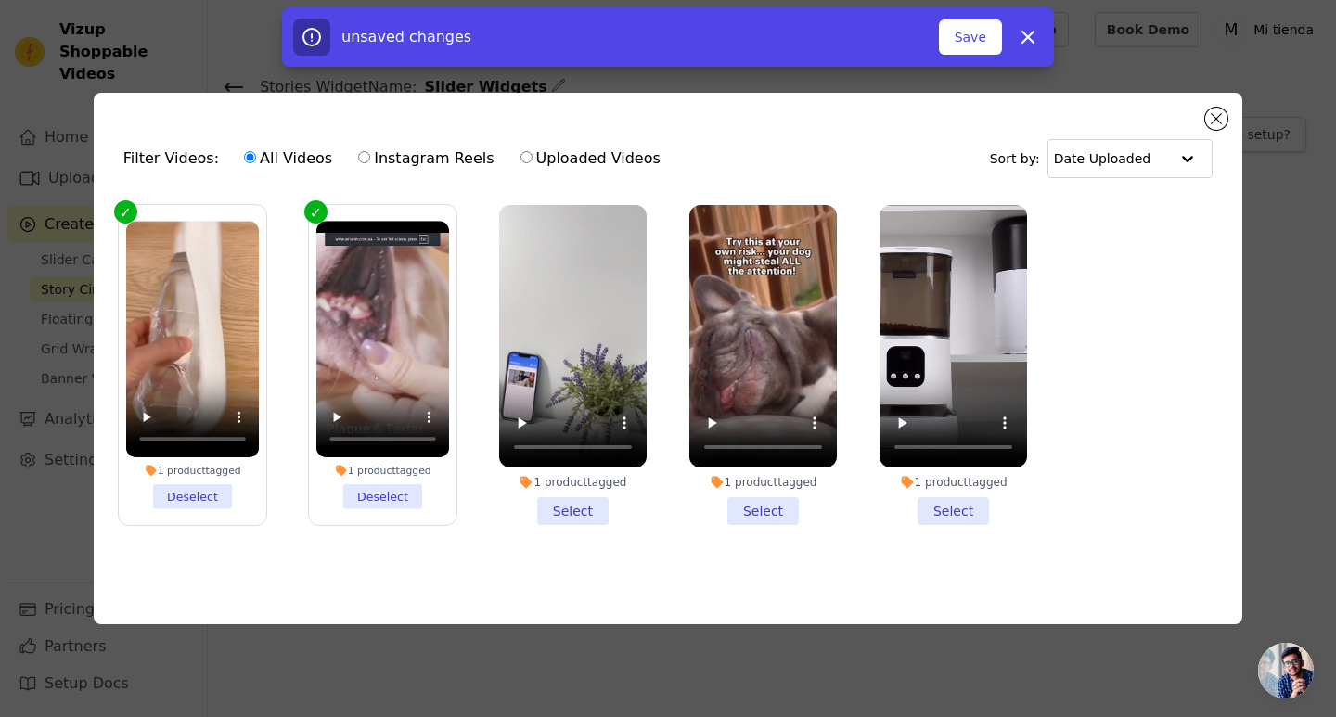
click at [593, 513] on li "1 product tagged Select" at bounding box center [573, 365] width 148 height 320
click at [0, 0] on input "1 product tagged Select" at bounding box center [0, 0] width 0 height 0
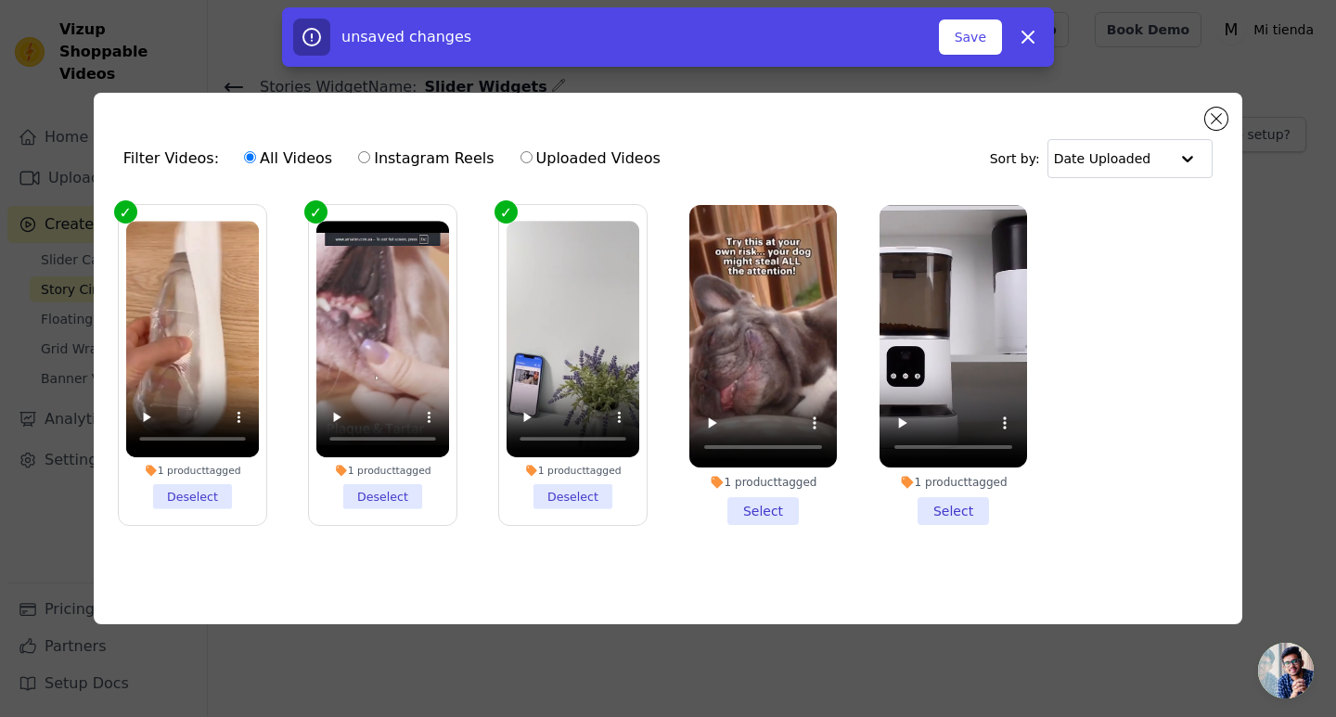
click at [750, 508] on li "1 product tagged Select" at bounding box center [763, 365] width 148 height 320
click at [0, 0] on input "1 product tagged Select" at bounding box center [0, 0] width 0 height 0
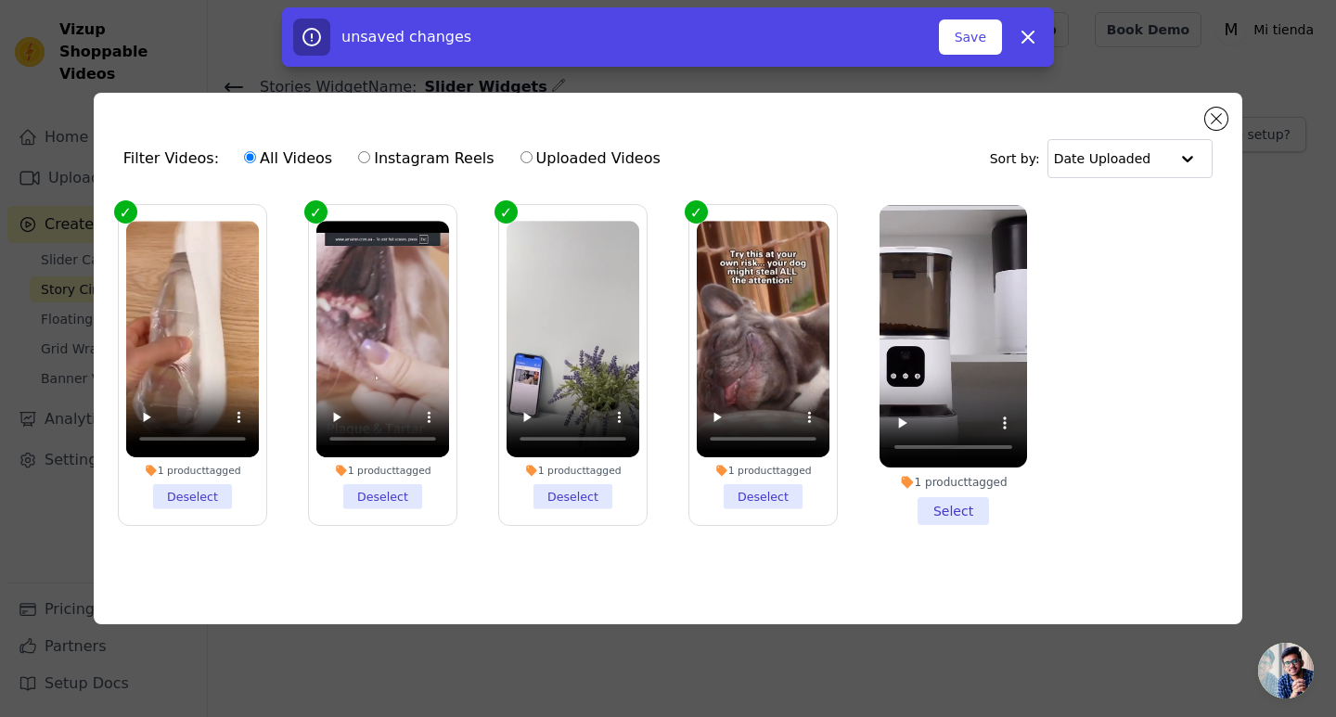
click at [935, 493] on li "1 product tagged Select" at bounding box center [954, 365] width 148 height 320
click at [0, 0] on input "1 product tagged Select" at bounding box center [0, 0] width 0 height 0
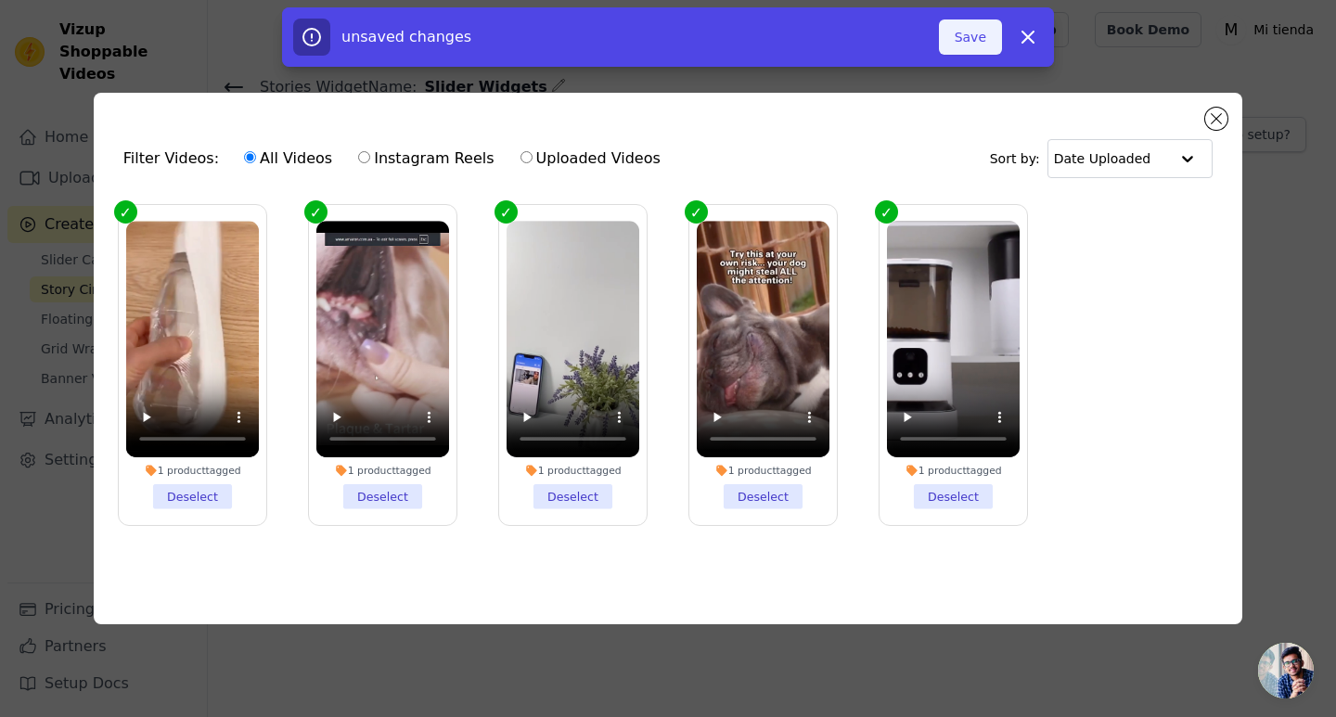
click at [990, 34] on button "Save" at bounding box center [970, 36] width 63 height 35
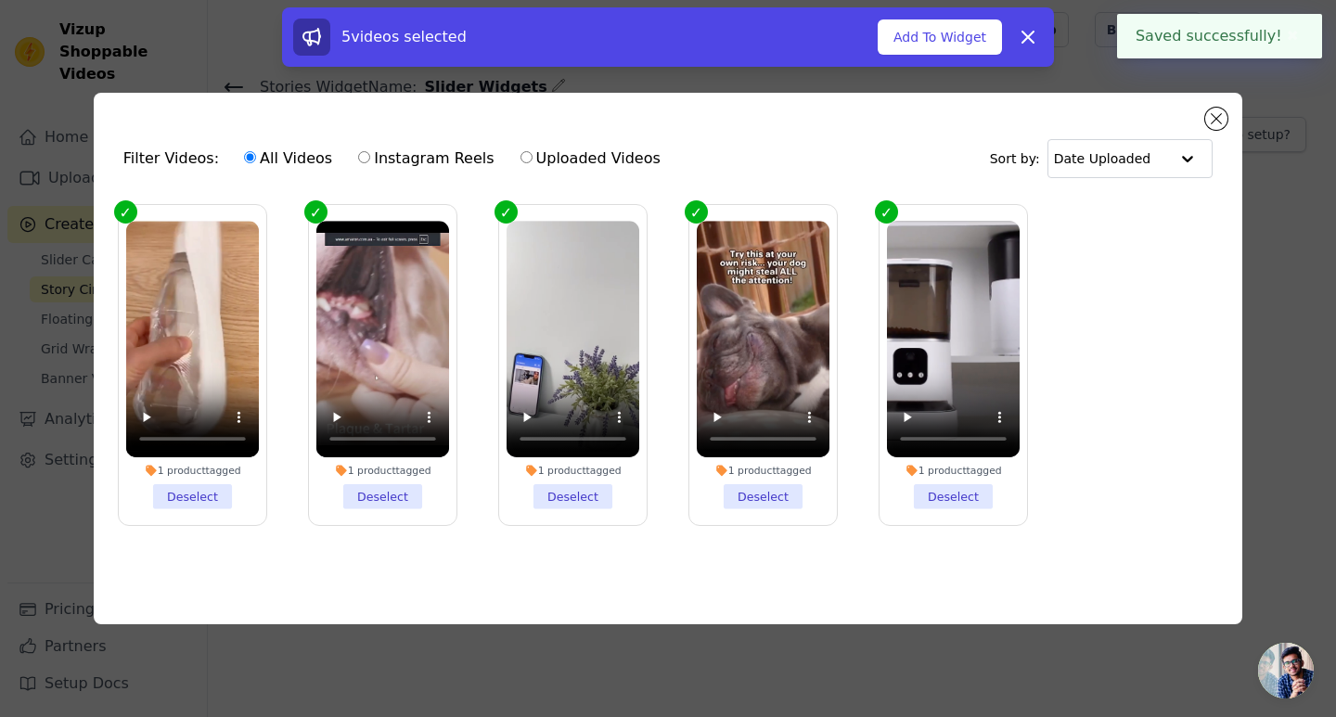
click at [973, 34] on button "Add To Widget" at bounding box center [940, 36] width 124 height 35
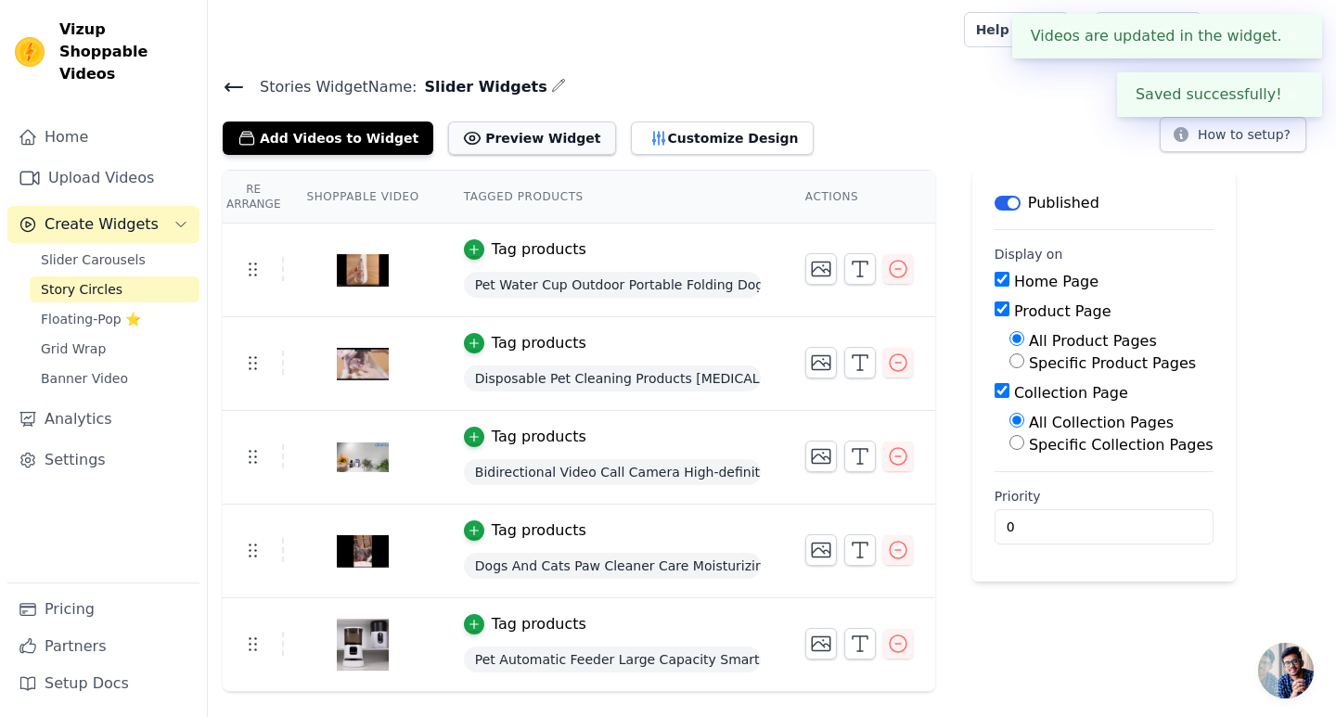
click at [520, 145] on button "Preview Widget" at bounding box center [531, 138] width 167 height 33
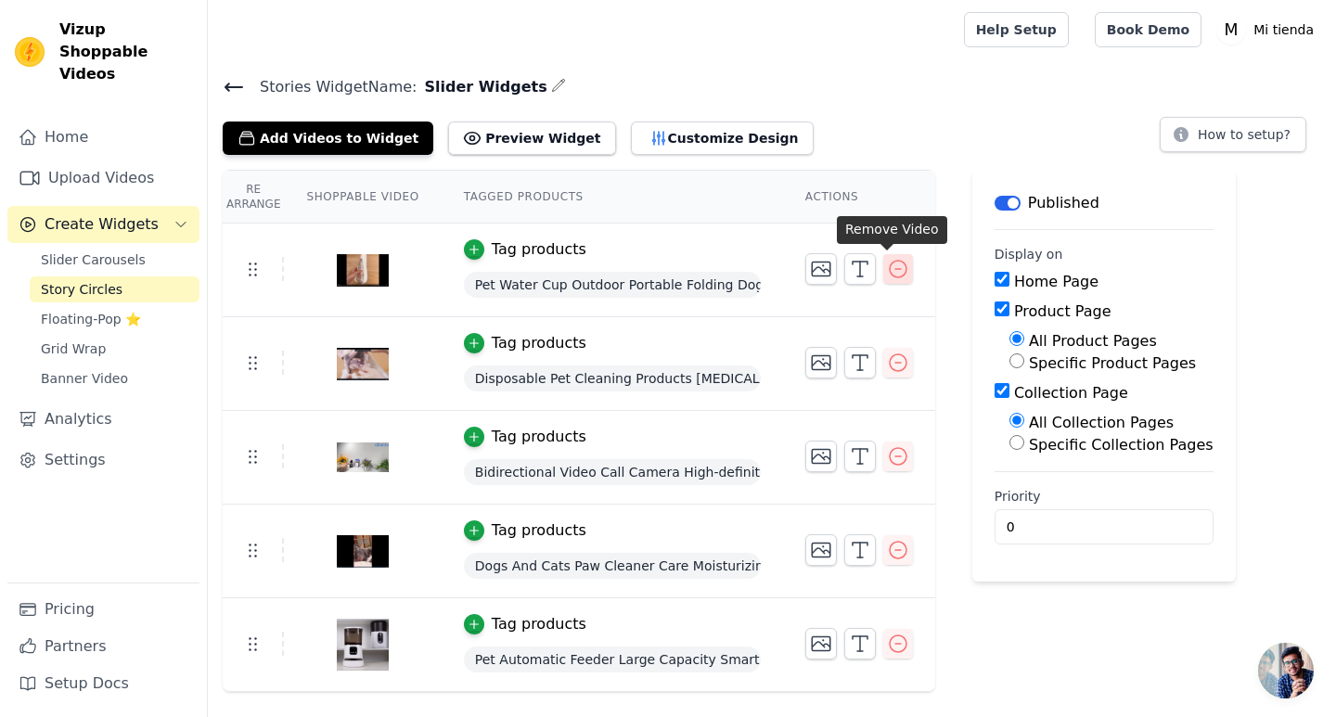
click at [890, 268] on icon "button" at bounding box center [898, 269] width 17 height 17
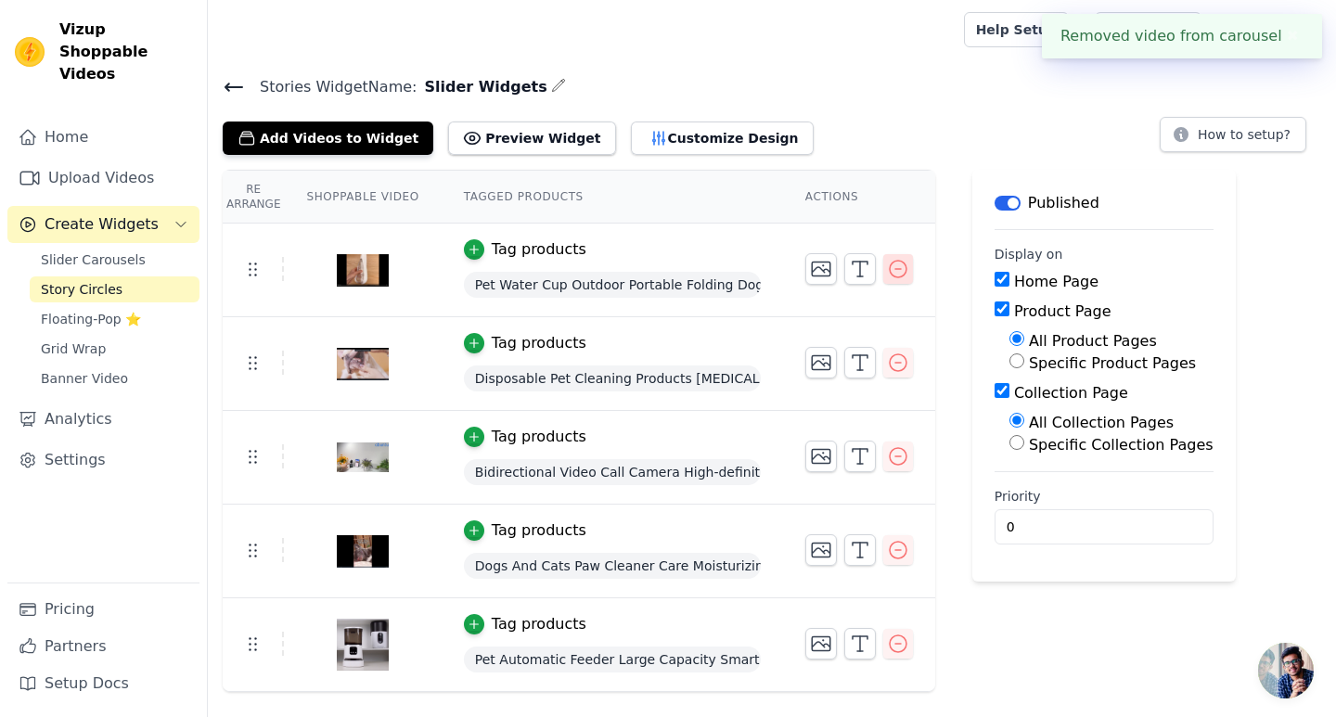
click at [890, 268] on icon "button" at bounding box center [898, 269] width 17 height 17
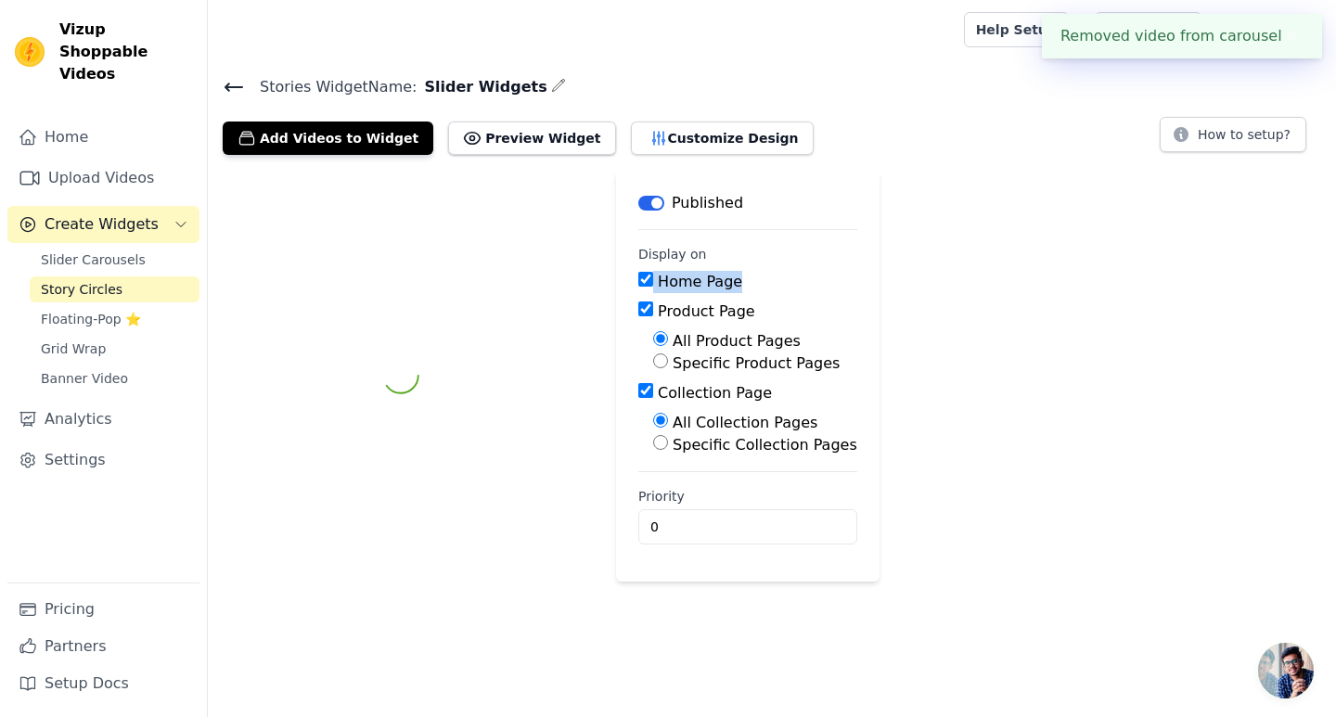
click at [888, 268] on div "Label Published Display on Home Page Product Page All Product Pages Specific Pr…" at bounding box center [772, 376] width 1128 height 412
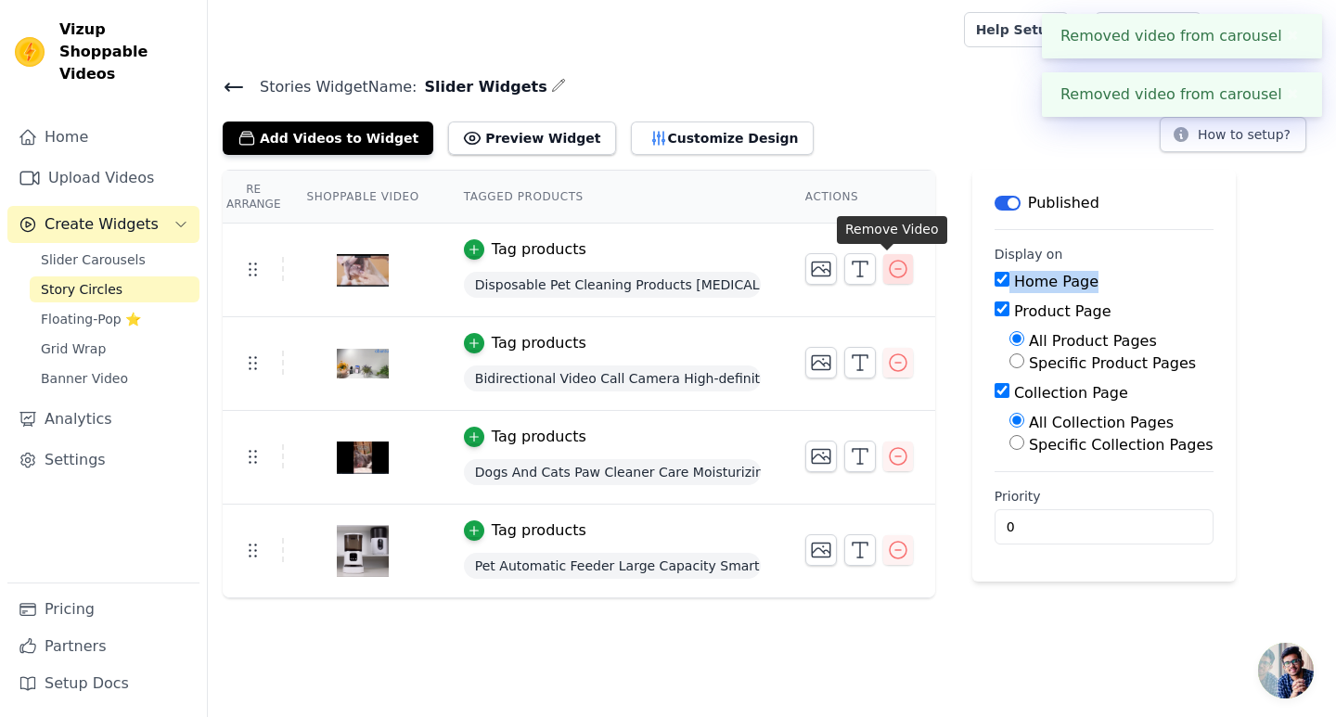
click at [890, 271] on icon "button" at bounding box center [898, 269] width 17 height 17
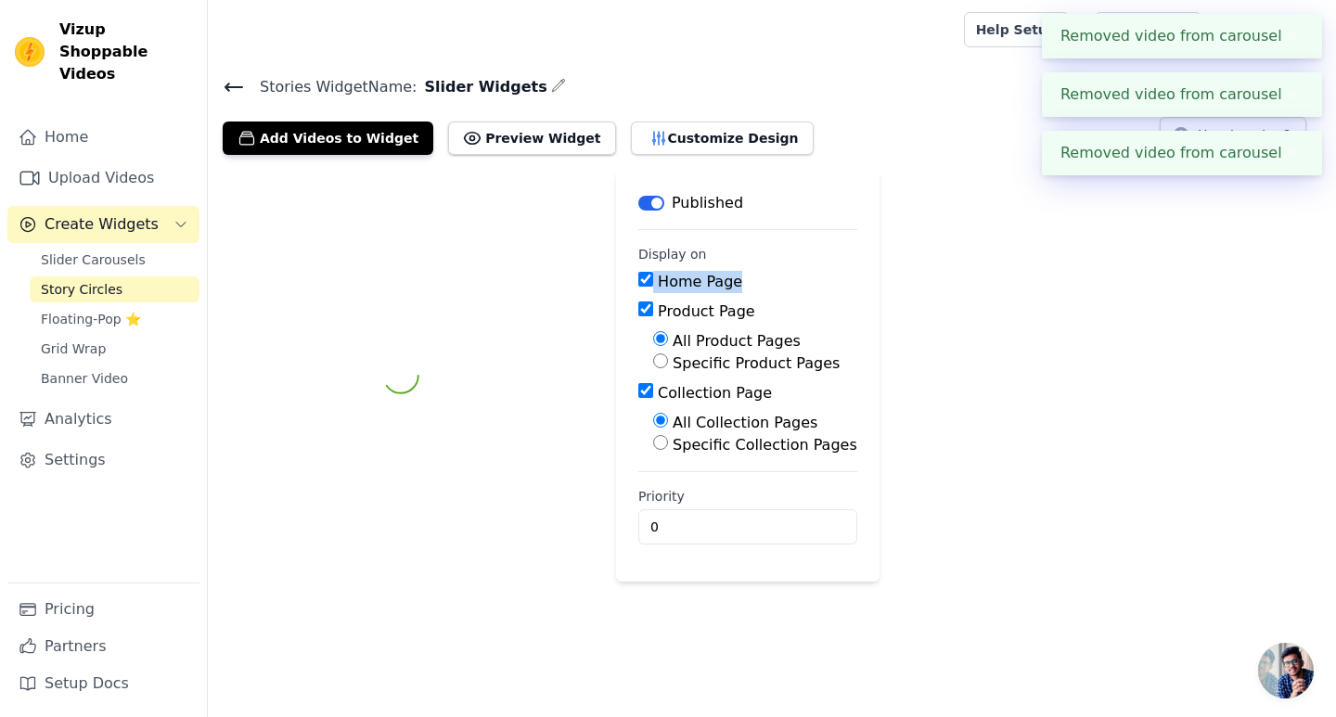
click at [881, 281] on div "Label Published Display on Home Page Product Page All Product Pages Specific Pr…" at bounding box center [772, 376] width 1128 height 412
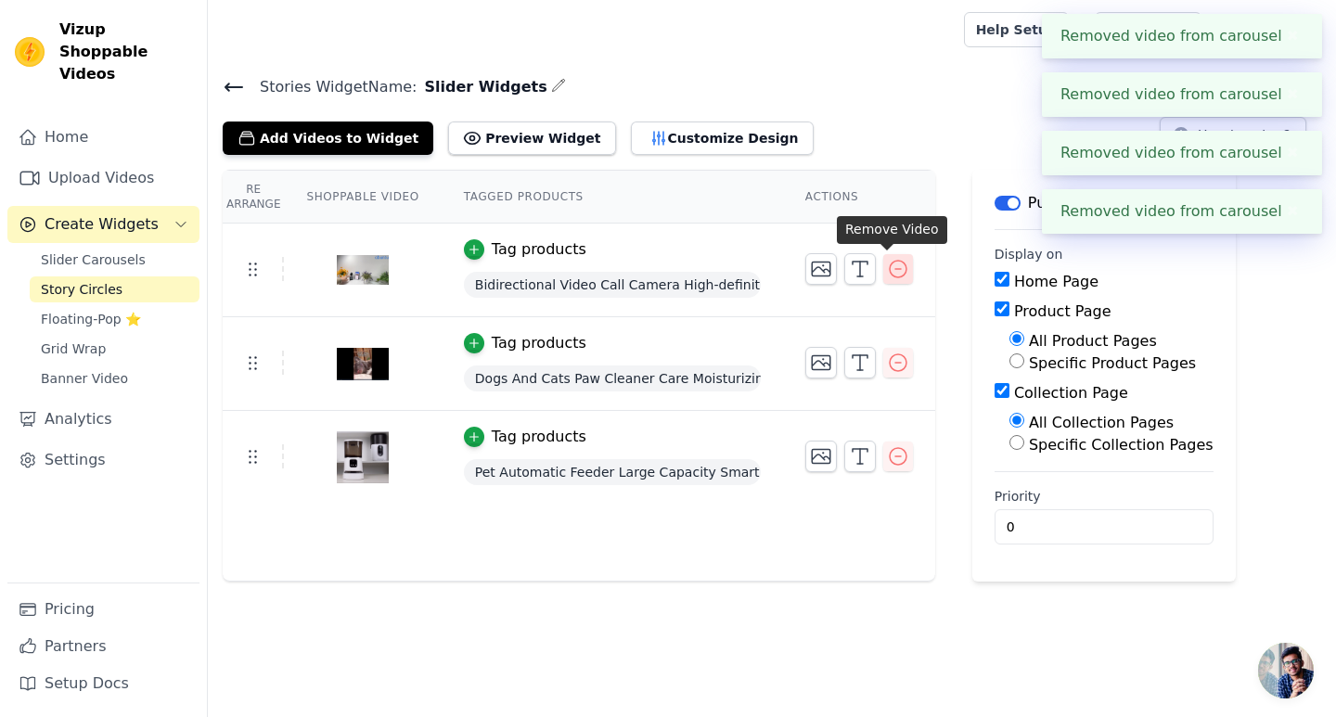
click at [887, 271] on icon "button" at bounding box center [898, 269] width 22 height 22
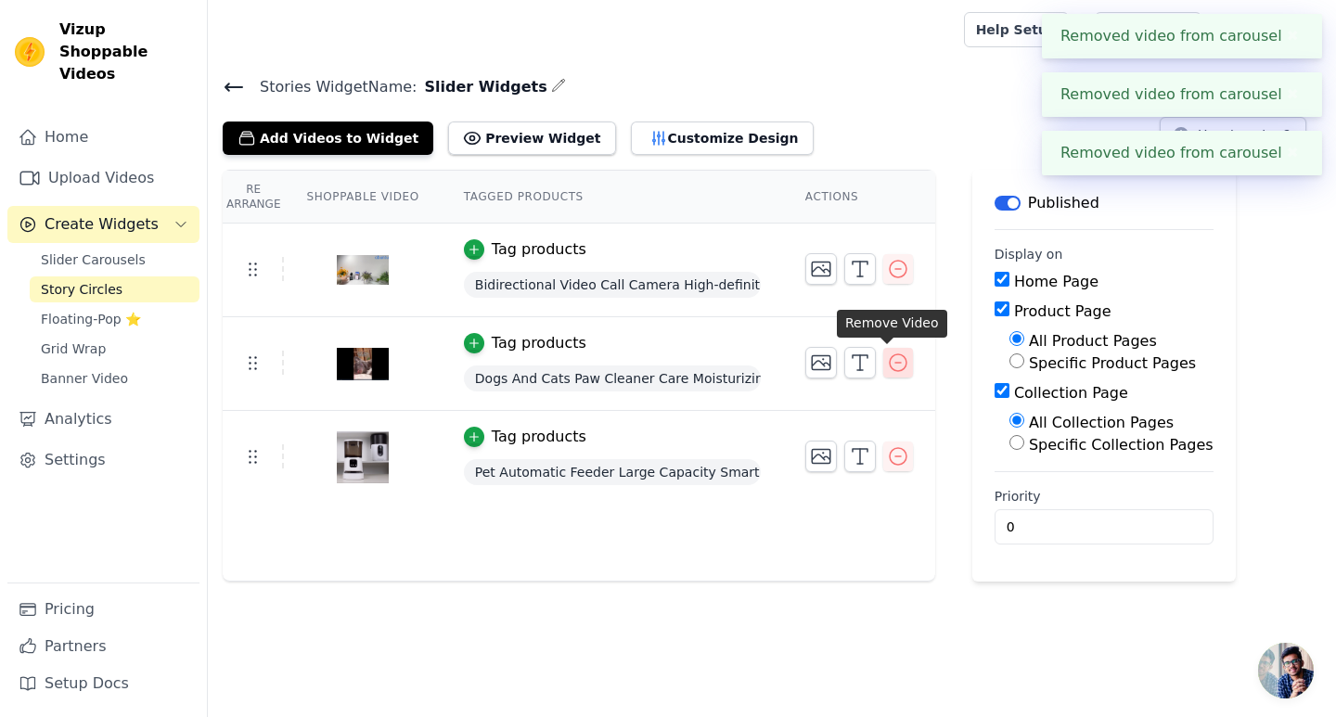
click at [887, 366] on icon "button" at bounding box center [898, 363] width 22 height 22
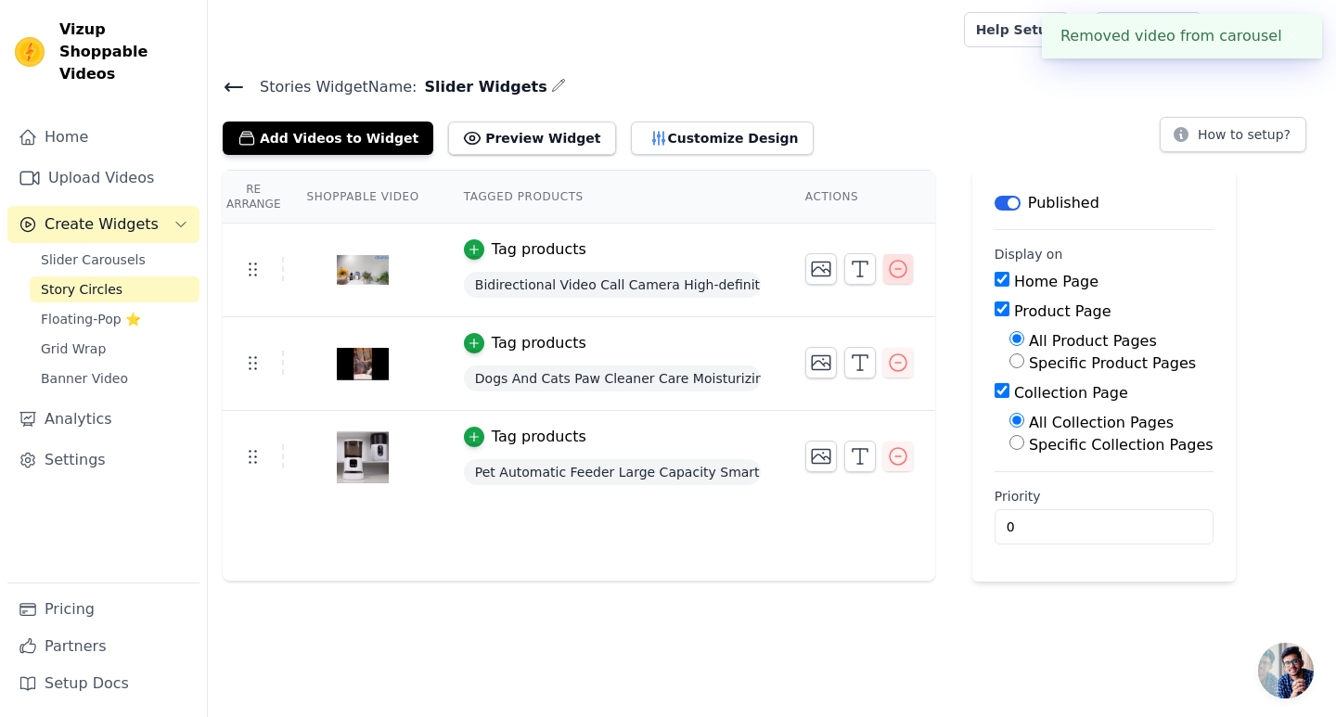
click at [889, 278] on icon "button" at bounding box center [898, 269] width 22 height 22
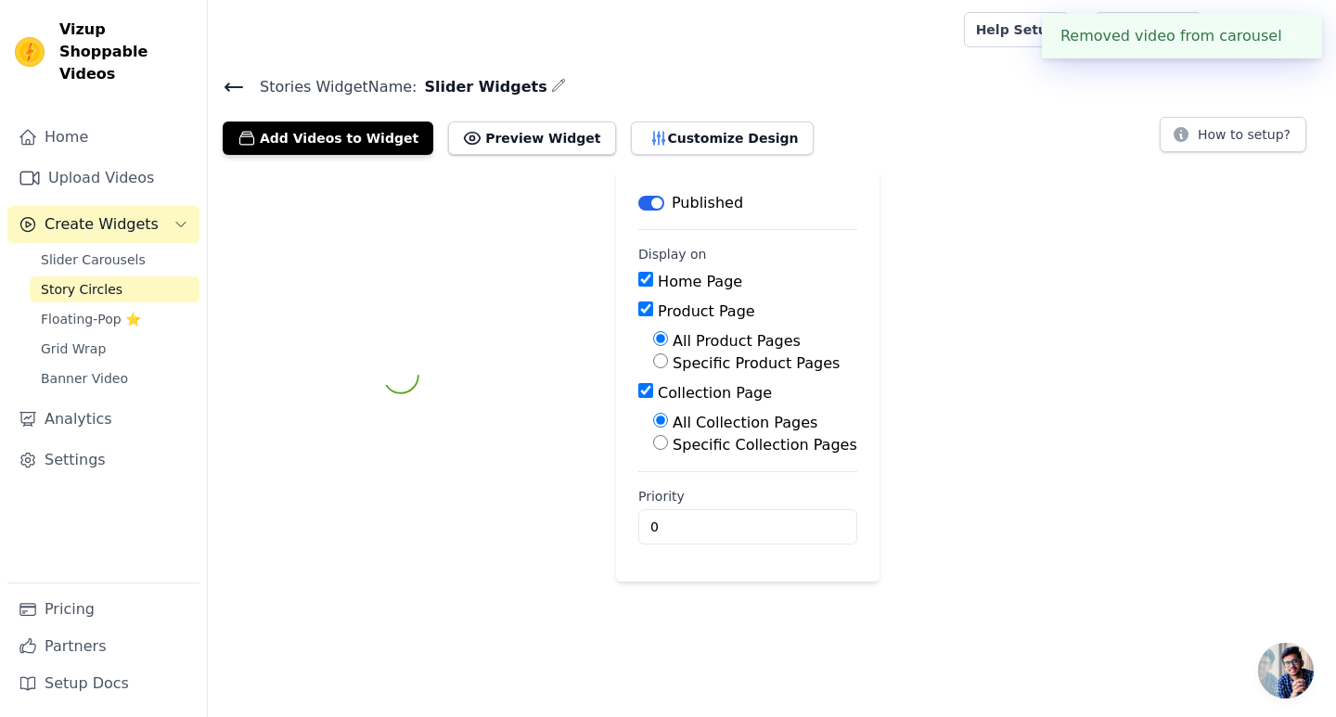
click at [896, 453] on div "Label Published Display on Home Page Product Page All Product Pages Specific Pr…" at bounding box center [772, 376] width 1128 height 412
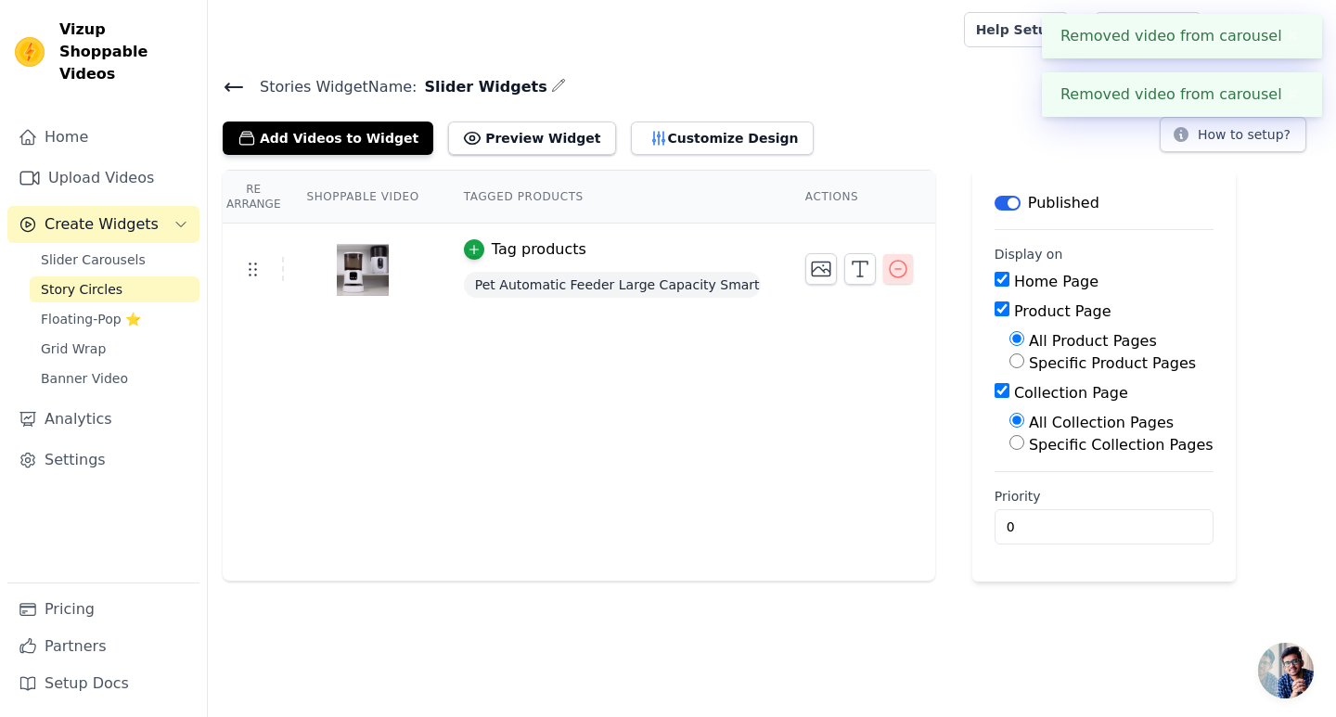
click at [887, 272] on icon "button" at bounding box center [898, 269] width 22 height 22
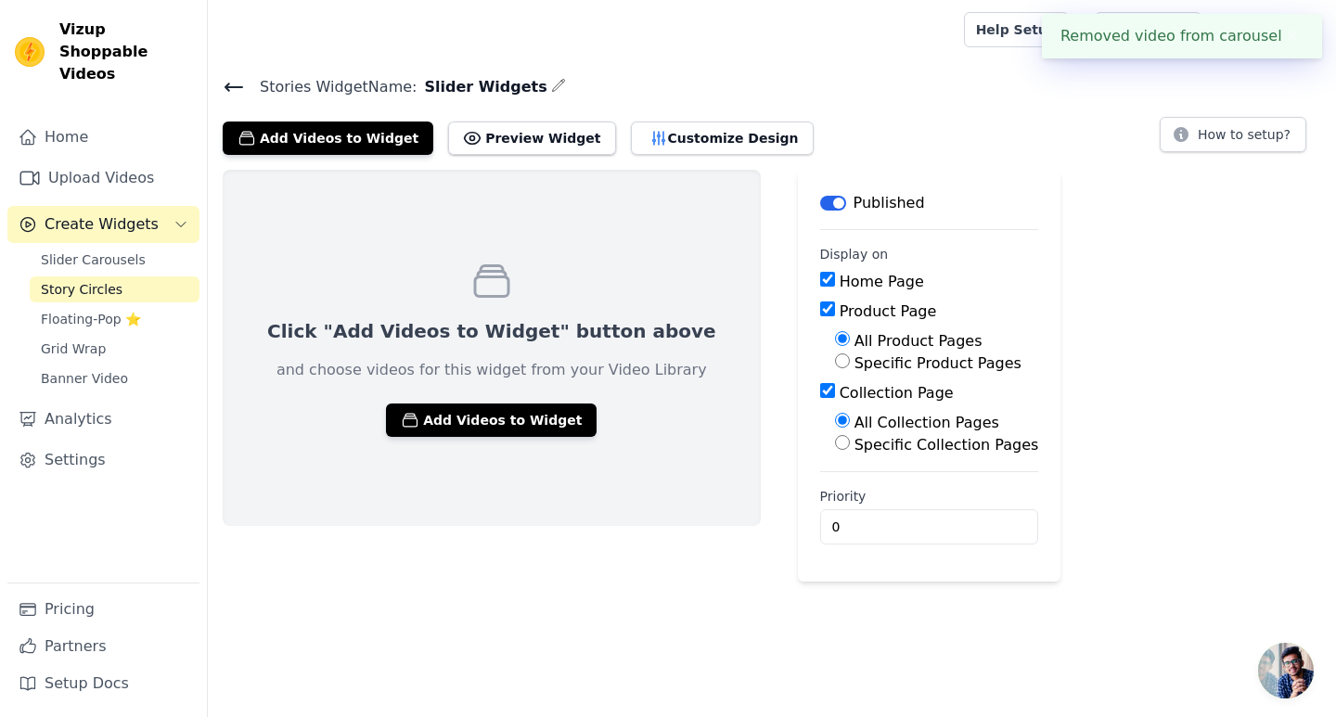
click at [230, 83] on icon at bounding box center [234, 87] width 22 height 22
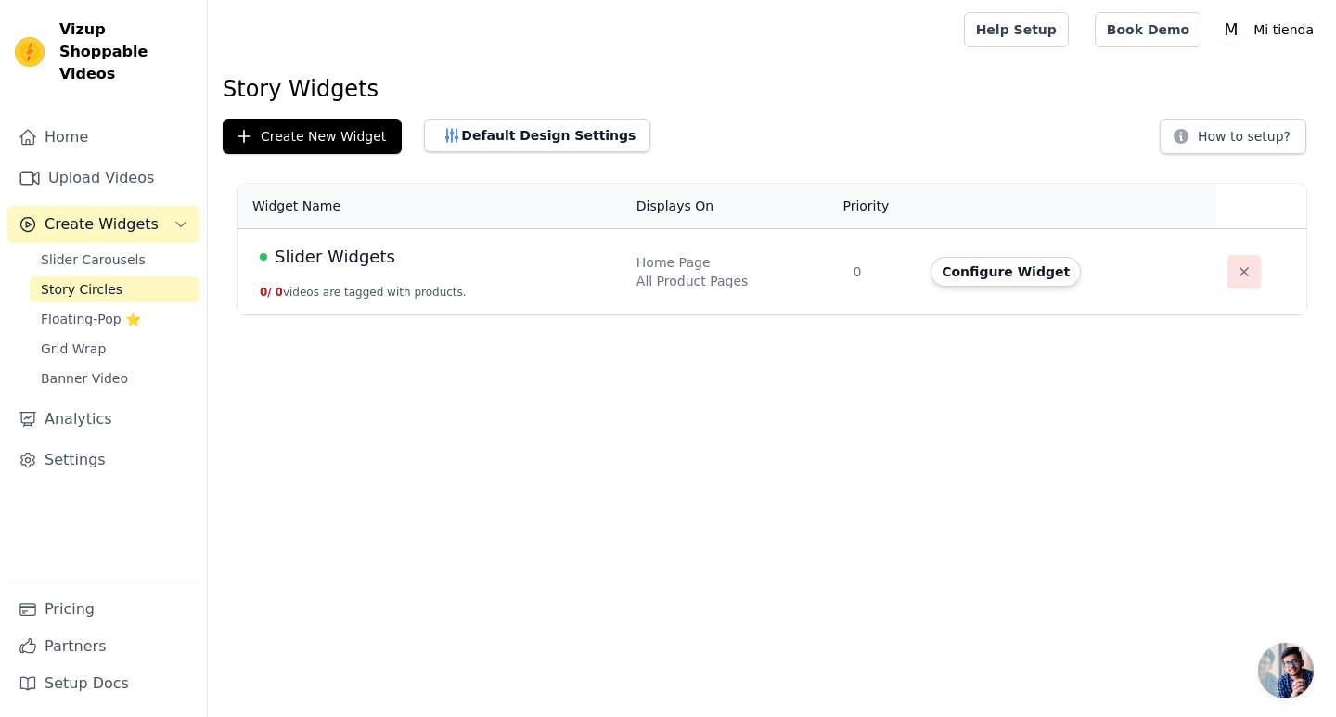
click at [1235, 266] on icon "button" at bounding box center [1244, 272] width 19 height 19
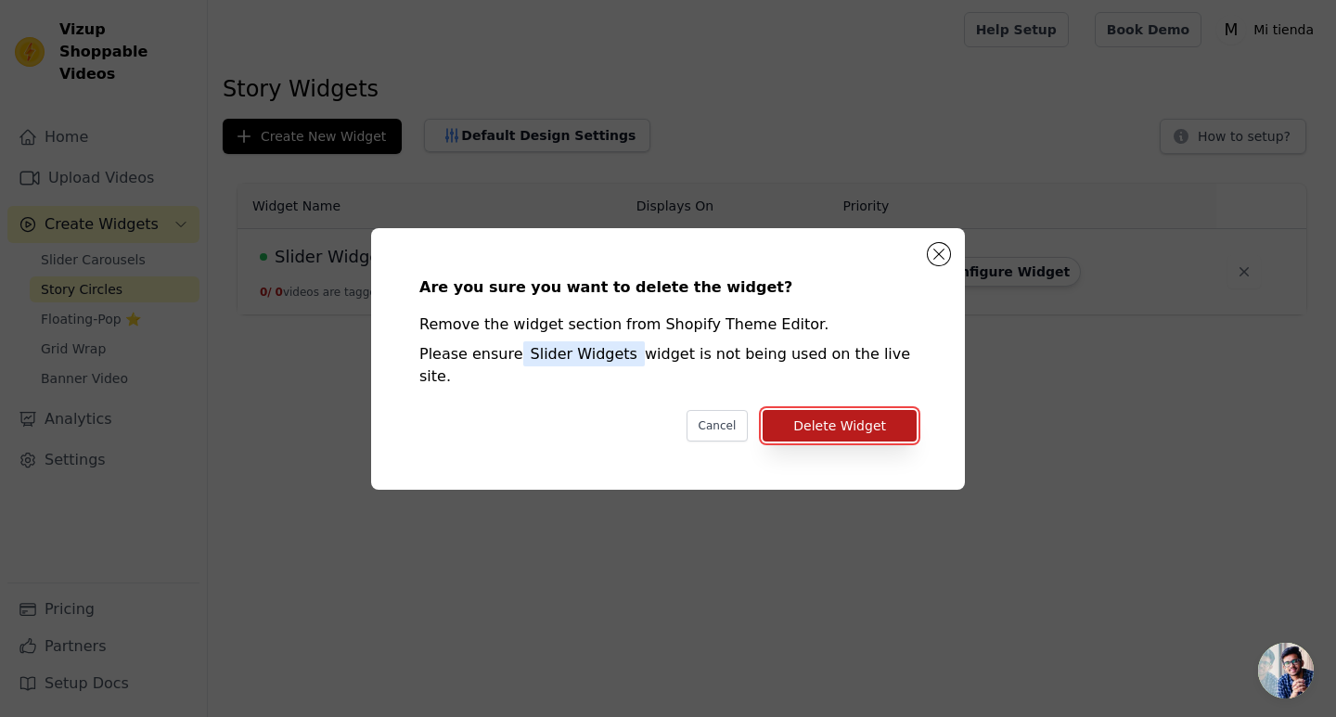
click at [892, 410] on button "Delete Widget" at bounding box center [840, 426] width 154 height 32
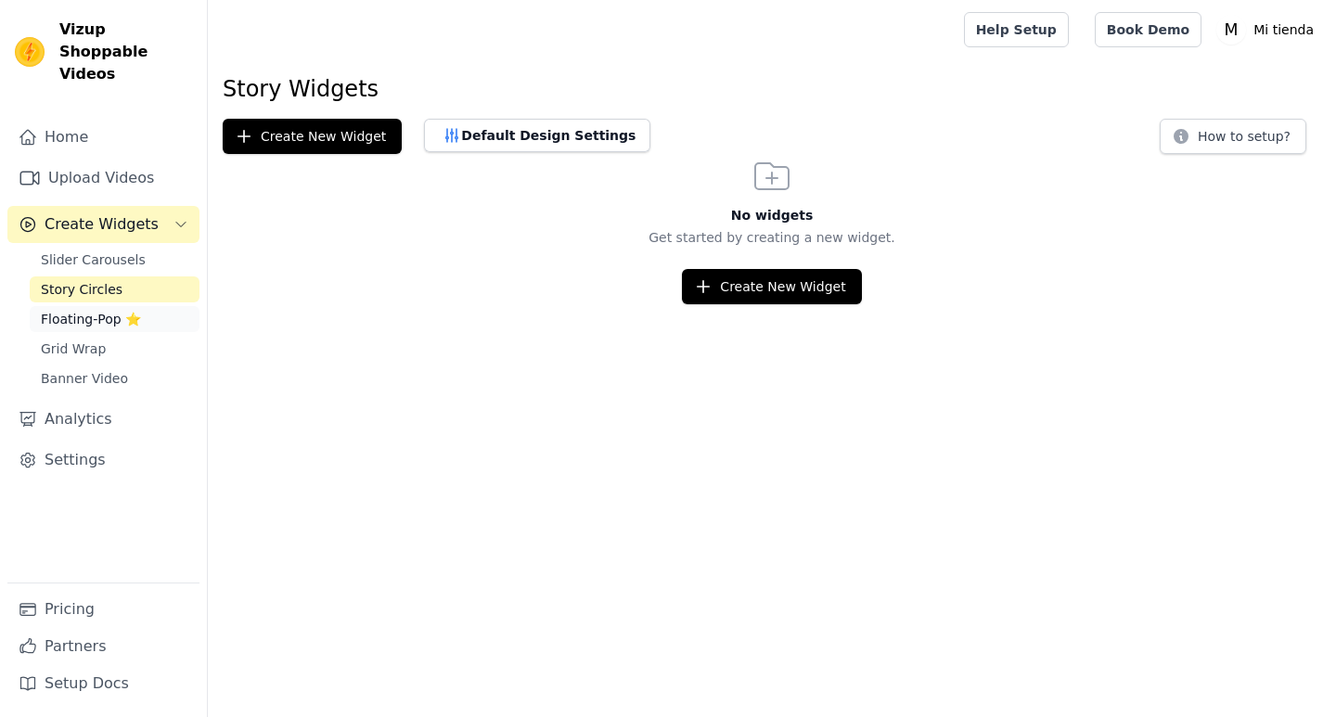
click at [108, 306] on link "Floating-Pop ⭐" at bounding box center [115, 319] width 170 height 26
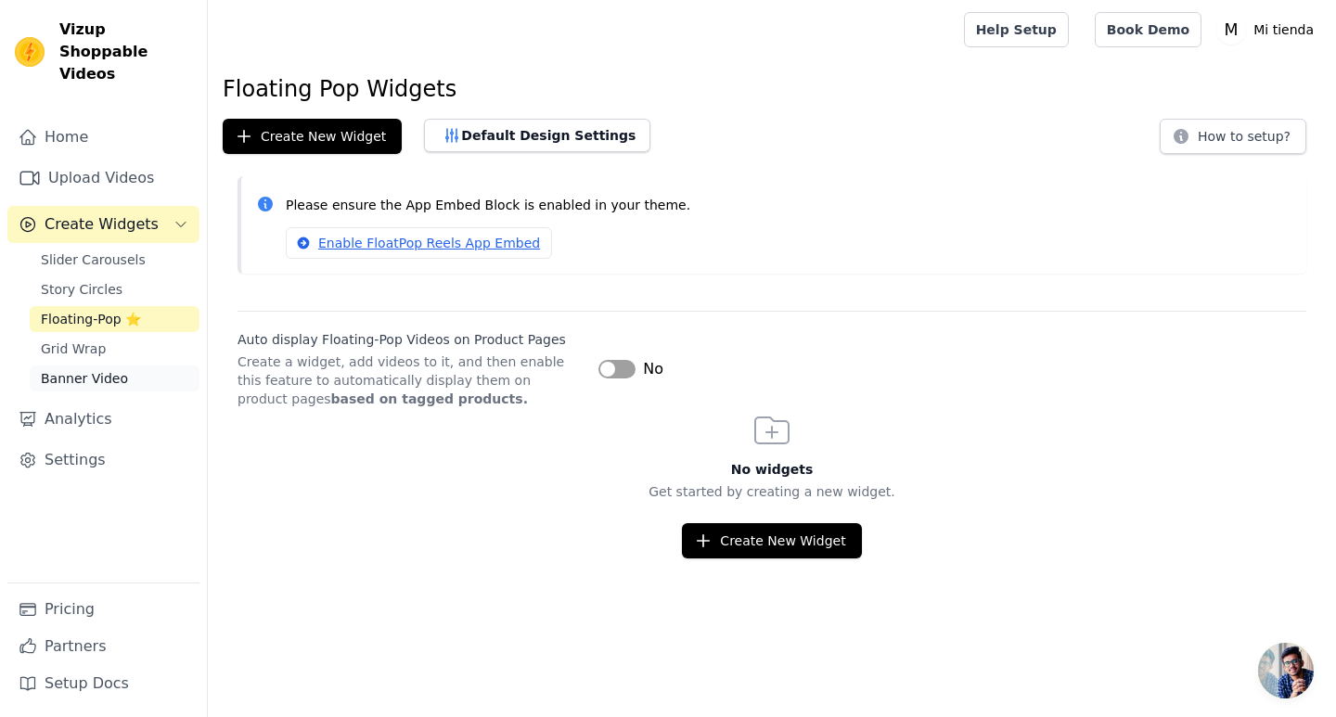
click at [88, 369] on span "Banner Video" at bounding box center [84, 378] width 87 height 19
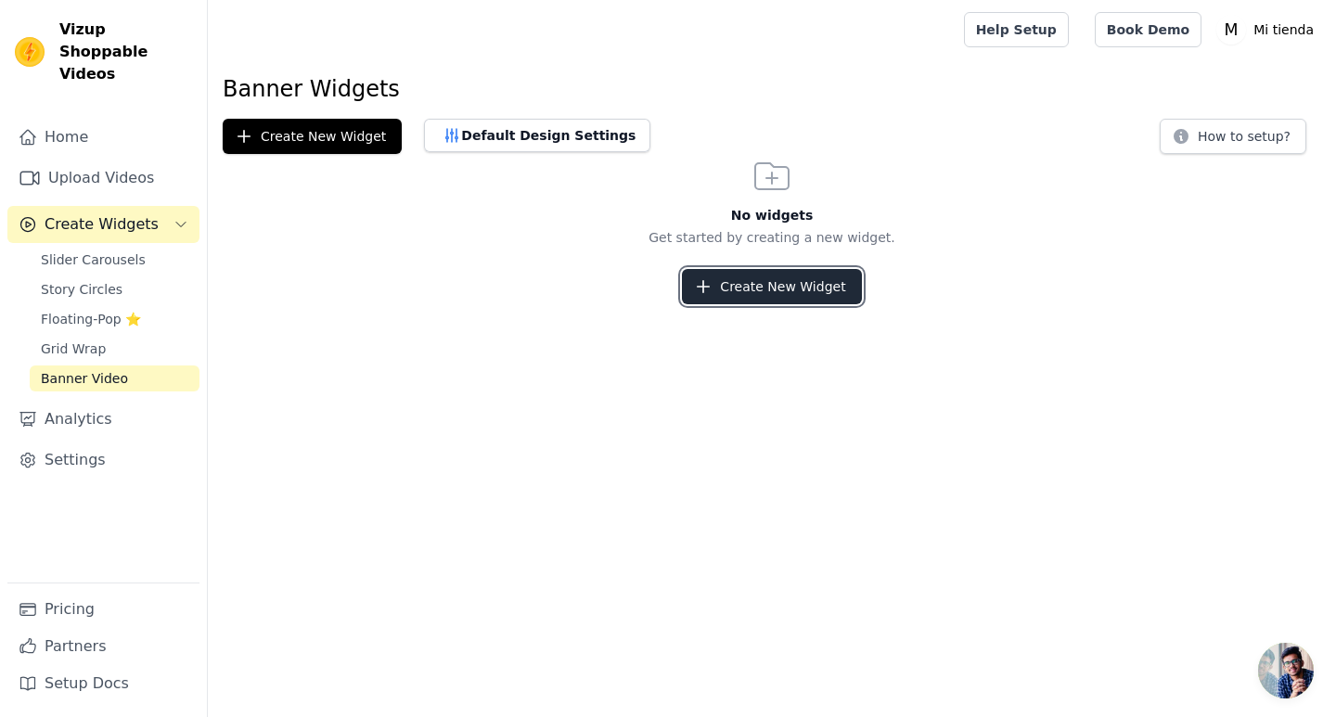
click at [745, 294] on button "Create New Widget" at bounding box center [771, 286] width 179 height 35
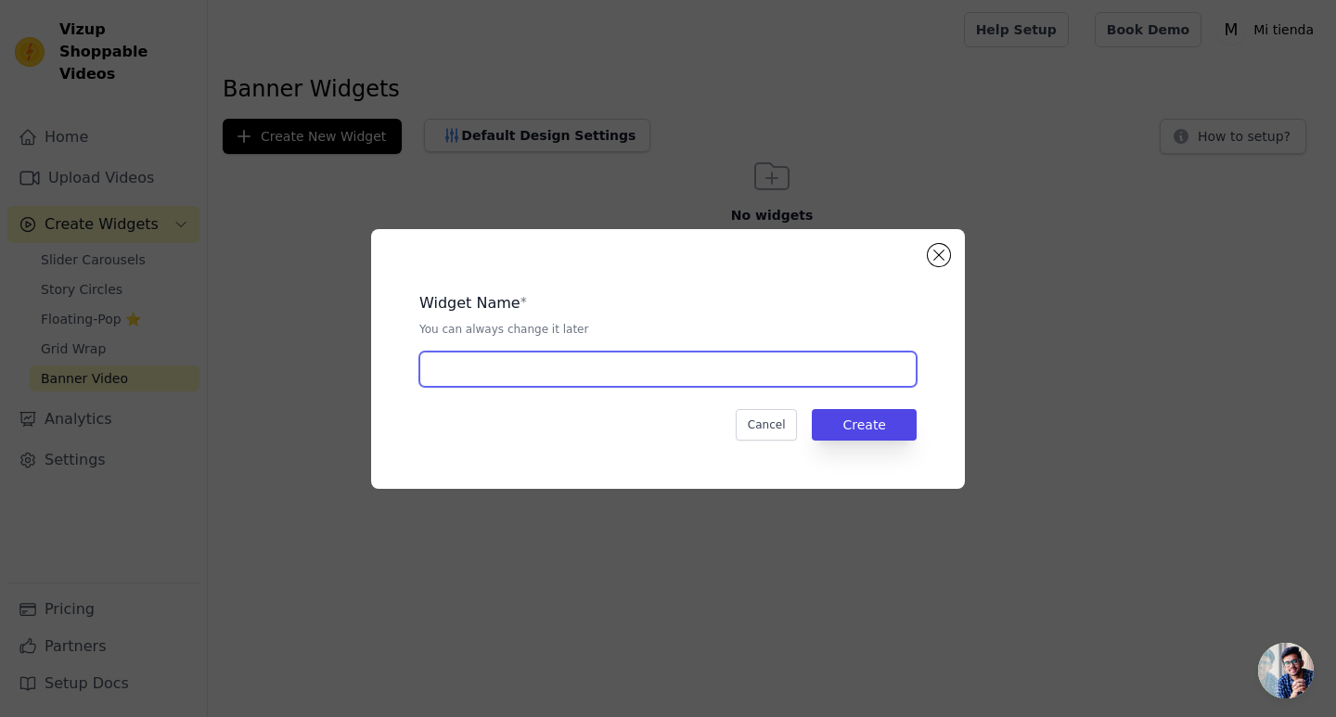
click at [693, 361] on input "text" at bounding box center [667, 369] width 497 height 35
drag, startPoint x: 693, startPoint y: 361, endPoint x: 573, endPoint y: 363, distance: 119.7
click at [574, 363] on input "text" at bounding box center [667, 369] width 497 height 35
type input "Slider Widgets"
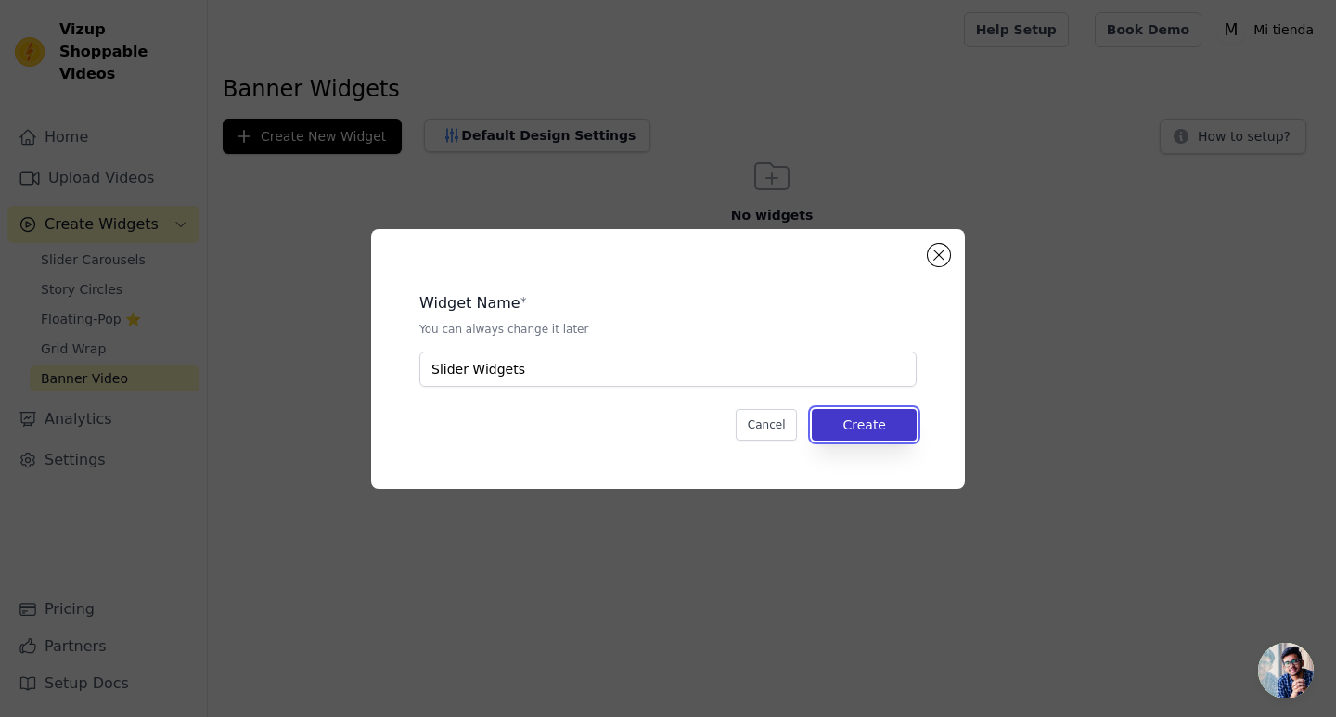
click at [851, 418] on button "Create" at bounding box center [864, 425] width 105 height 32
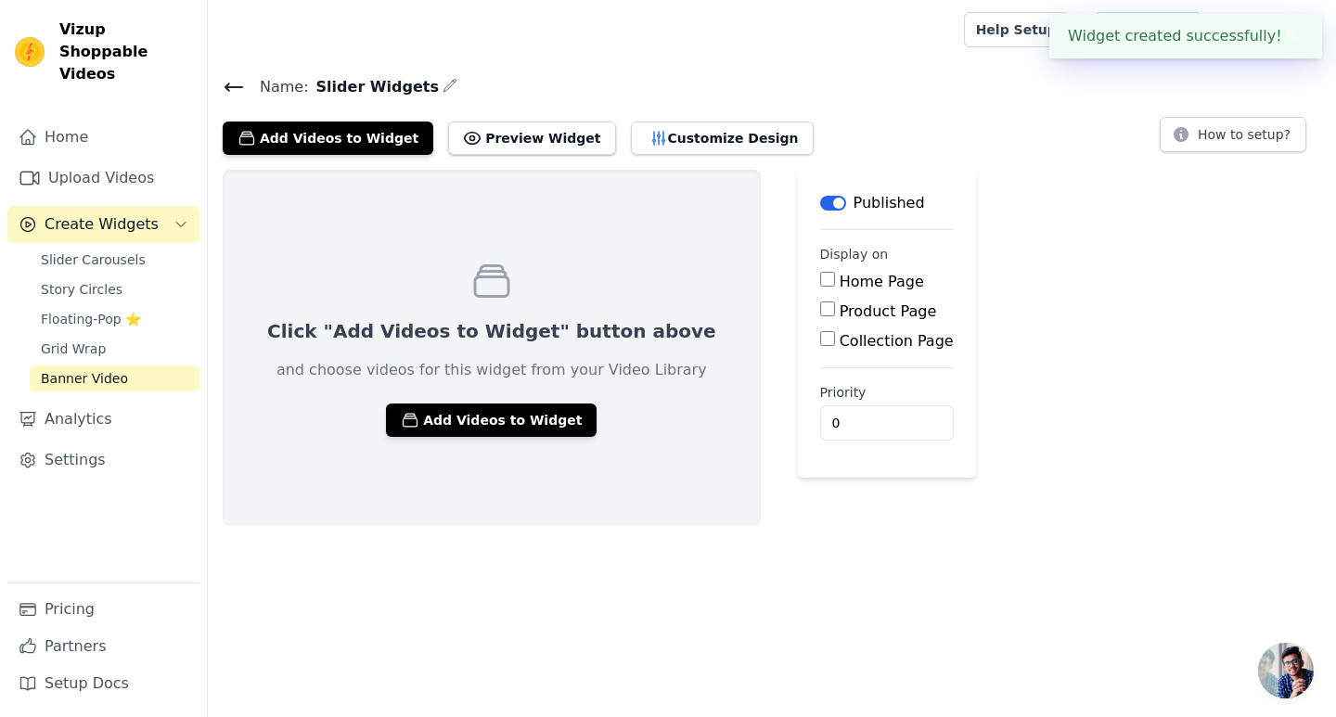
click at [820, 278] on input "Home Page" at bounding box center [827, 279] width 15 height 15
checkbox input "true"
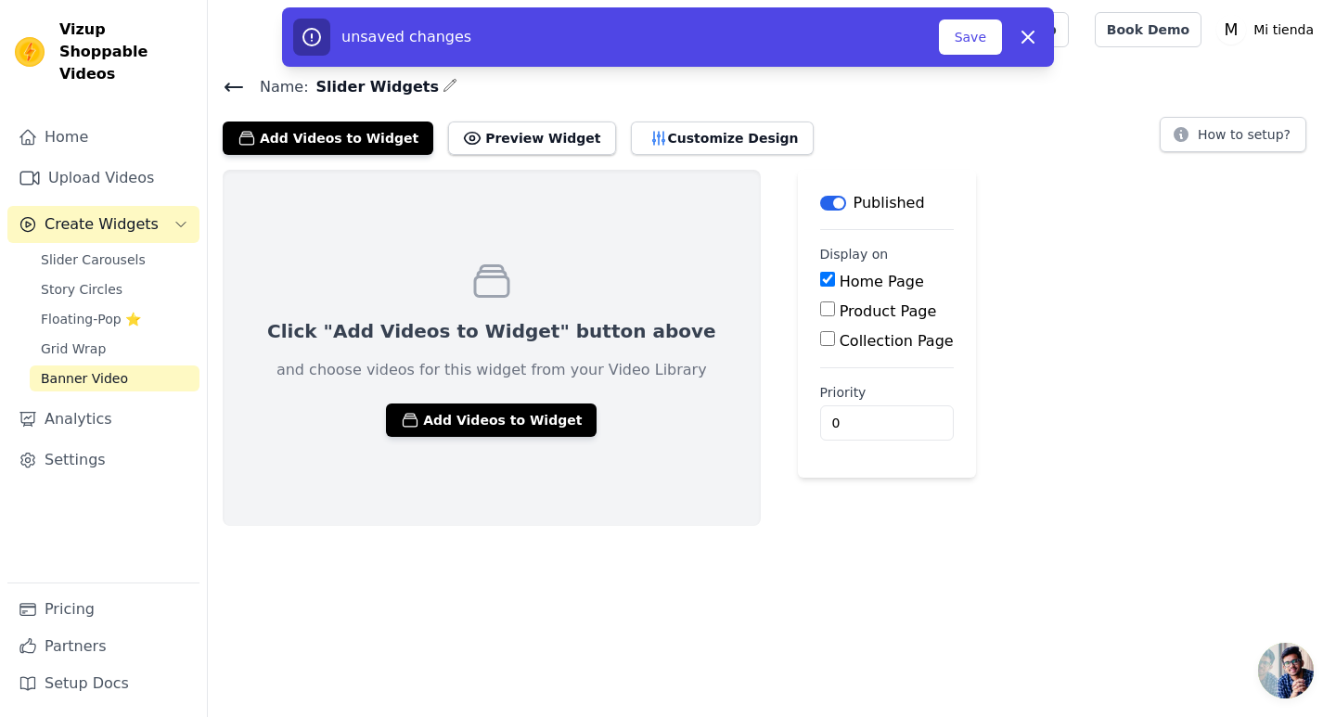
click at [820, 315] on input "Product Page" at bounding box center [827, 309] width 15 height 15
checkbox input "true"
click at [820, 386] on input "Collection Page" at bounding box center [827, 390] width 15 height 15
checkbox input "true"
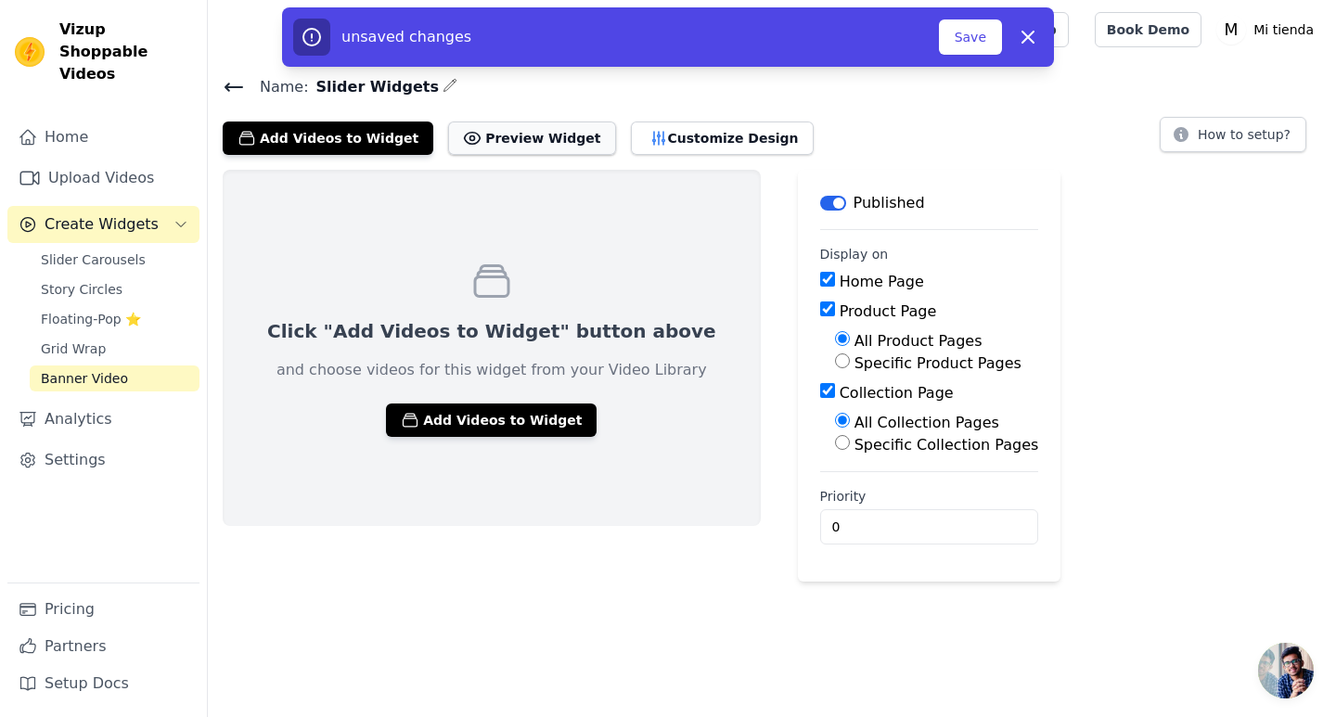
click at [509, 135] on button "Preview Widget" at bounding box center [531, 138] width 167 height 33
click at [448, 413] on button "Add Videos to Widget" at bounding box center [491, 420] width 211 height 33
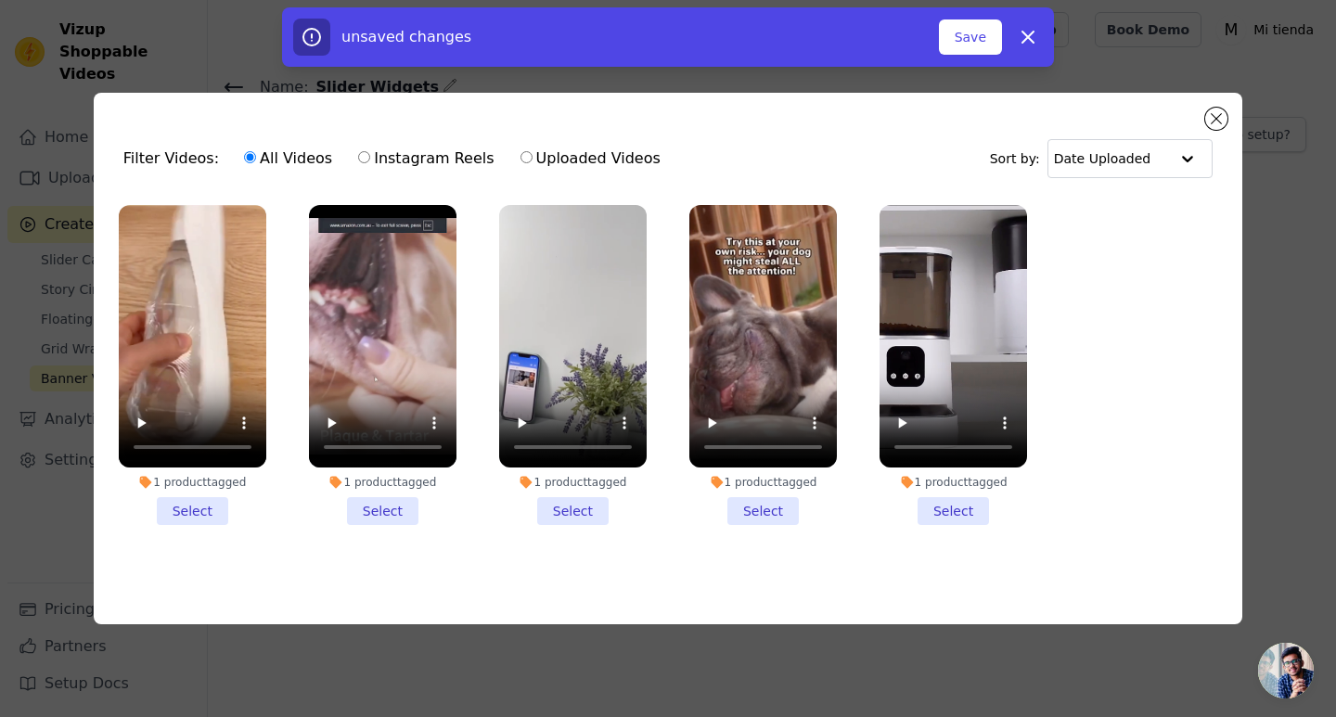
click at [186, 502] on li "1 product tagged Select" at bounding box center [193, 365] width 148 height 320
click at [0, 0] on input "1 product tagged Select" at bounding box center [0, 0] width 0 height 0
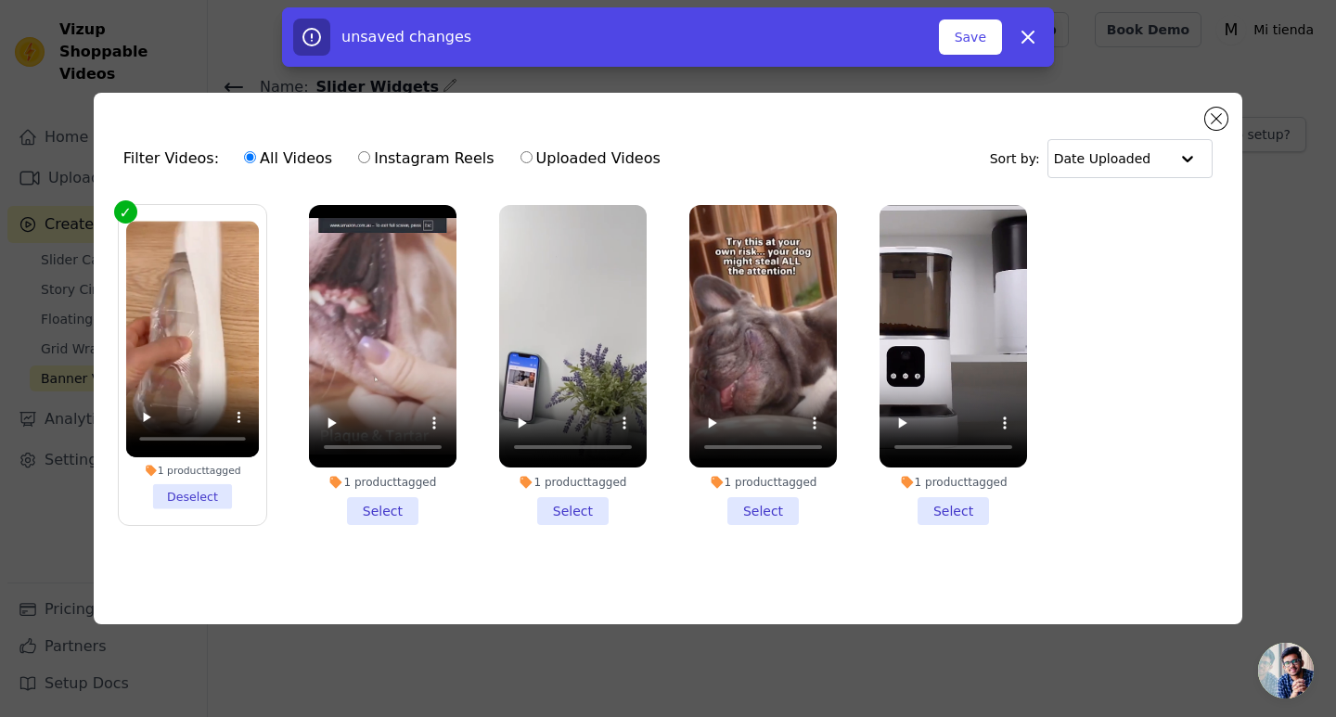
click at [395, 506] on li "1 product tagged Select" at bounding box center [383, 365] width 148 height 320
click at [0, 0] on input "1 product tagged Select" at bounding box center [0, 0] width 0 height 0
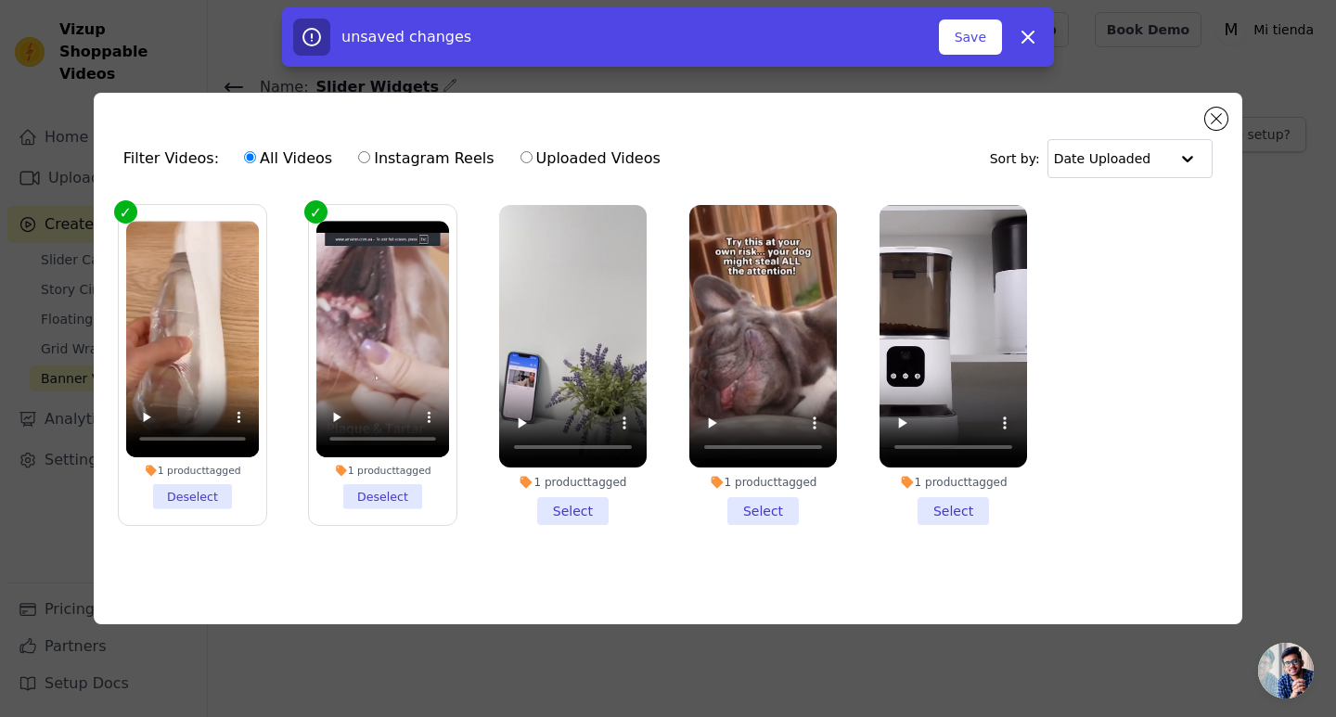
click at [586, 513] on li "1 product tagged Select" at bounding box center [573, 365] width 148 height 320
click at [0, 0] on input "1 product tagged Select" at bounding box center [0, 0] width 0 height 0
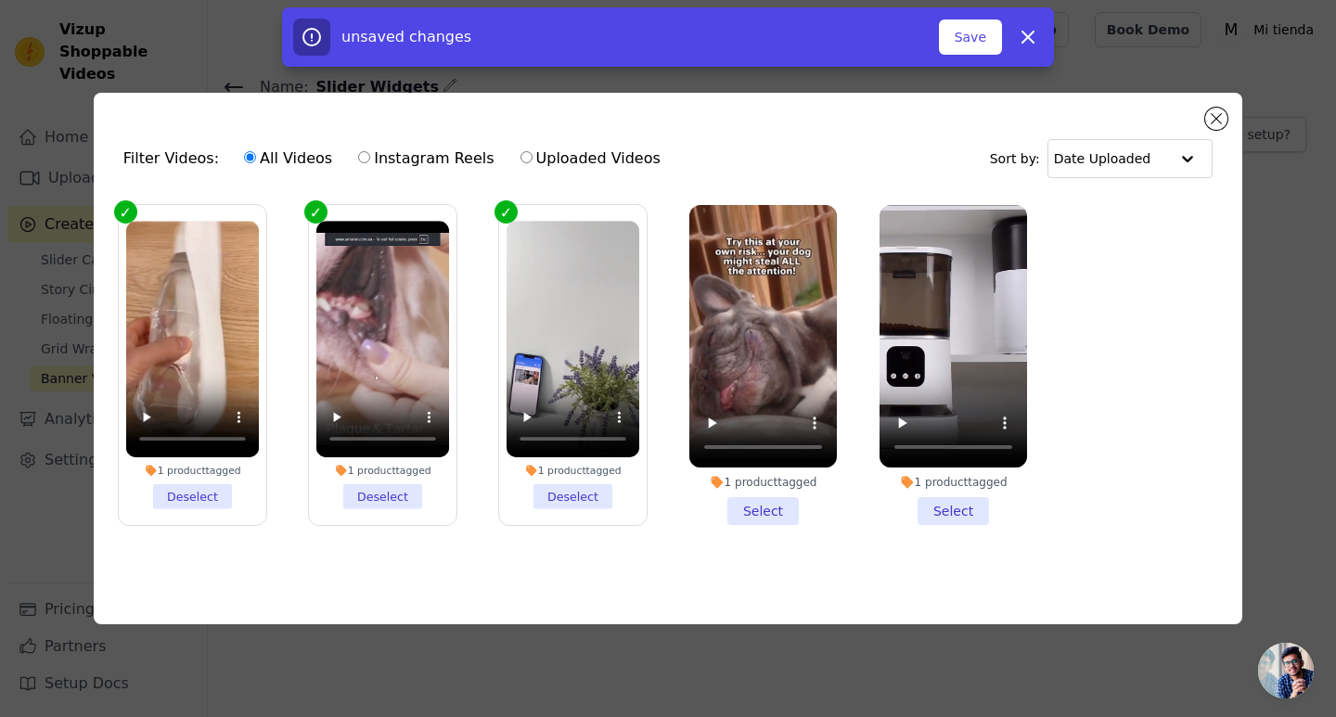
click at [782, 507] on li "1 product tagged Select" at bounding box center [763, 365] width 148 height 320
click at [0, 0] on input "1 product tagged Select" at bounding box center [0, 0] width 0 height 0
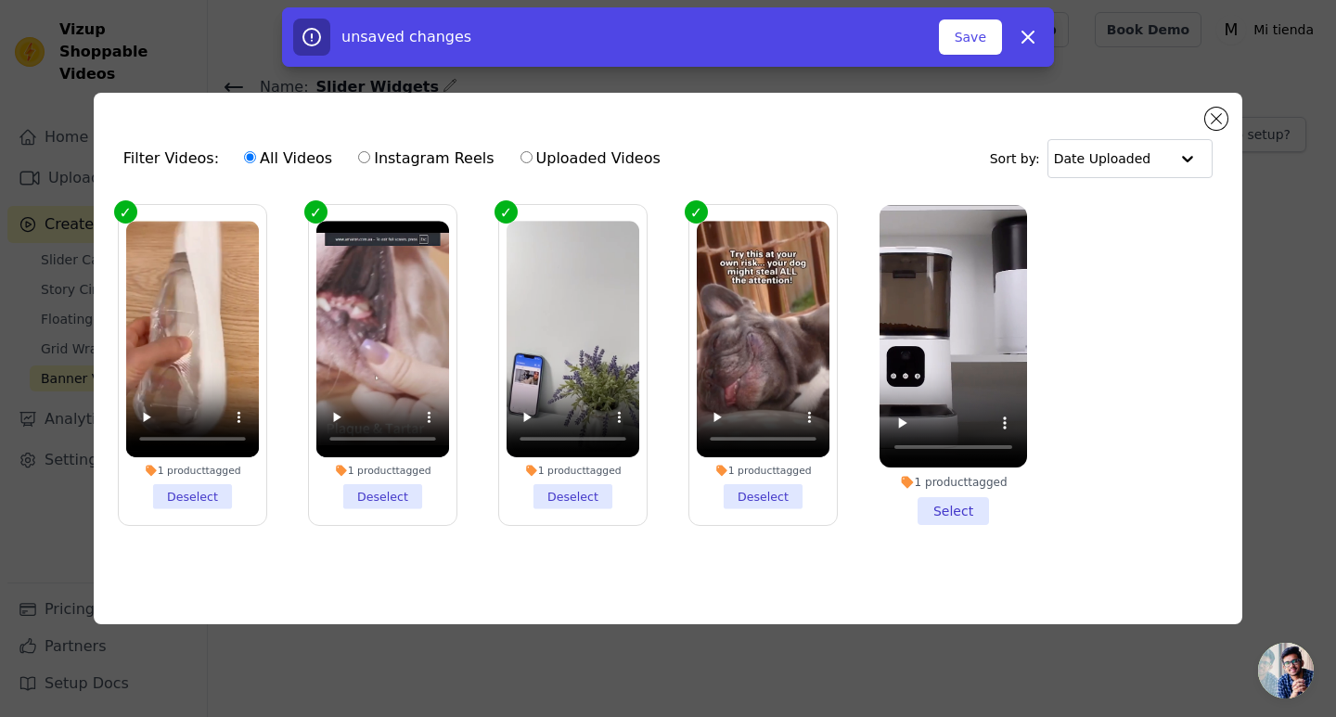
click at [978, 504] on li "1 product tagged Select" at bounding box center [954, 365] width 148 height 320
click at [0, 0] on input "1 product tagged Select" at bounding box center [0, 0] width 0 height 0
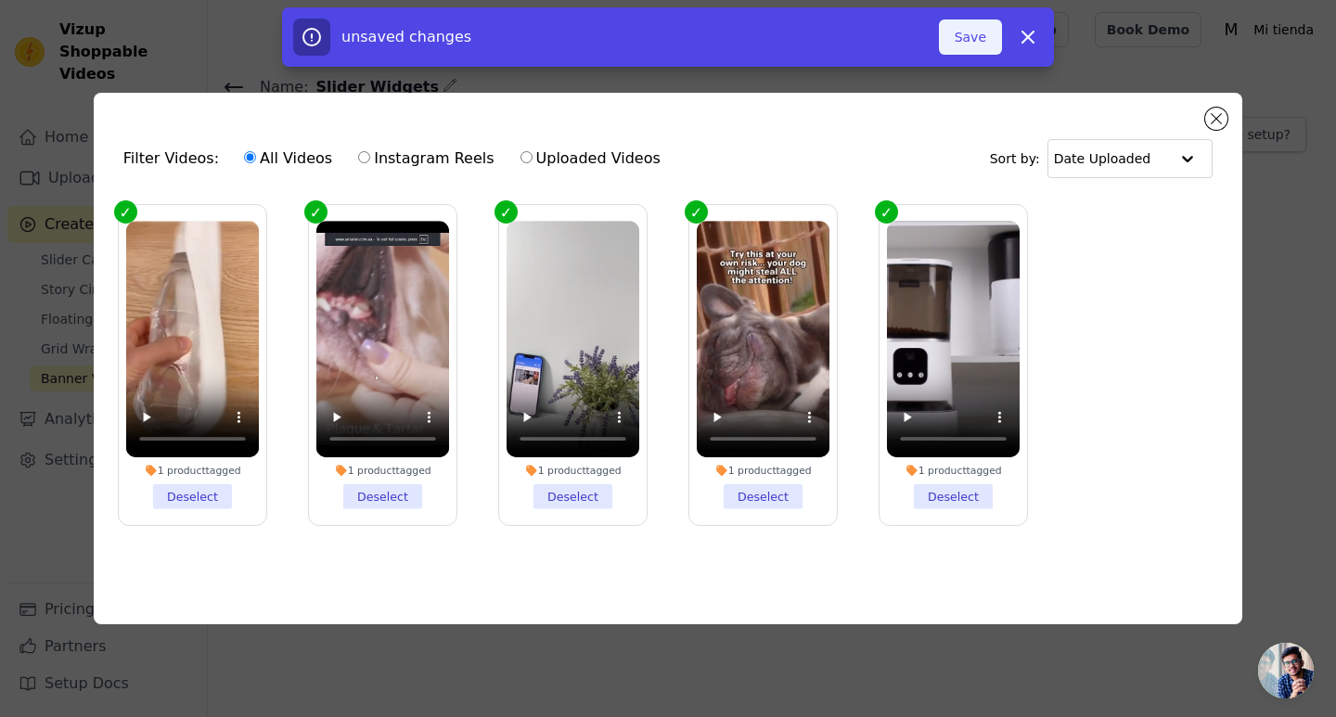
click at [970, 42] on button "Save" at bounding box center [970, 36] width 63 height 35
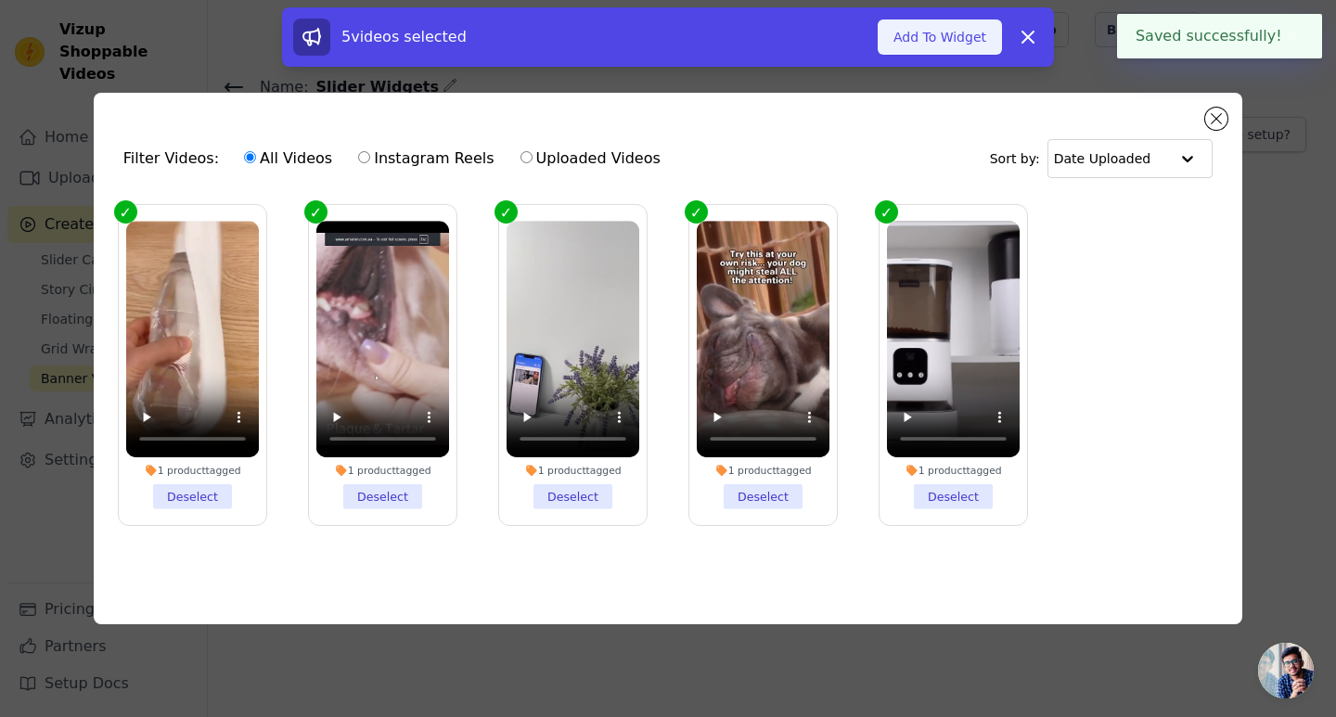
click at [935, 35] on button "Add To Widget" at bounding box center [940, 36] width 124 height 35
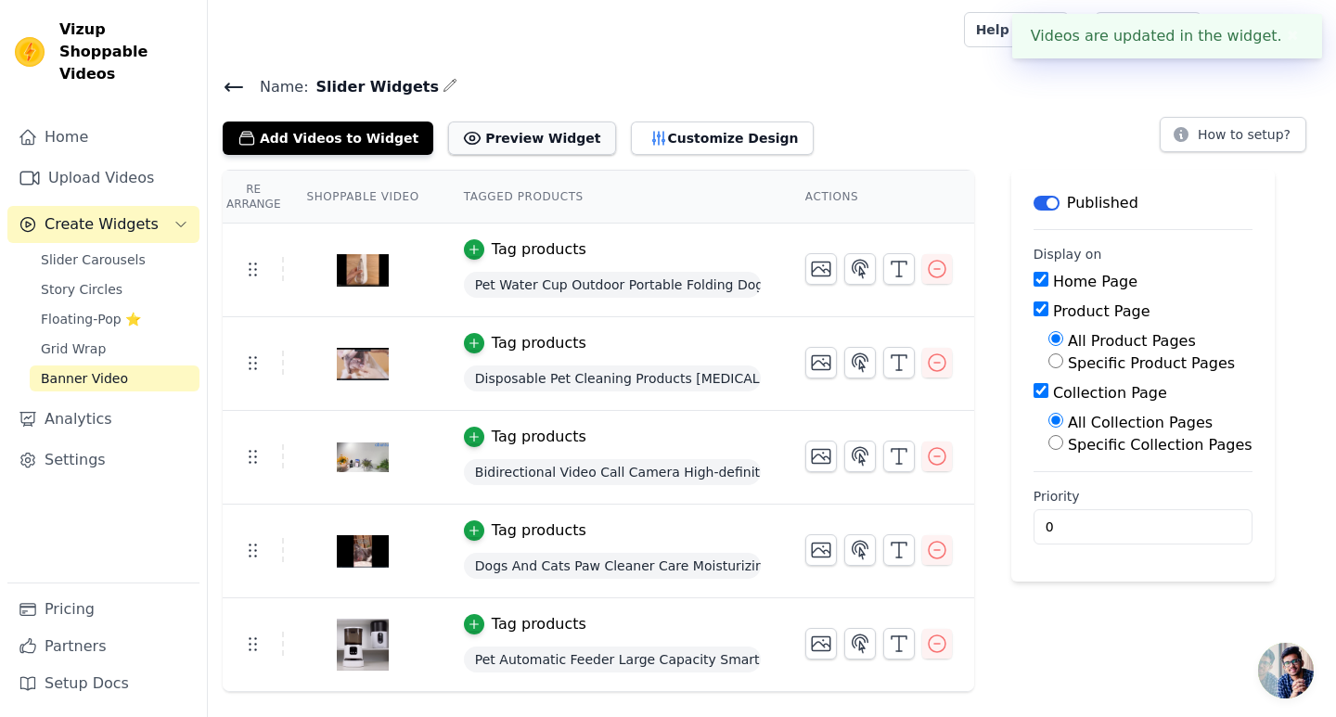
click at [531, 149] on button "Preview Widget" at bounding box center [531, 138] width 167 height 33
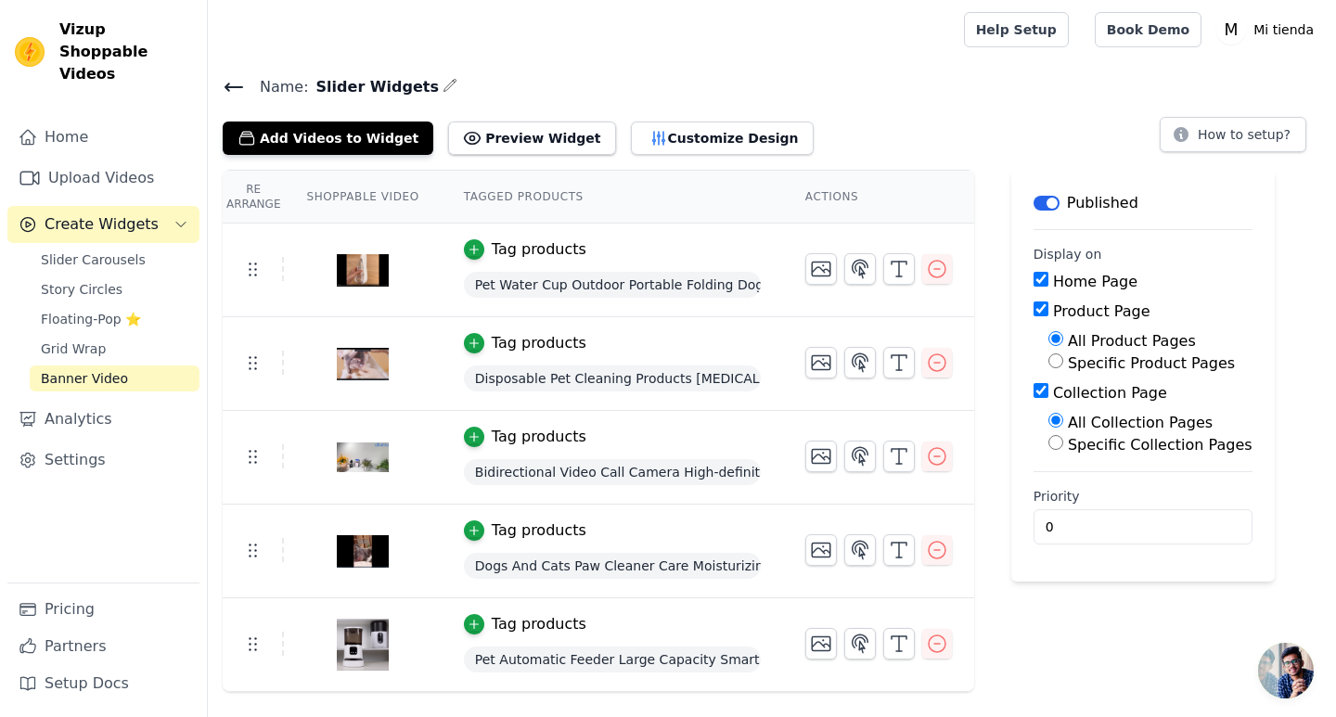
click at [89, 369] on span "Banner Video" at bounding box center [84, 378] width 87 height 19
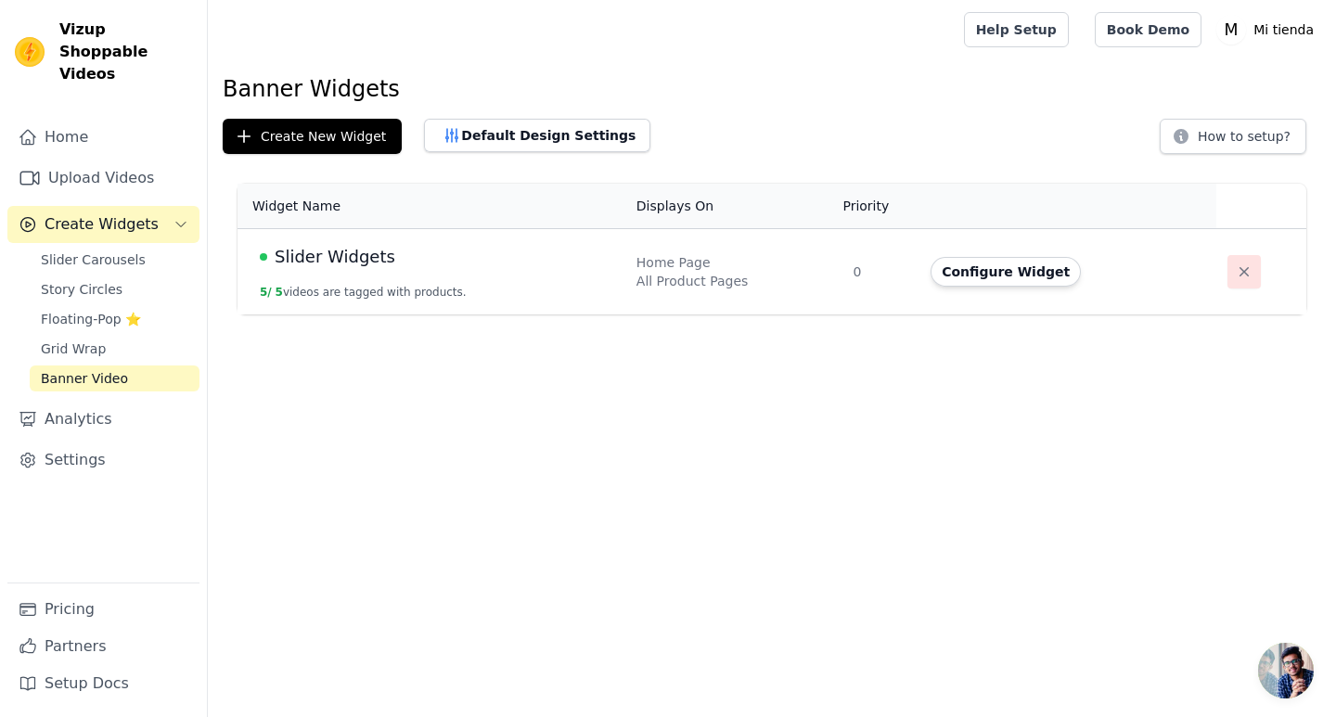
click at [1251, 266] on button "button" at bounding box center [1243, 271] width 33 height 33
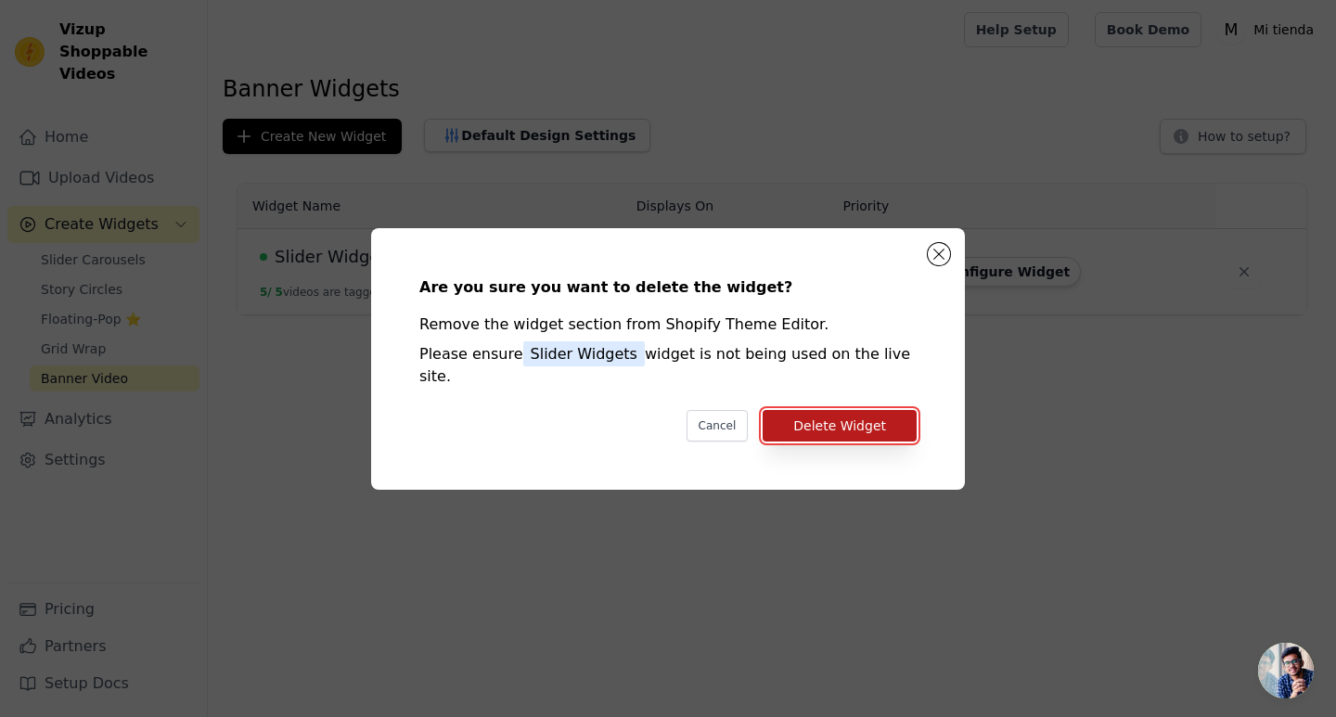
click at [898, 415] on button "Delete Widget" at bounding box center [840, 426] width 154 height 32
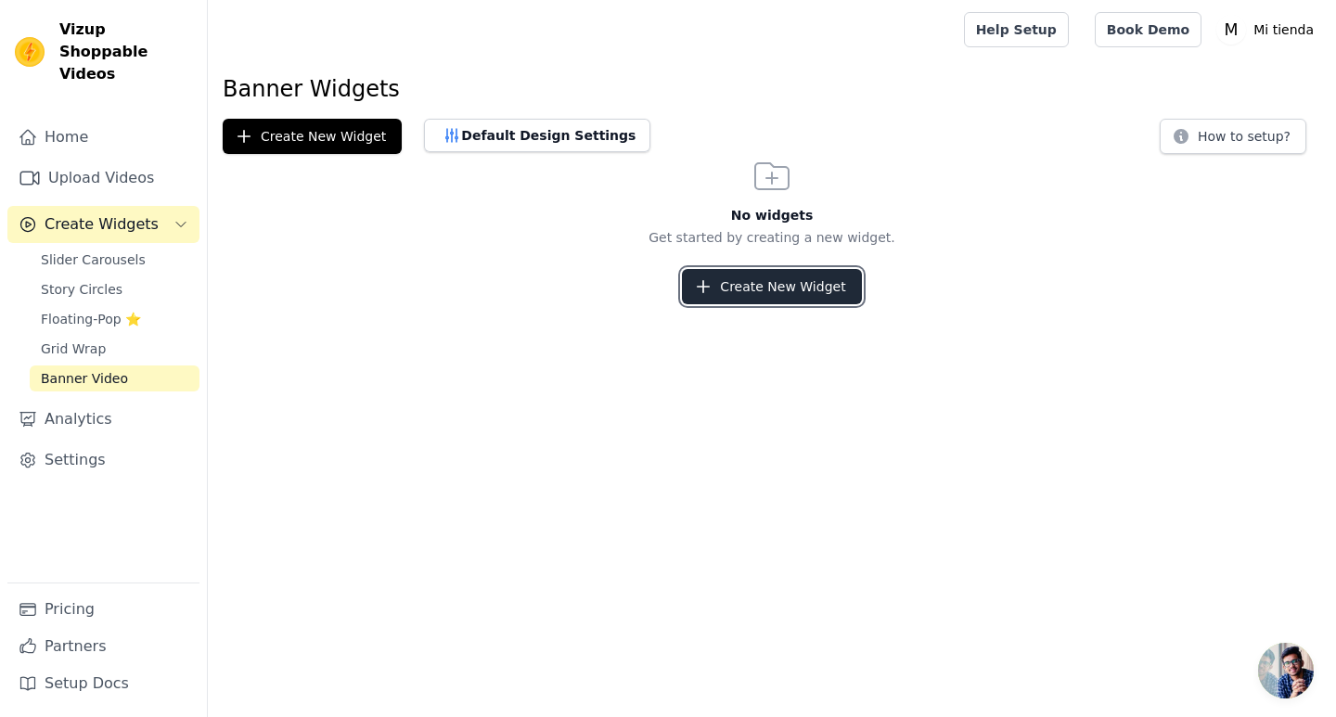
click at [823, 294] on button "Create New Widget" at bounding box center [771, 286] width 179 height 35
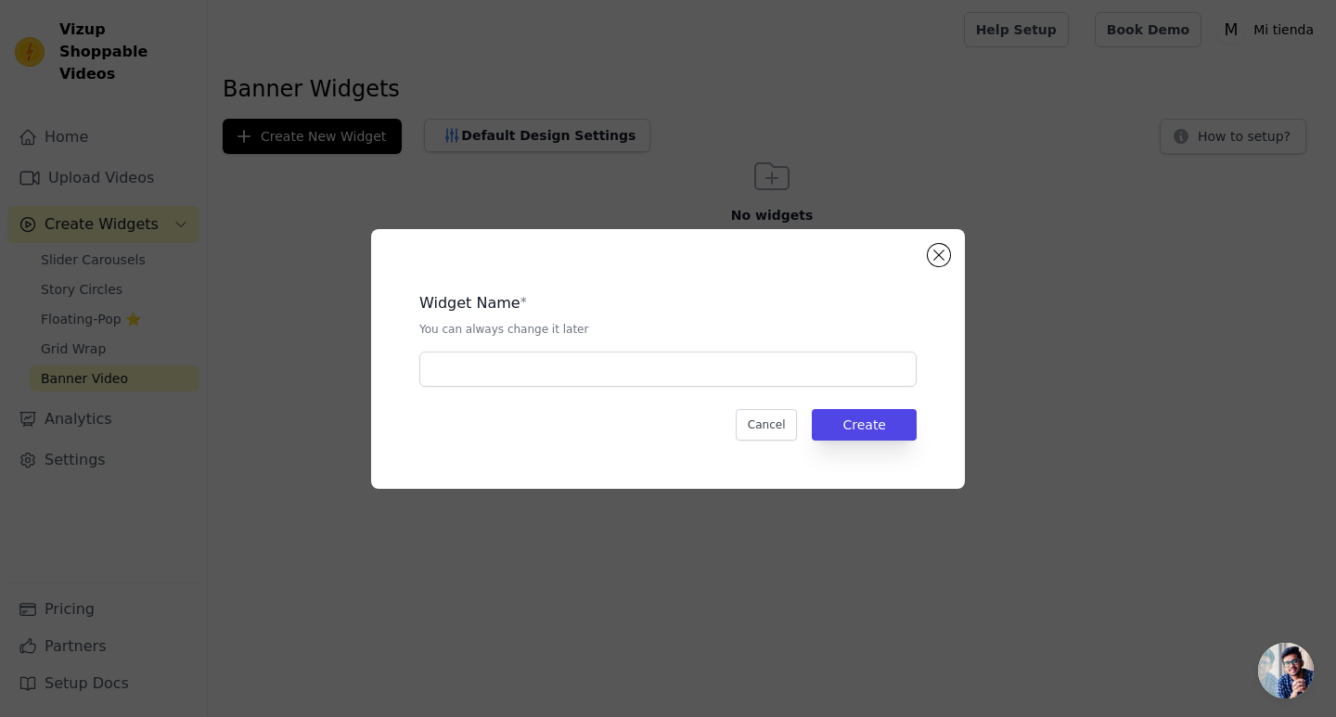
click at [944, 269] on div "Widget Name * You can always change it later Cancel Create" at bounding box center [668, 359] width 594 height 260
click at [944, 263] on button "Close modal" at bounding box center [939, 255] width 22 height 22
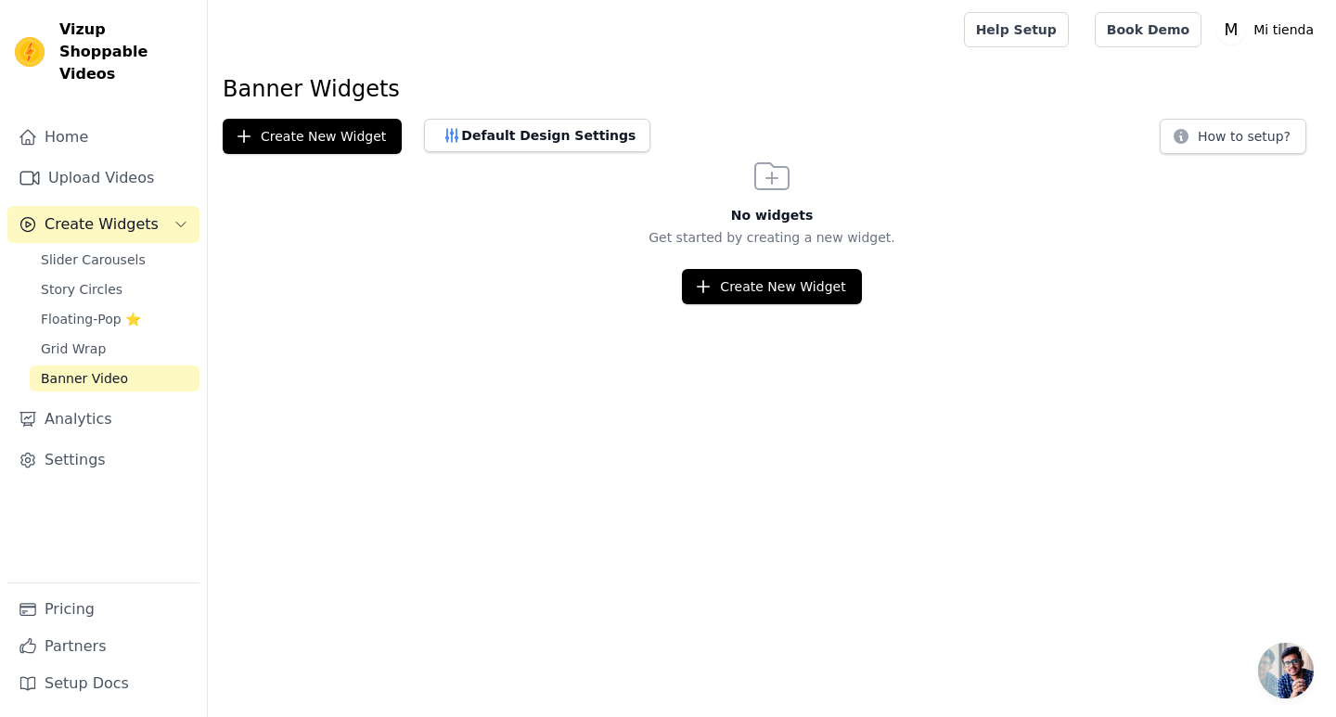
click at [146, 206] on button "Create Widgets" at bounding box center [103, 224] width 192 height 37
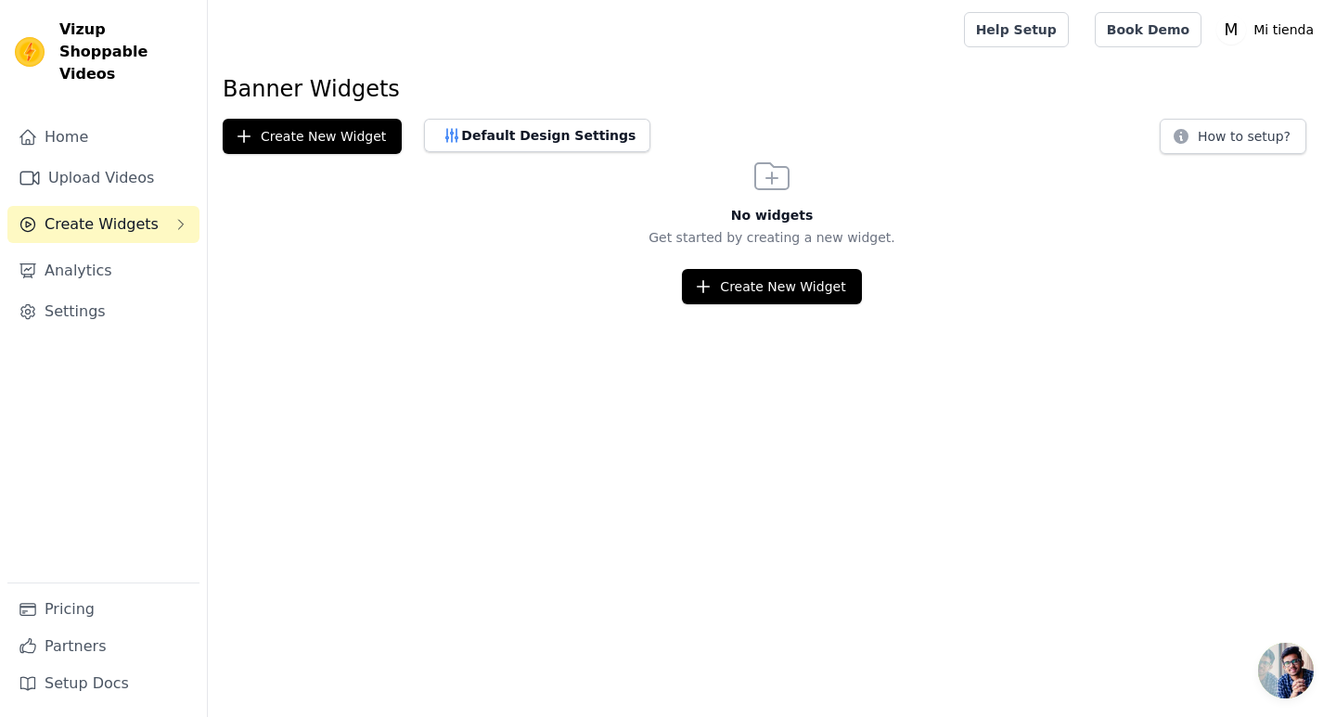
click at [146, 206] on button "Create Widgets" at bounding box center [103, 224] width 192 height 37
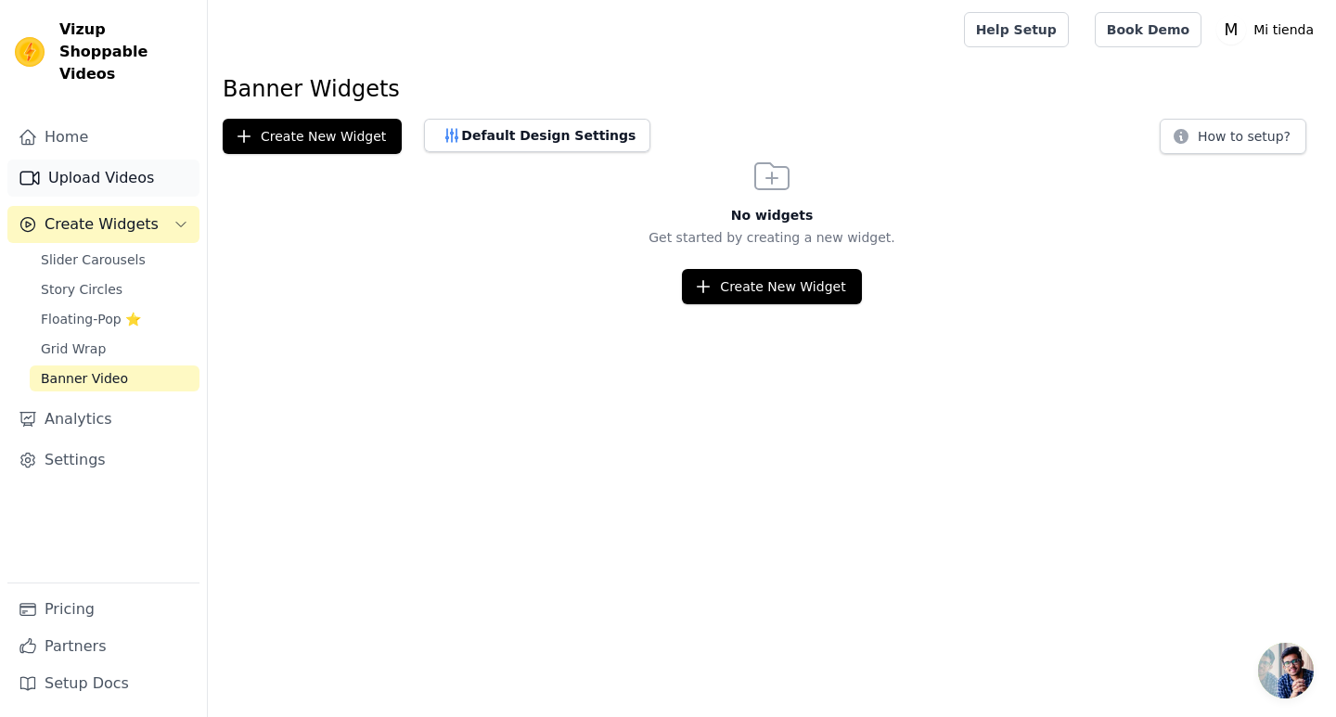
click at [109, 160] on link "Upload Videos" at bounding box center [103, 178] width 192 height 37
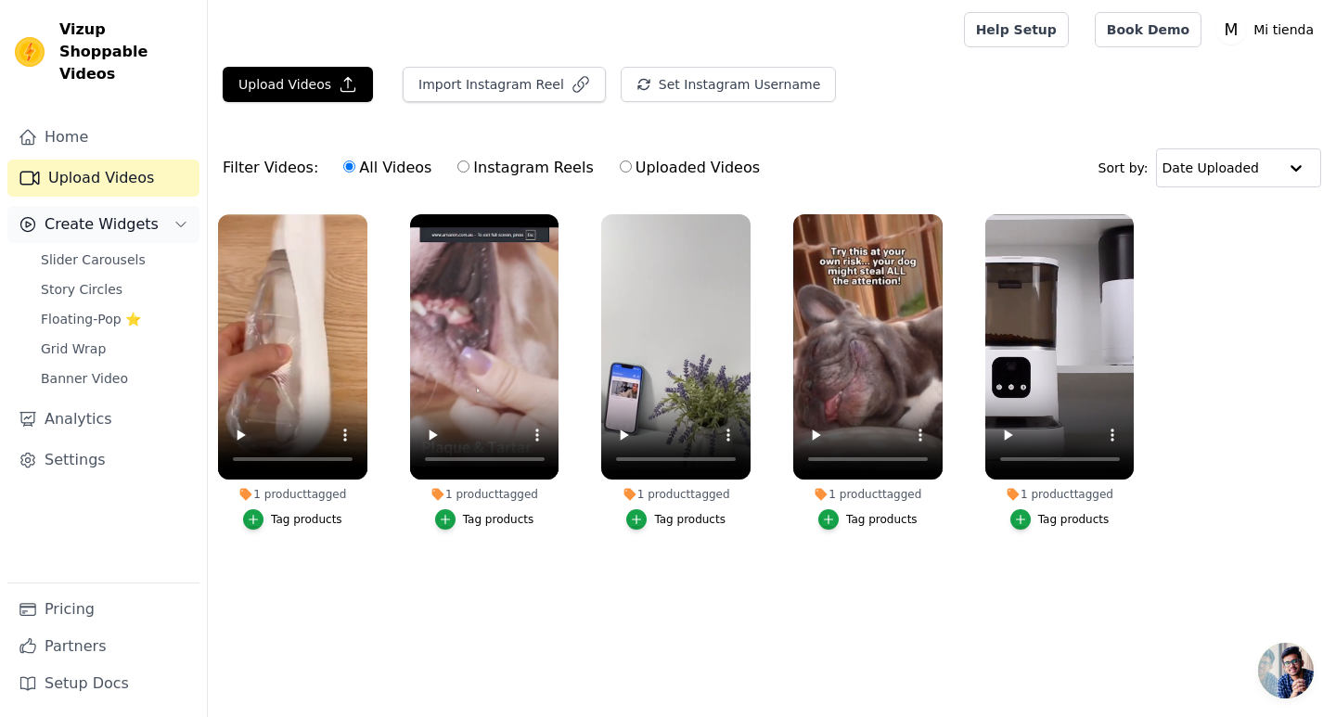
click at [122, 213] on span "Create Widgets" at bounding box center [102, 224] width 114 height 22
click at [131, 251] on span "Slider Carousels" at bounding box center [93, 260] width 105 height 19
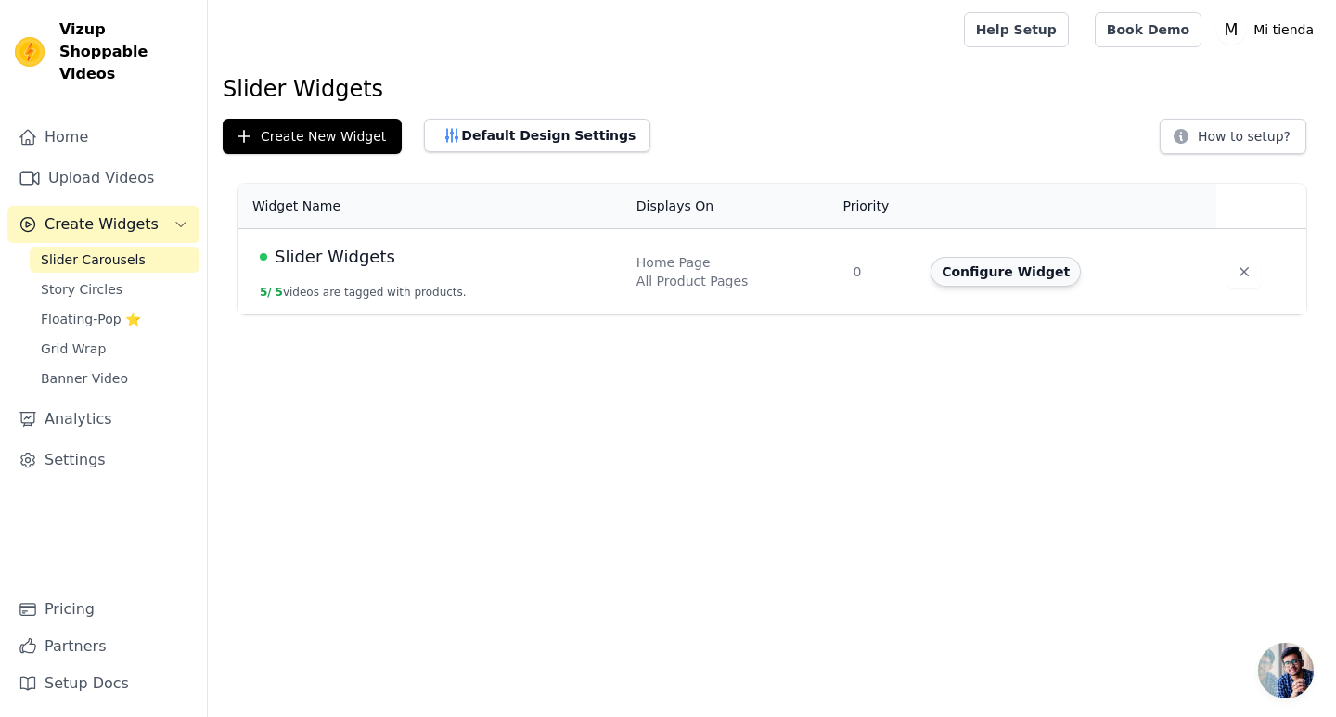
click at [1022, 277] on button "Configure Widget" at bounding box center [1006, 272] width 150 height 30
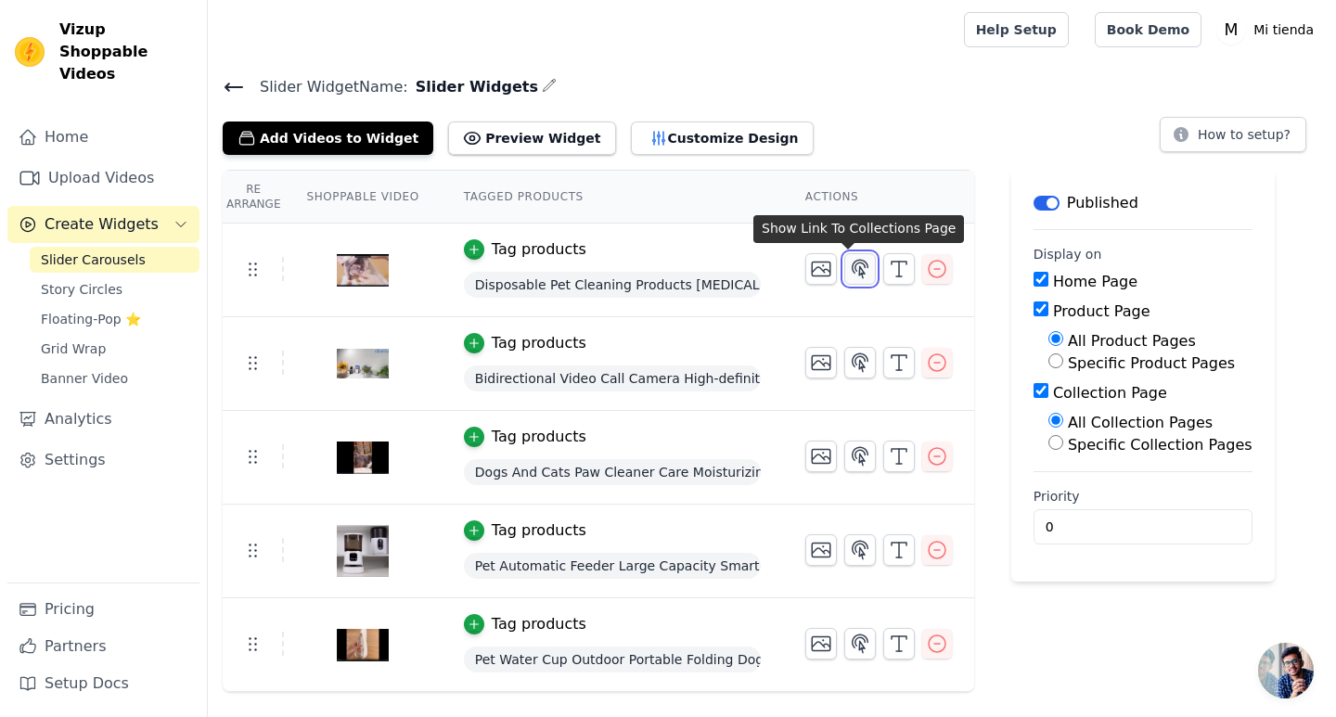
click at [849, 278] on icon "button" at bounding box center [860, 269] width 22 height 22
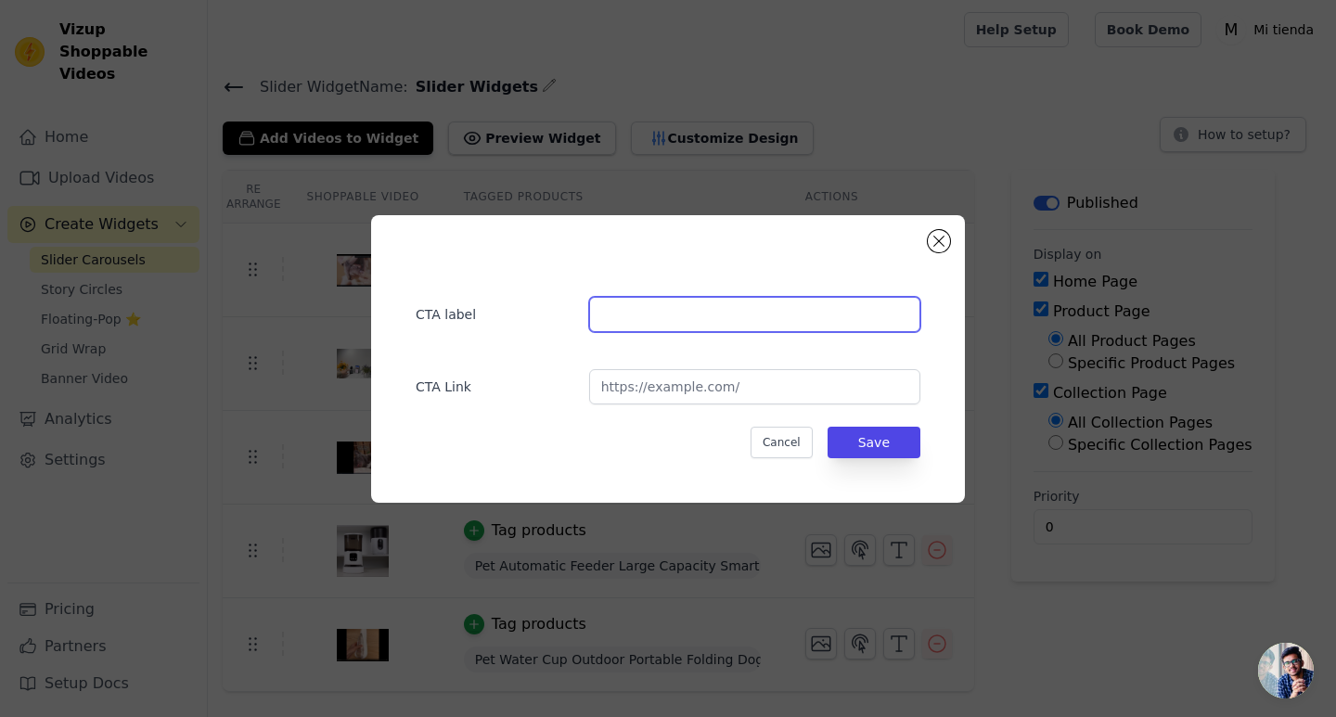
click at [775, 306] on input "text" at bounding box center [754, 314] width 331 height 35
click at [929, 243] on button "Close modal" at bounding box center [939, 241] width 22 height 22
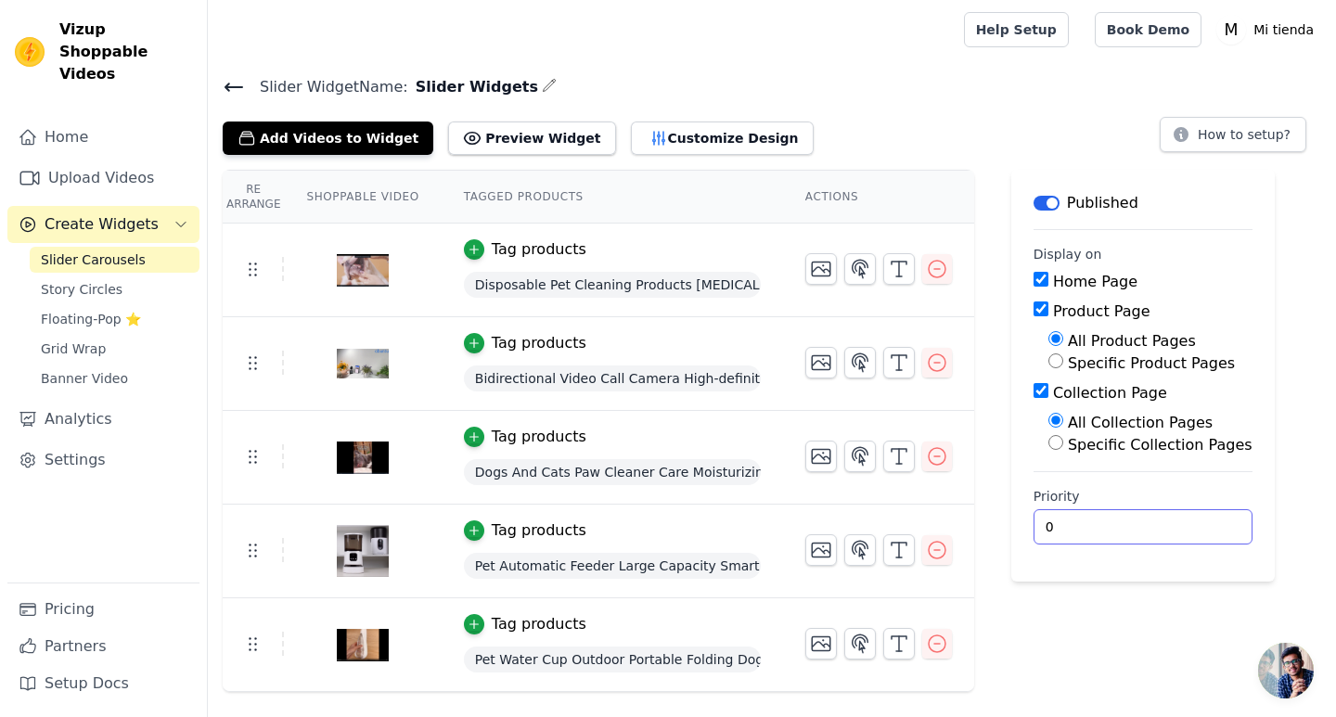
click at [1034, 525] on input "0" at bounding box center [1143, 526] width 219 height 35
click at [671, 142] on button "Customize Design" at bounding box center [722, 138] width 183 height 33
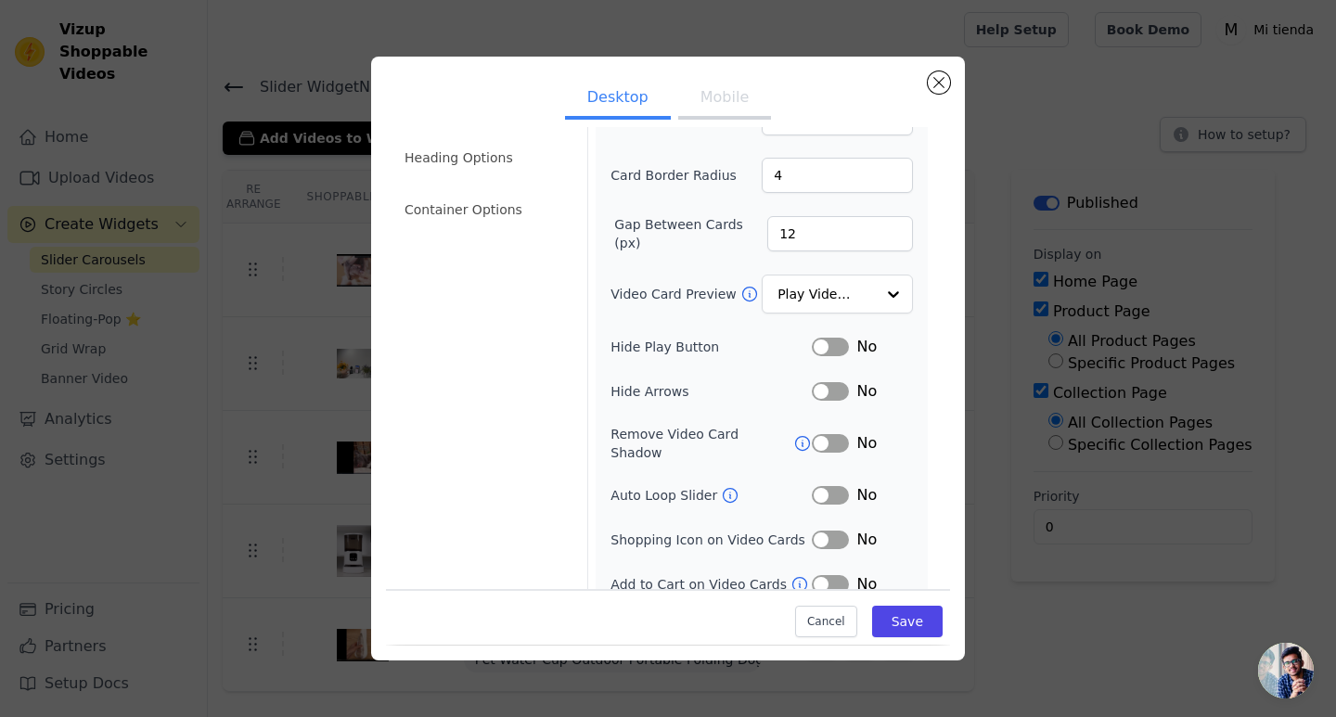
scroll to position [115, 0]
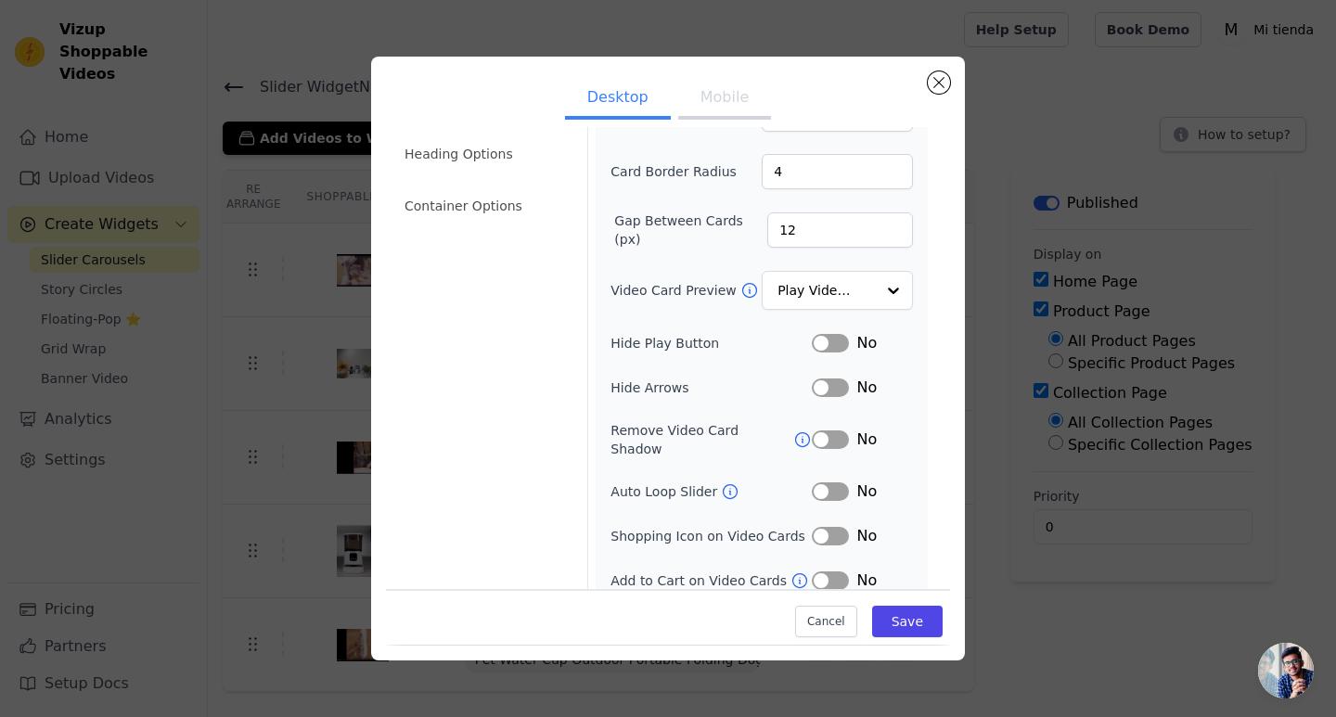
click at [819, 344] on button "Label" at bounding box center [830, 343] width 37 height 19
click at [891, 623] on button "Save" at bounding box center [907, 623] width 71 height 32
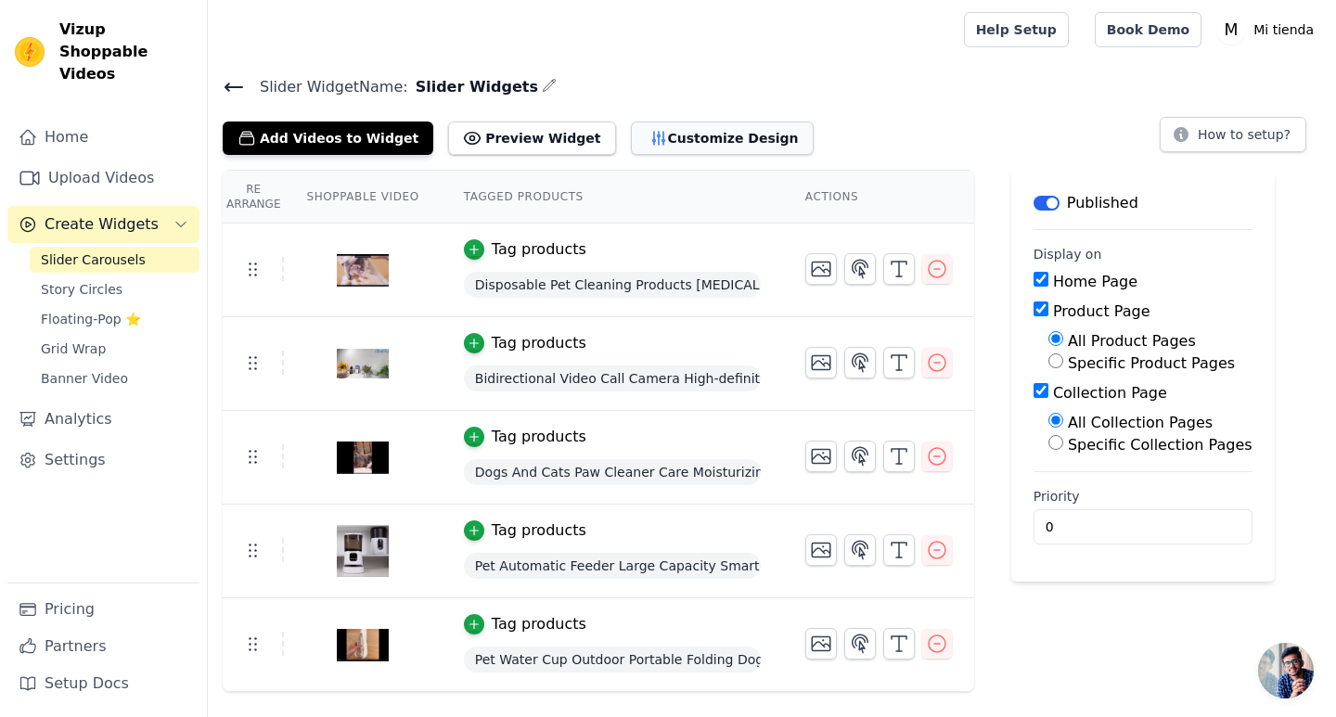
click at [683, 131] on button "Customize Design" at bounding box center [722, 138] width 183 height 33
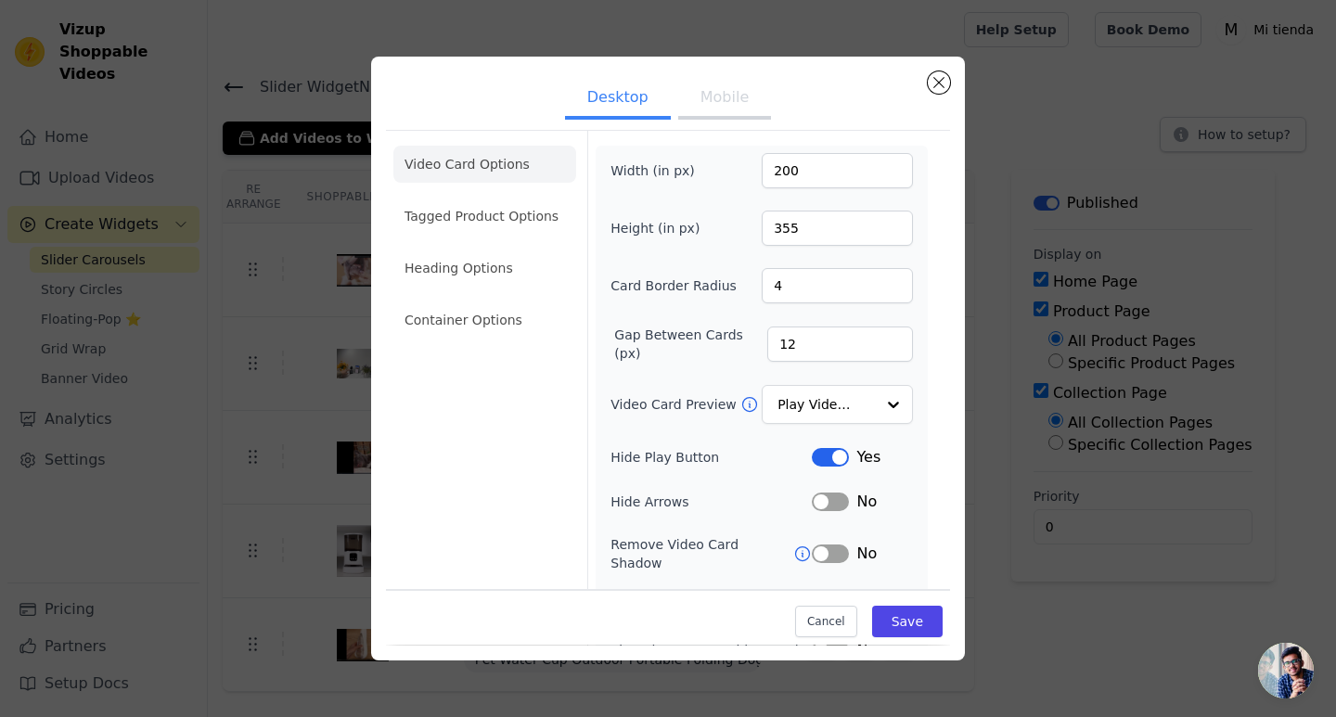
scroll to position [0, 0]
click at [836, 393] on input "Video Card Preview" at bounding box center [826, 406] width 96 height 37
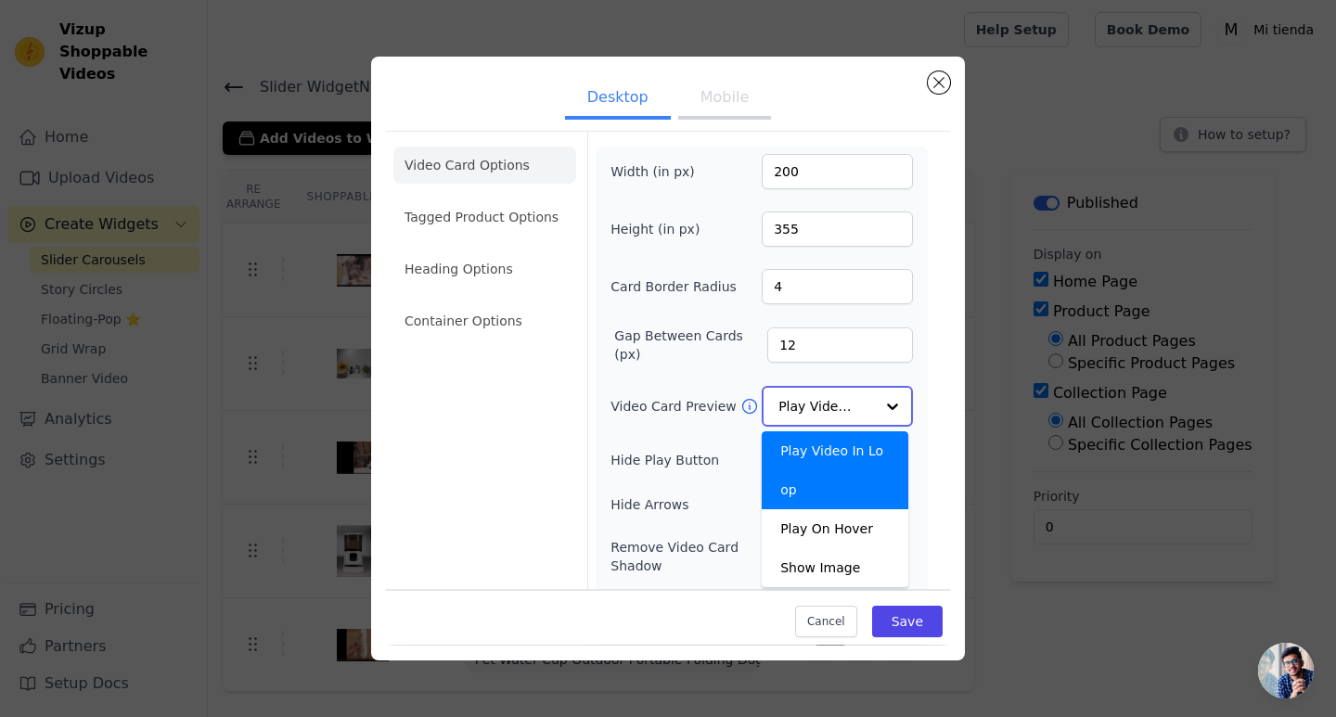
click at [836, 393] on input "Video Card Preview" at bounding box center [826, 406] width 96 height 37
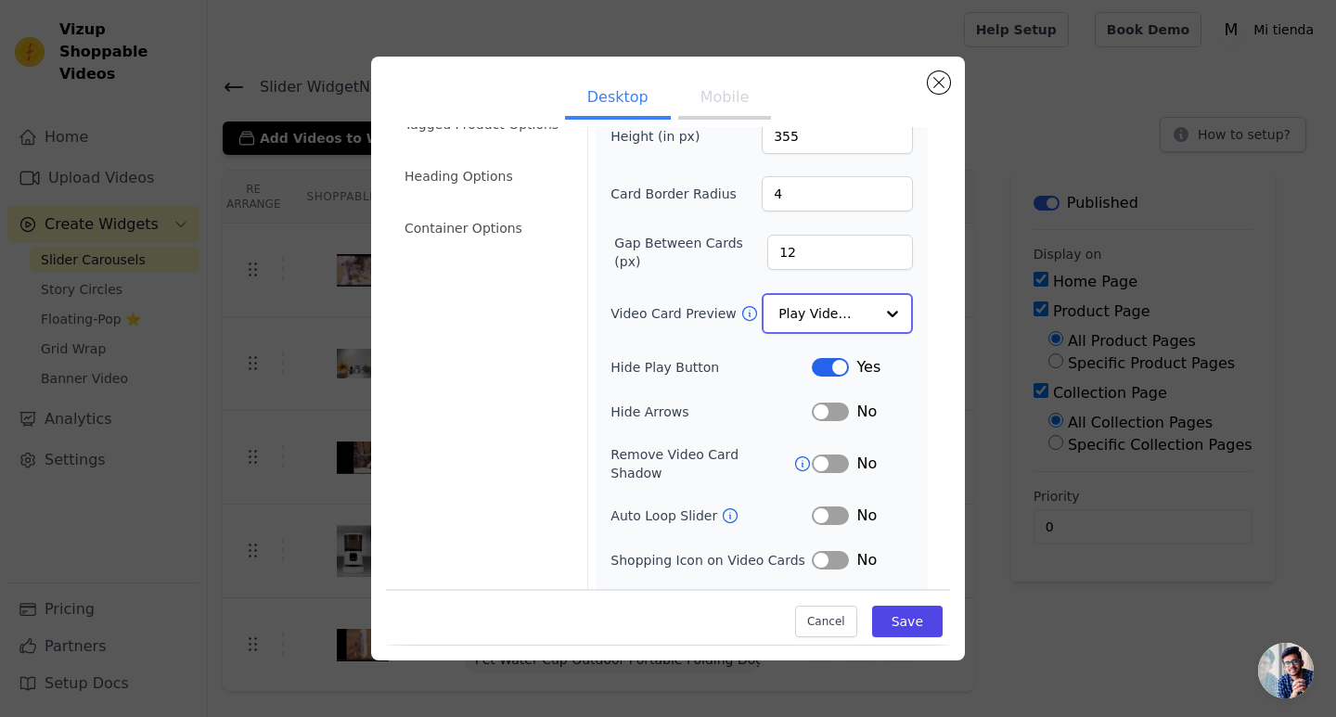
scroll to position [117, 0]
